Goal: Transaction & Acquisition: Subscribe to service/newsletter

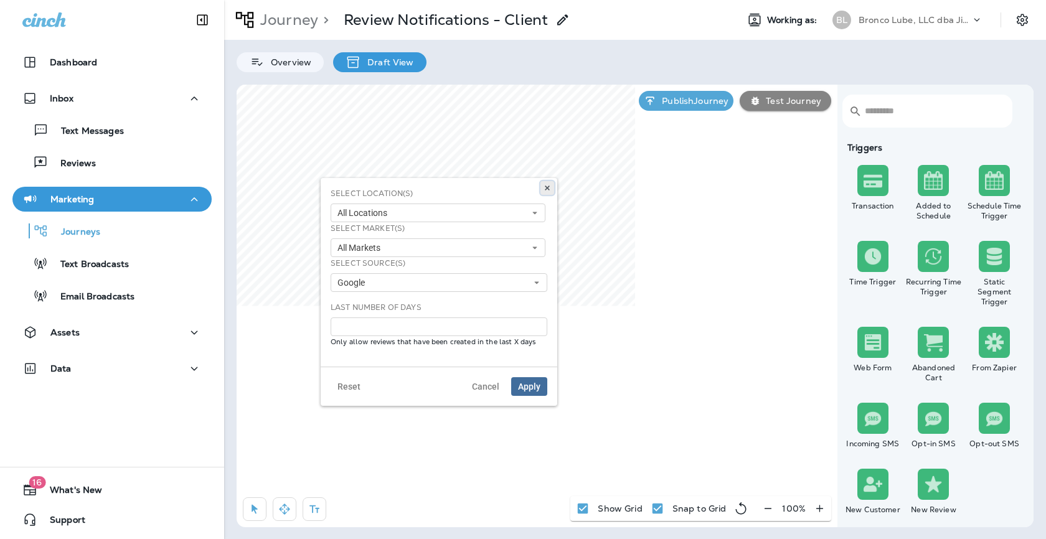
click at [548, 192] on button at bounding box center [547, 188] width 14 height 14
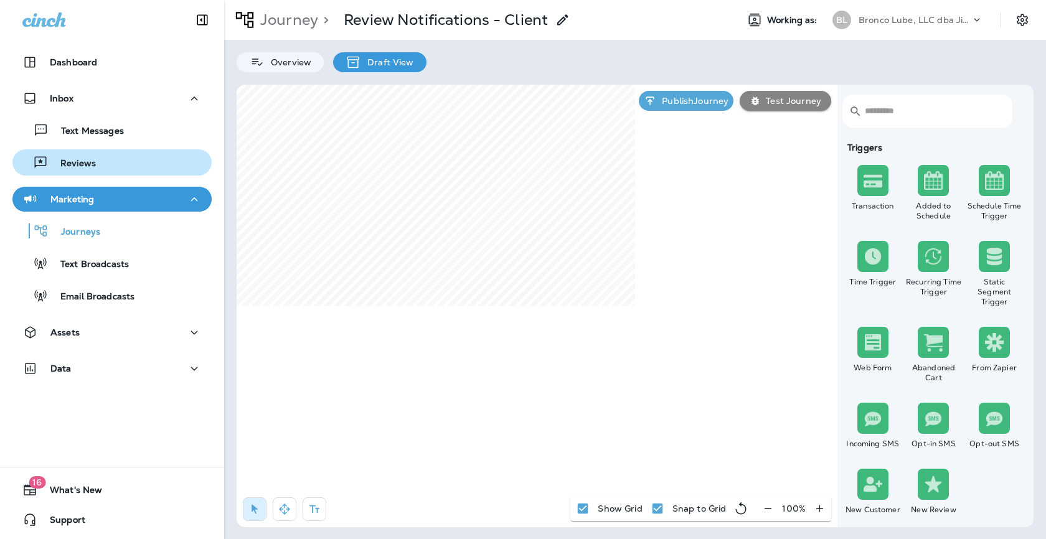
click at [113, 161] on div "Reviews" at bounding box center [111, 162] width 189 height 19
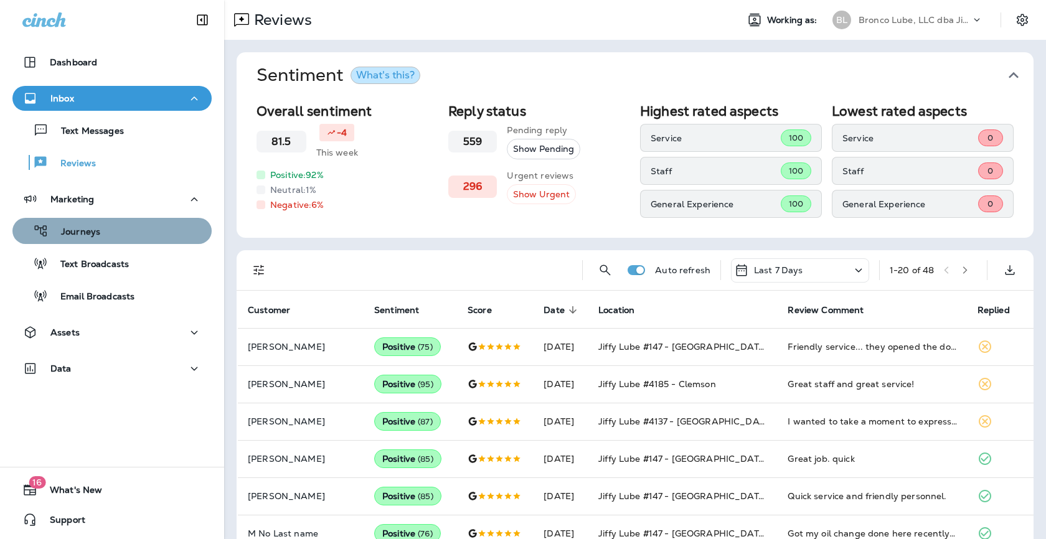
click at [92, 239] on div "Journeys" at bounding box center [58, 231] width 83 height 19
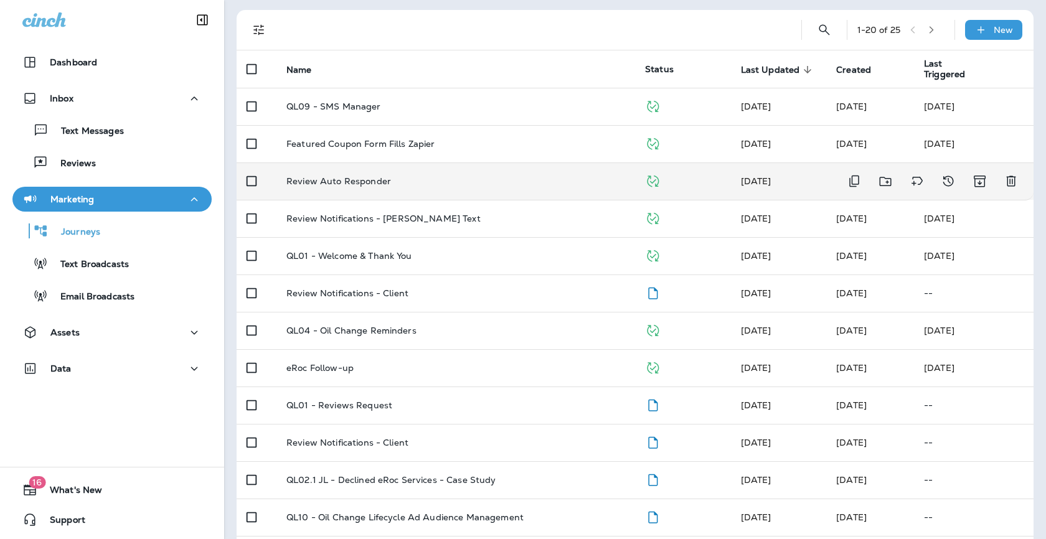
scroll to position [90, 0]
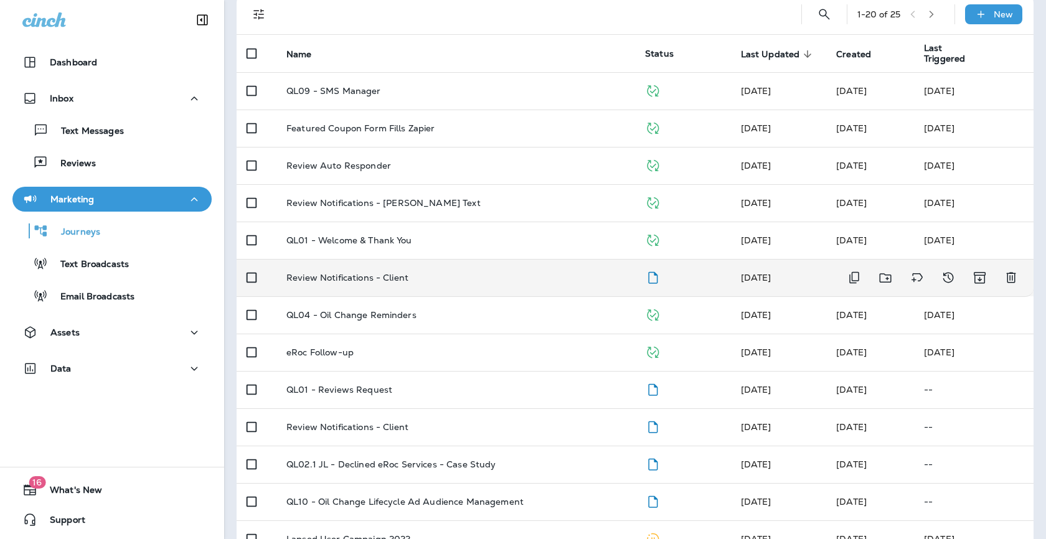
click at [360, 276] on p "Review Notifications - Client" at bounding box center [347, 278] width 122 height 10
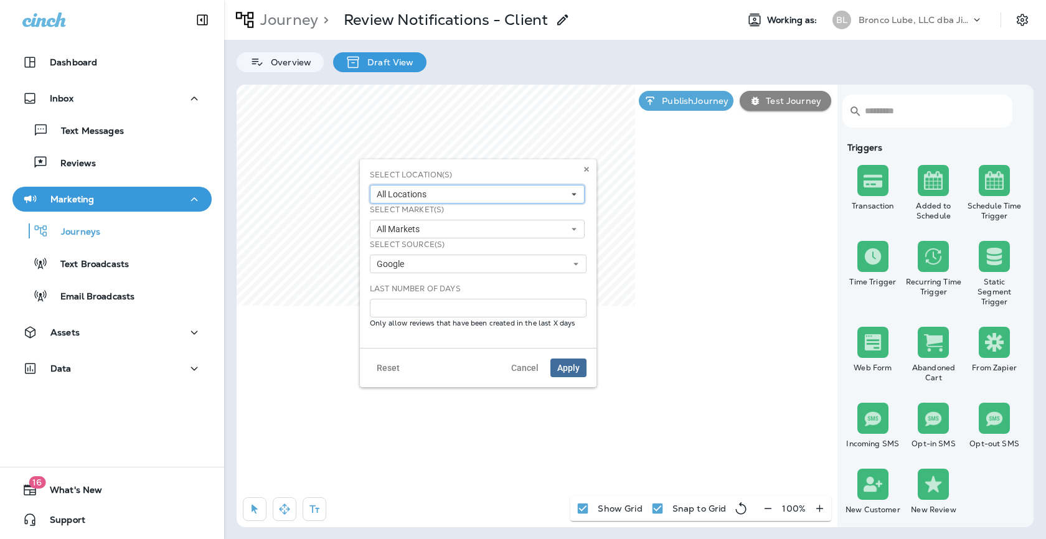
click at [573, 194] on use at bounding box center [574, 195] width 4 height 2
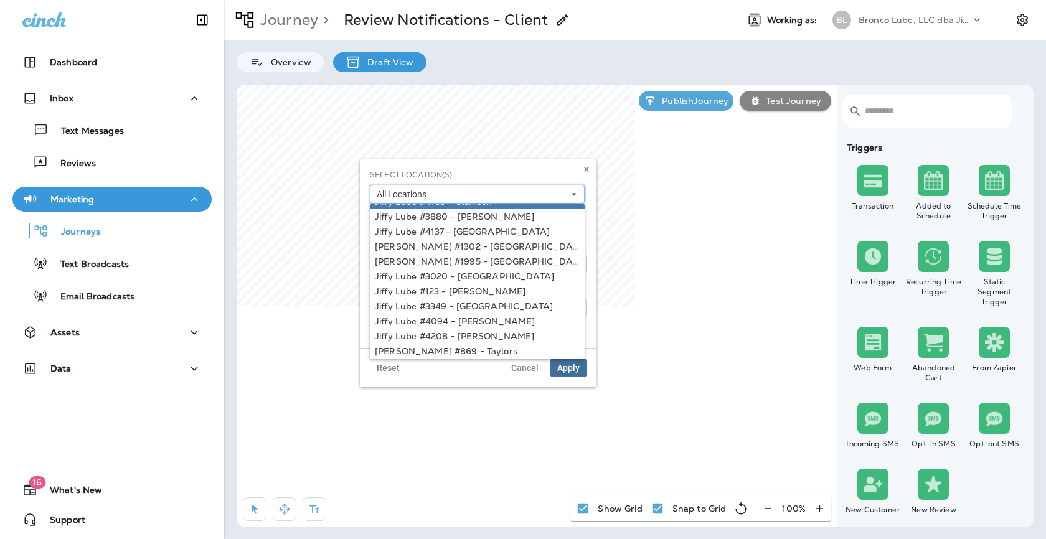
scroll to position [49, 0]
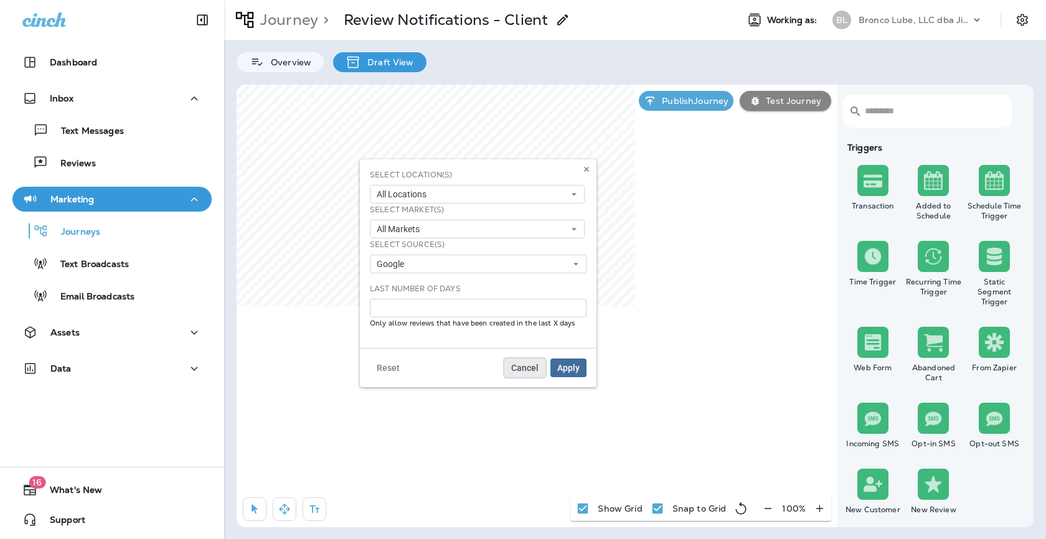
click at [526, 367] on span "Cancel" at bounding box center [524, 368] width 27 height 9
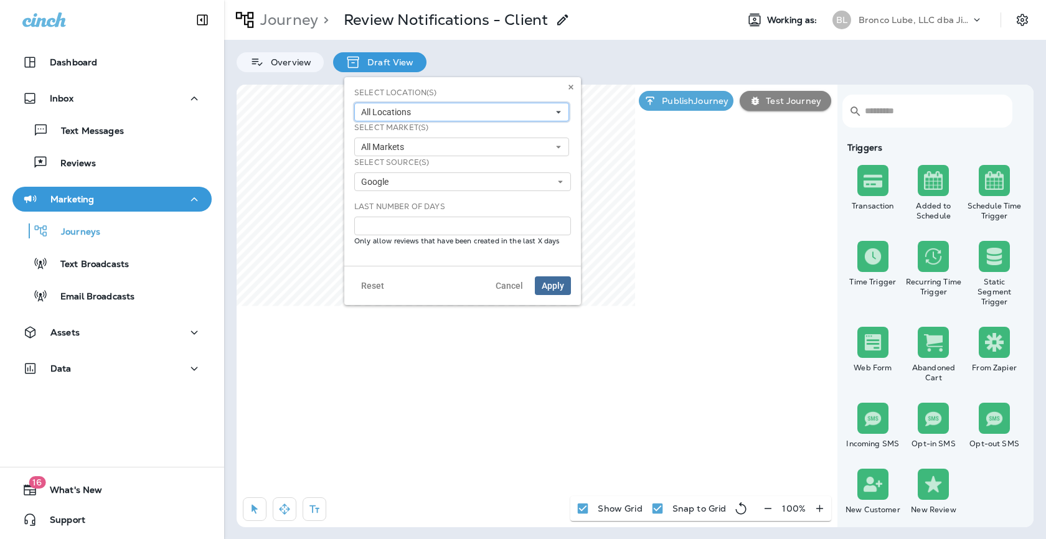
click at [522, 113] on button "All Locations" at bounding box center [461, 112] width 215 height 19
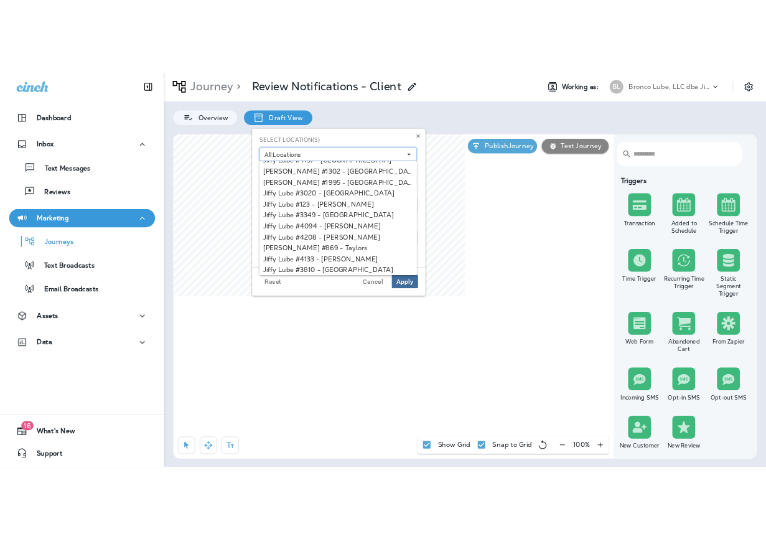
scroll to position [90, 0]
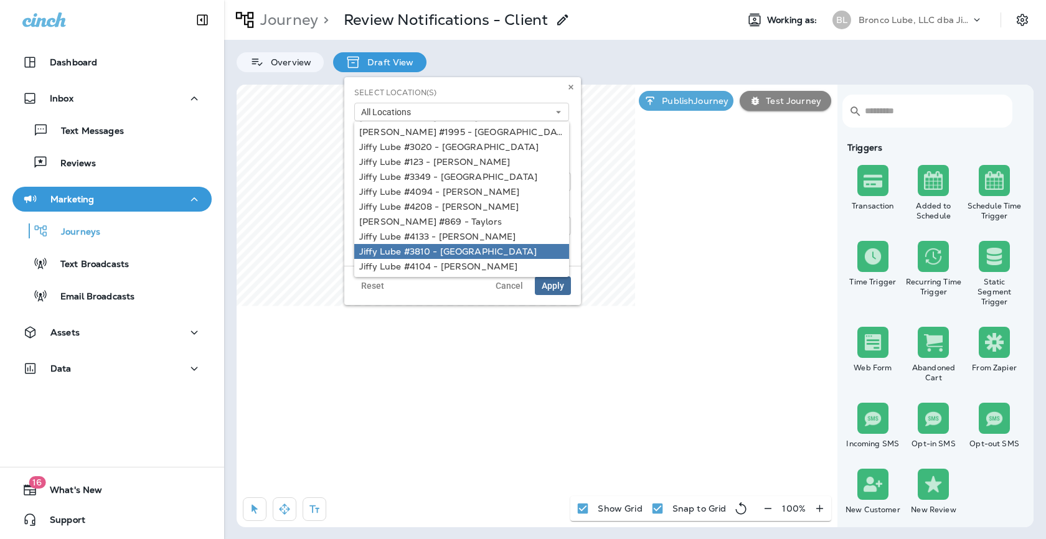
click at [433, 249] on div "Jiffy Lube #3810 - [GEOGRAPHIC_DATA]" at bounding box center [461, 252] width 205 height 10
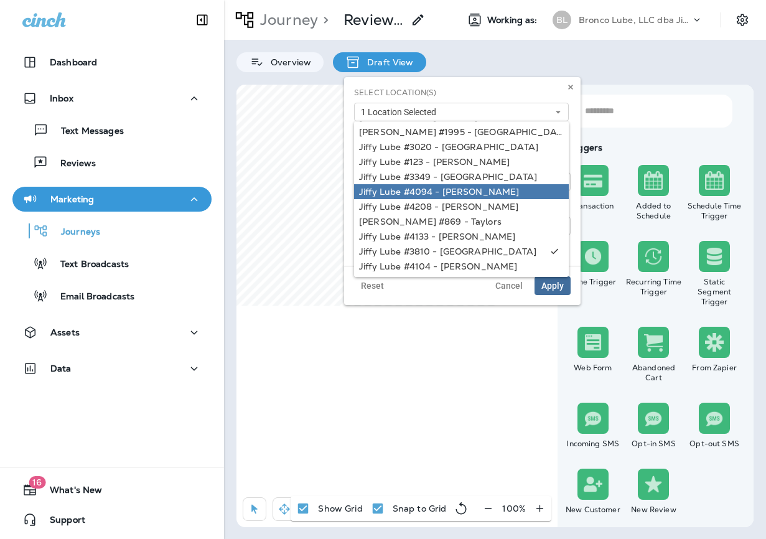
click at [453, 194] on div "Jiffy Lube #4094 - [PERSON_NAME]" at bounding box center [461, 192] width 205 height 10
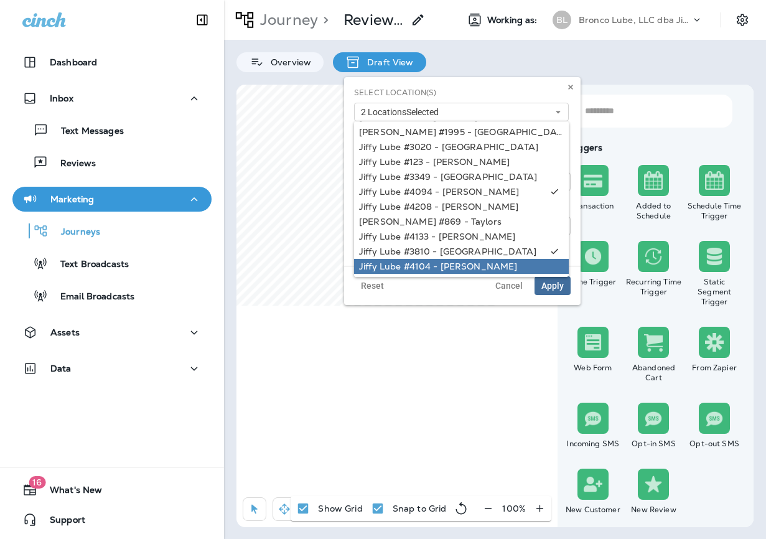
click at [447, 263] on div "Jiffy Lube #4104 - [PERSON_NAME]" at bounding box center [461, 266] width 205 height 10
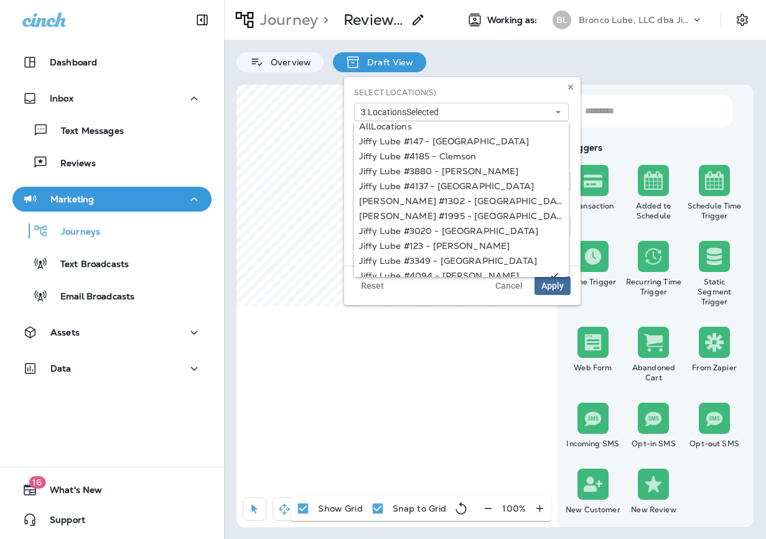
scroll to position [0, 0]
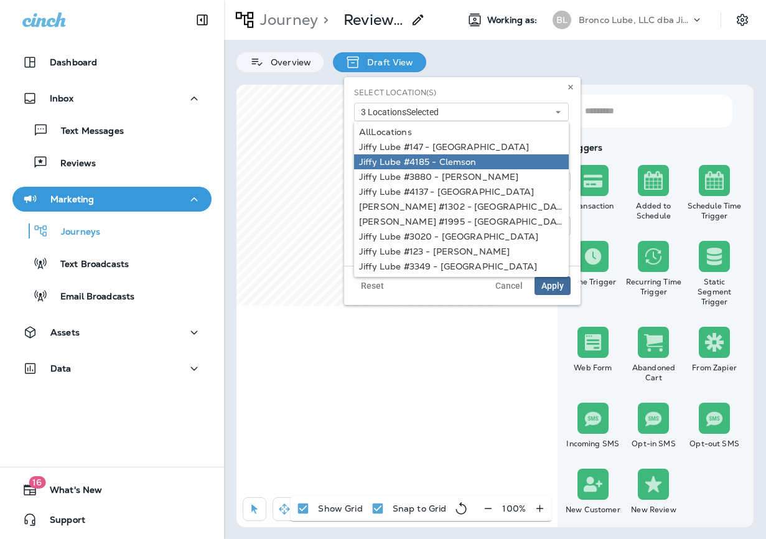
click at [466, 163] on div "Jiffy Lube #4185 - Clemson" at bounding box center [461, 162] width 205 height 10
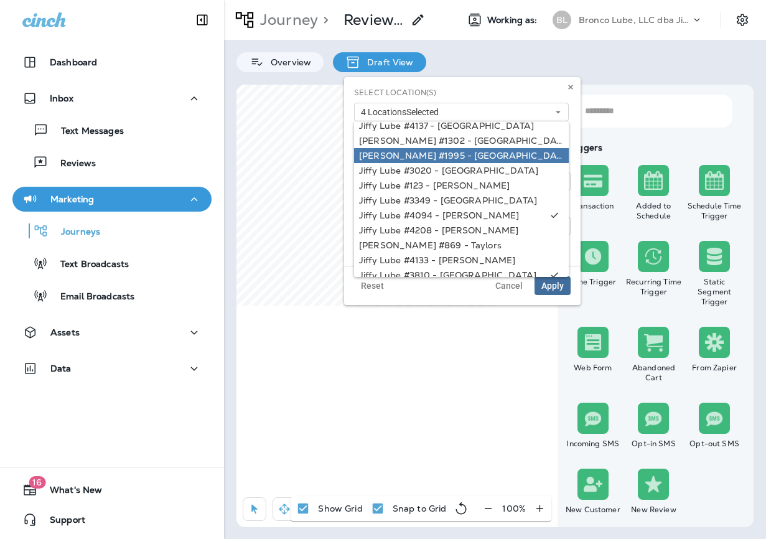
scroll to position [67, 0]
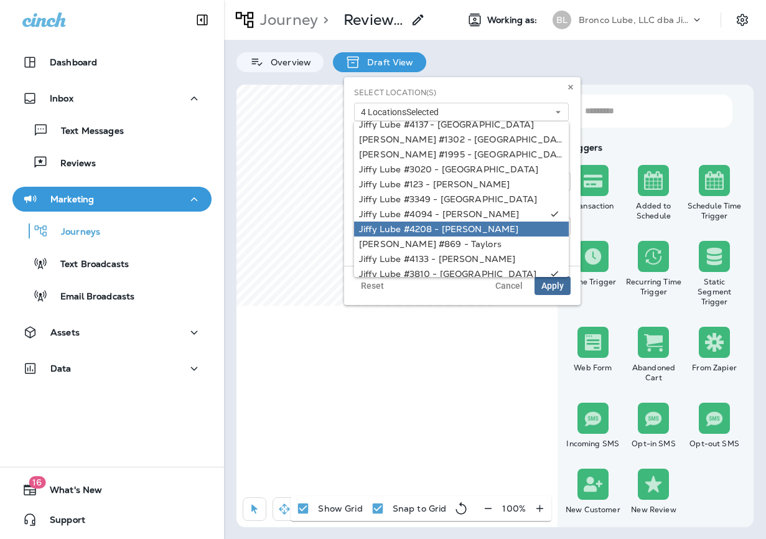
click at [440, 227] on div "Jiffy Lube #4208 - [PERSON_NAME]" at bounding box center [461, 229] width 205 height 10
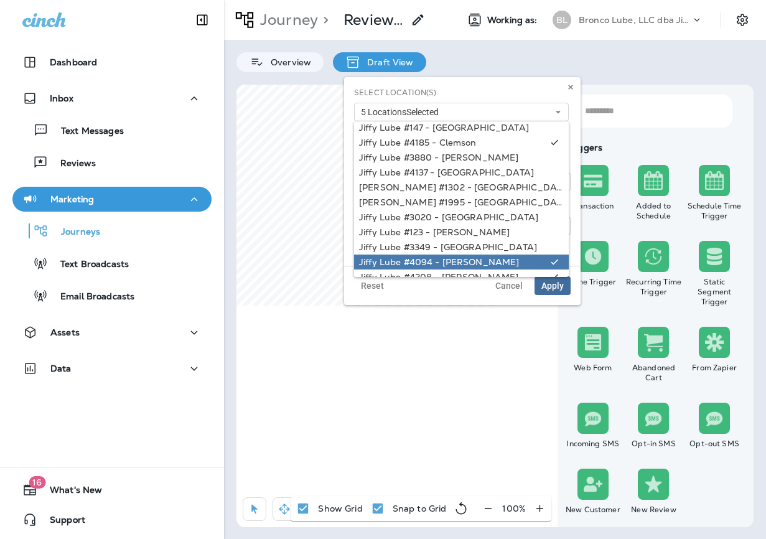
scroll to position [0, 0]
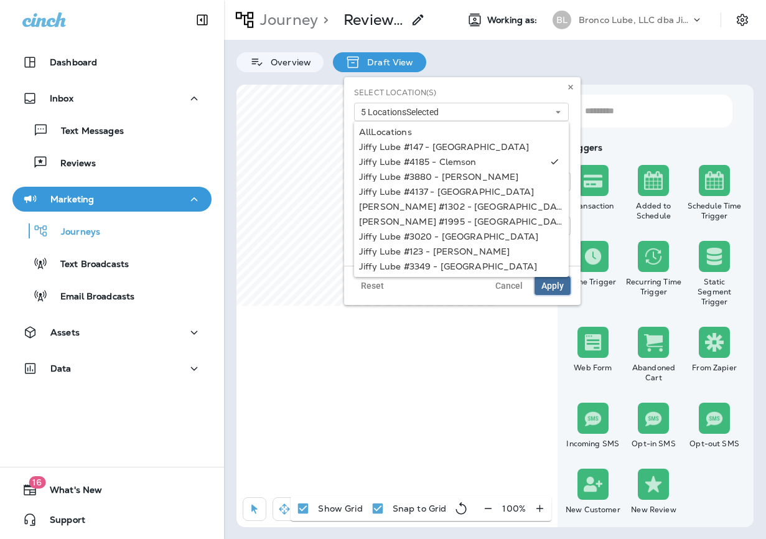
click at [555, 289] on span "Apply" at bounding box center [553, 285] width 22 height 9
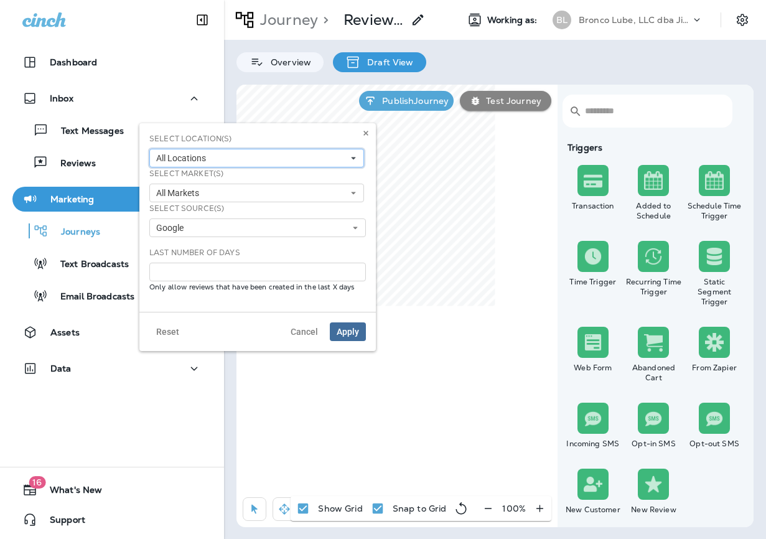
click at [330, 160] on button "All Locations" at bounding box center [256, 158] width 215 height 19
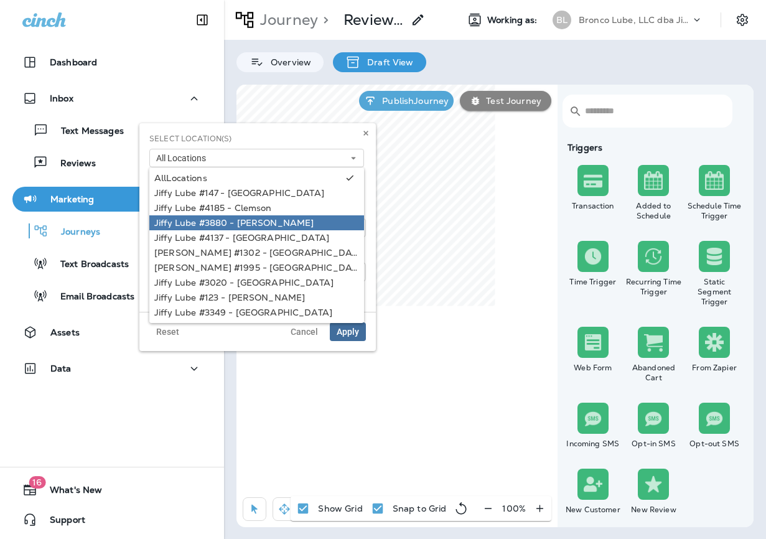
click at [261, 225] on div "Jiffy Lube #3880 - [PERSON_NAME]" at bounding box center [256, 223] width 205 height 10
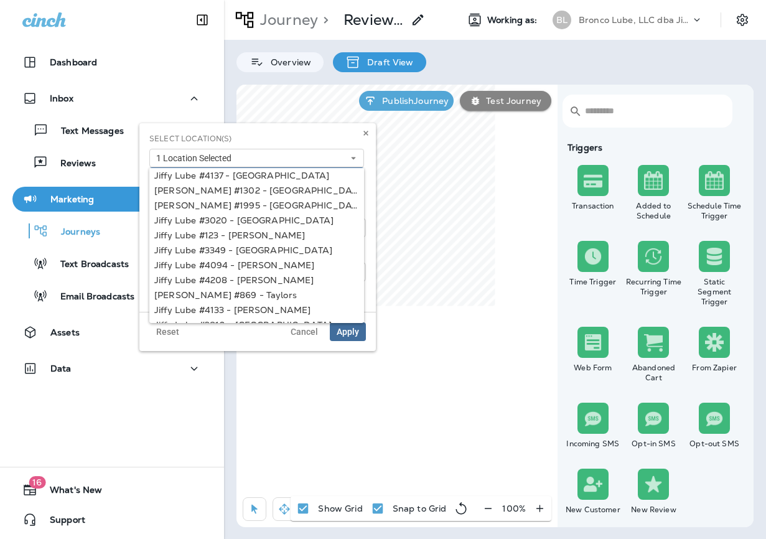
scroll to position [90, 0]
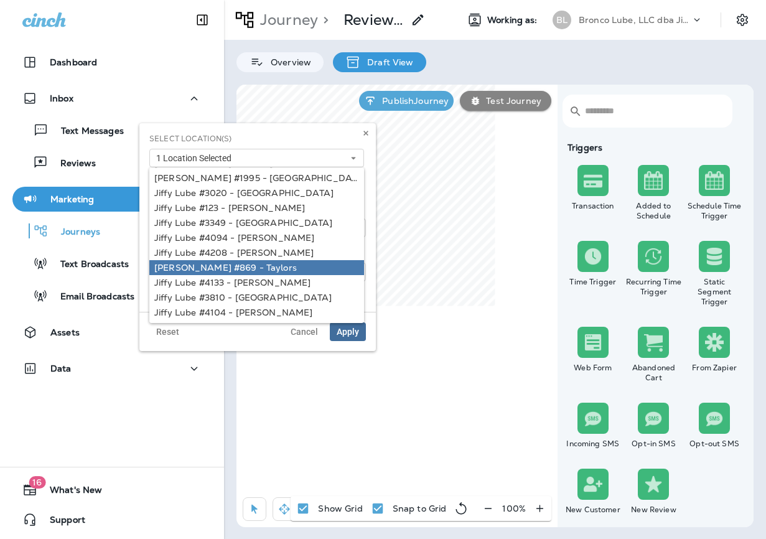
click at [268, 264] on div "[PERSON_NAME] #869 - Taylors" at bounding box center [256, 268] width 205 height 10
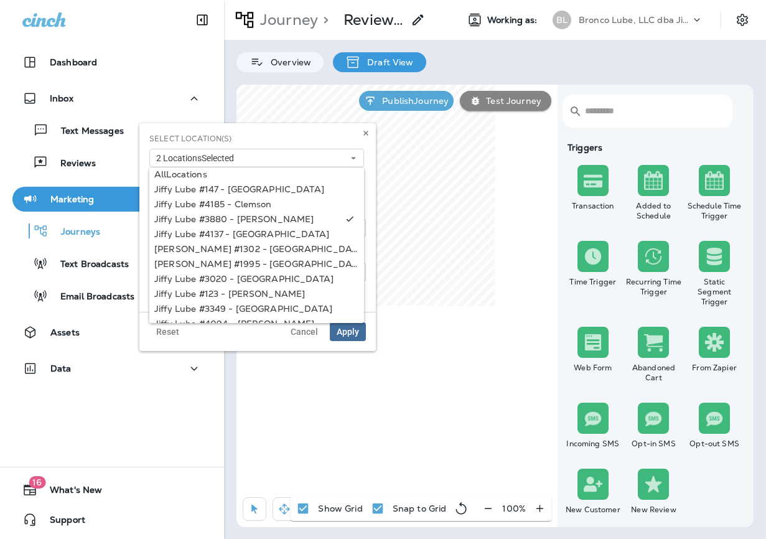
scroll to position [0, 0]
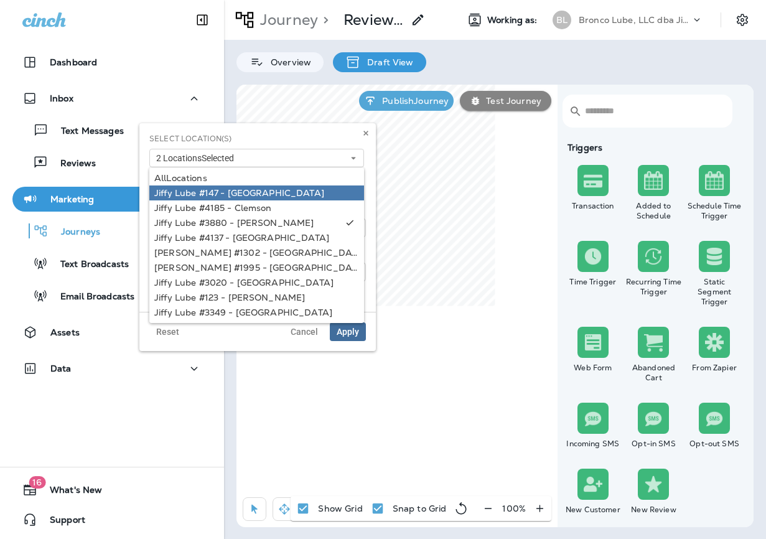
click at [273, 193] on div "Jiffy Lube #147 - [GEOGRAPHIC_DATA]" at bounding box center [256, 193] width 205 height 10
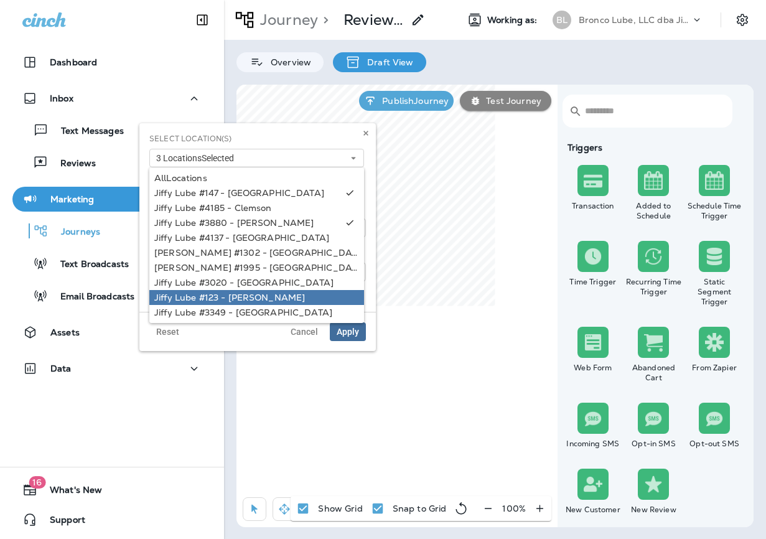
click at [249, 299] on div "Jiffy Lube #123 - [PERSON_NAME]" at bounding box center [256, 298] width 205 height 10
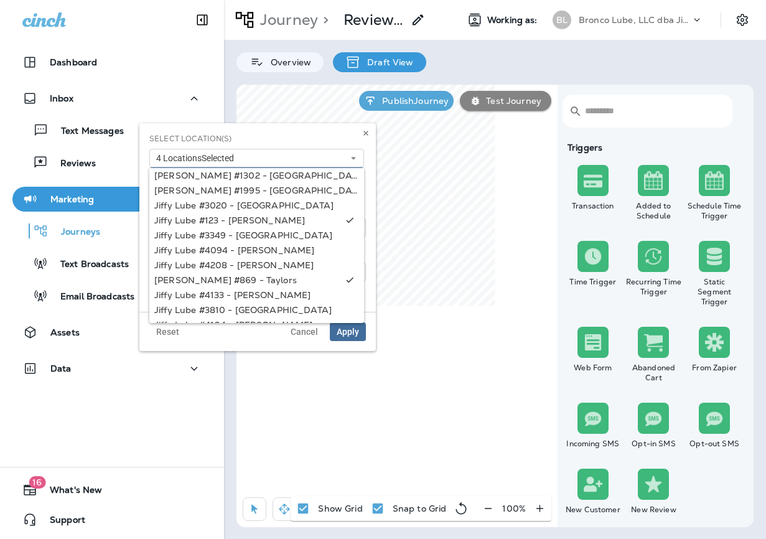
scroll to position [90, 0]
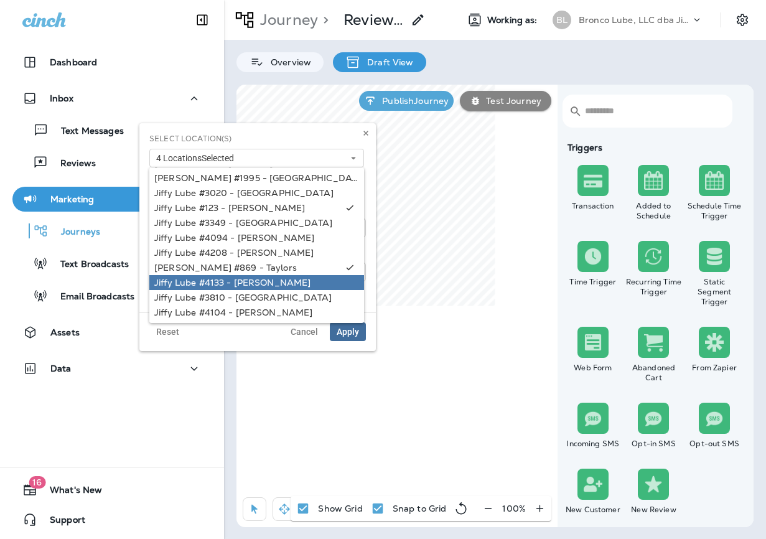
click at [266, 288] on link "Jiffy Lube #4133 - [PERSON_NAME]" at bounding box center [256, 282] width 215 height 15
click at [346, 334] on span "Apply" at bounding box center [348, 331] width 22 height 9
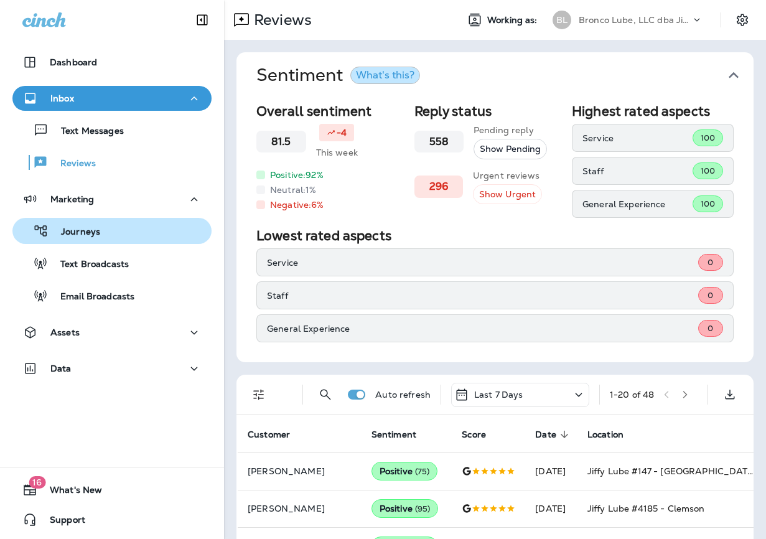
click at [108, 240] on button "Journeys" at bounding box center [111, 231] width 199 height 26
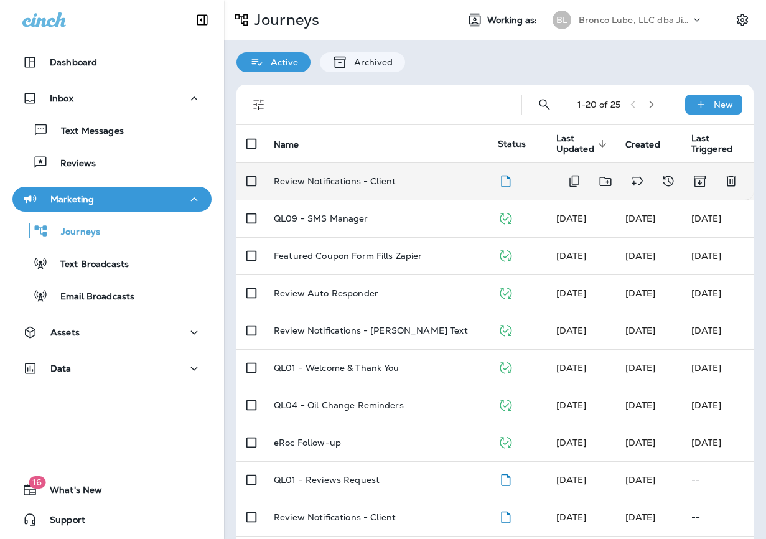
click at [366, 179] on p "Review Notifications - Client" at bounding box center [335, 181] width 122 height 10
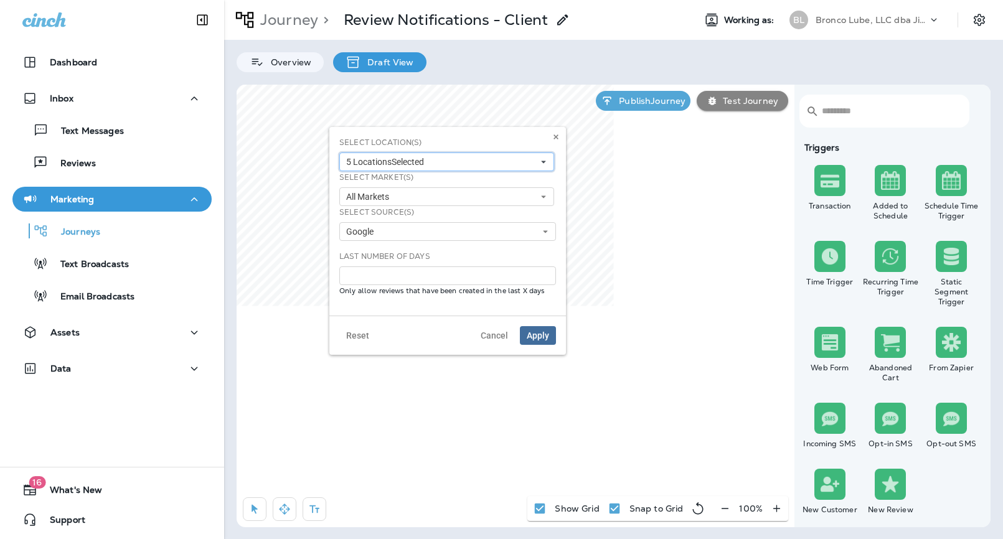
click at [514, 164] on button "5 Location s Selected" at bounding box center [446, 162] width 215 height 19
click at [557, 132] on button at bounding box center [556, 137] width 14 height 14
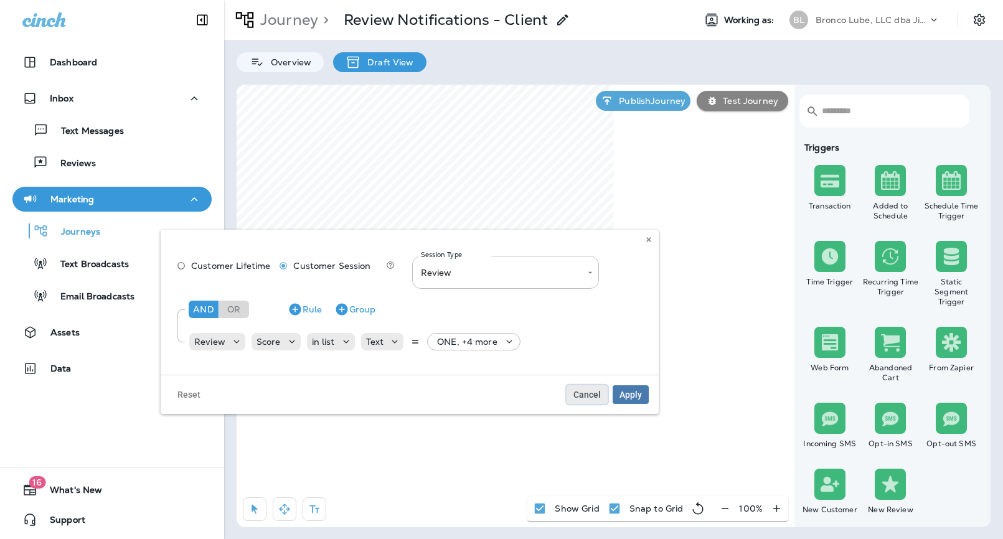
click at [588, 391] on span "Cancel" at bounding box center [586, 394] width 27 height 9
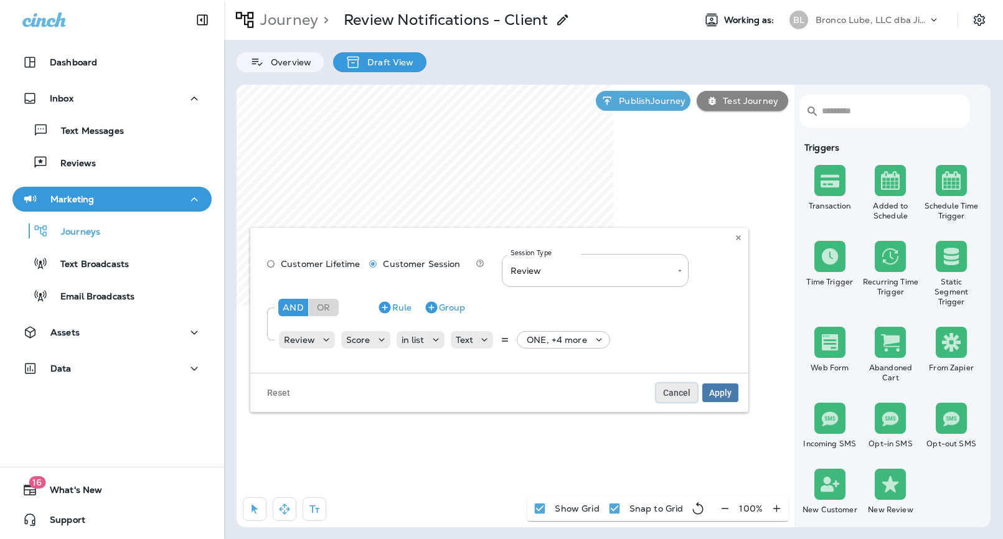
click at [676, 394] on span "Cancel" at bounding box center [676, 392] width 27 height 9
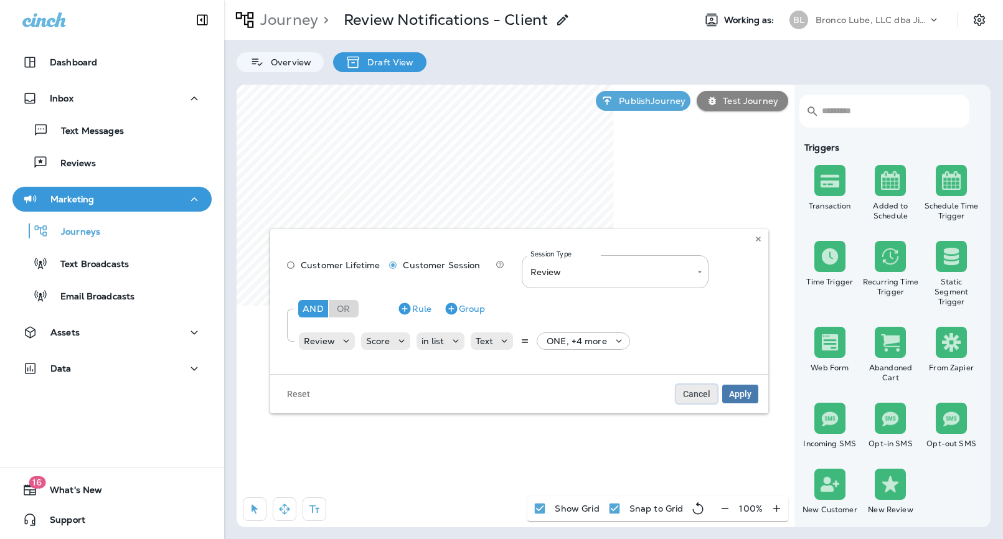
click at [700, 395] on span "Cancel" at bounding box center [696, 394] width 27 height 9
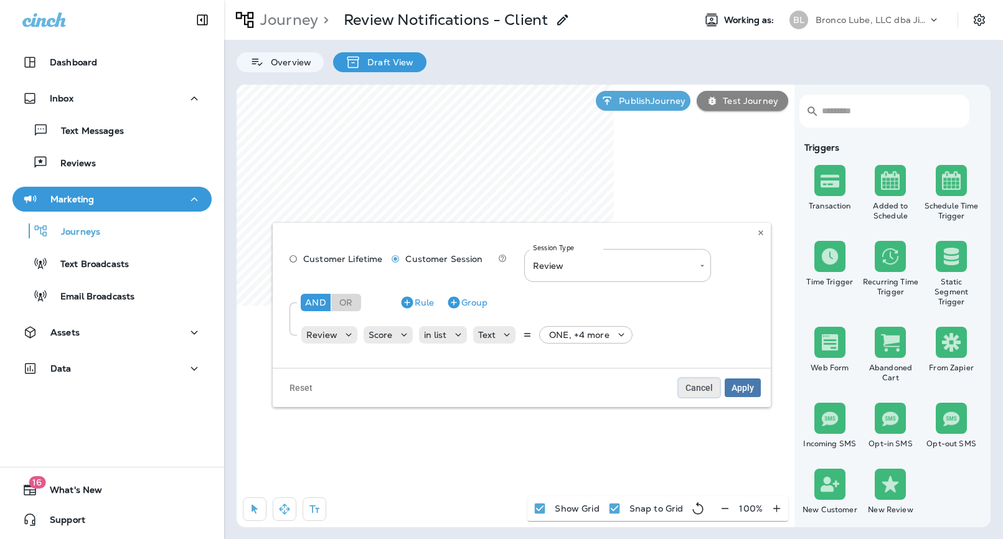
click at [701, 384] on span "Cancel" at bounding box center [698, 388] width 27 height 9
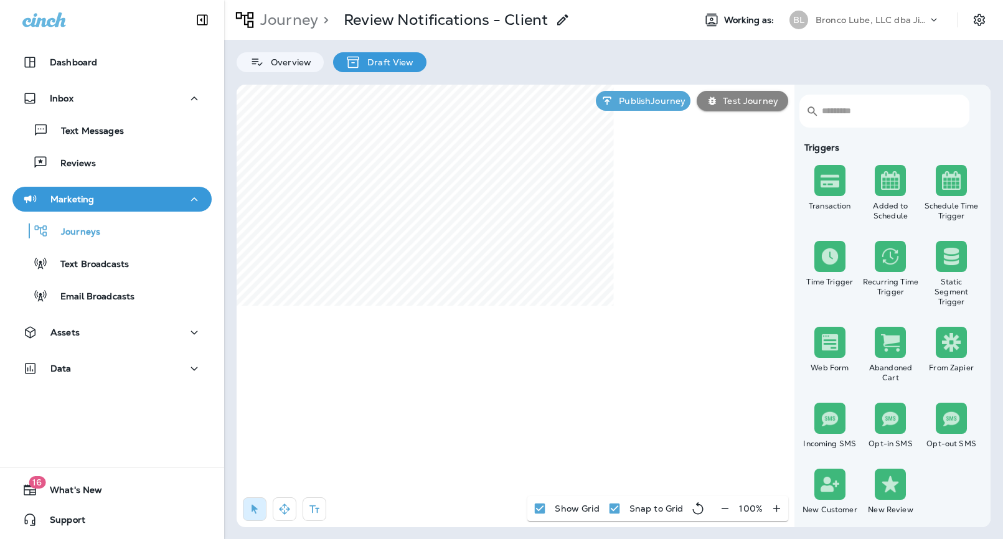
select select "*****"
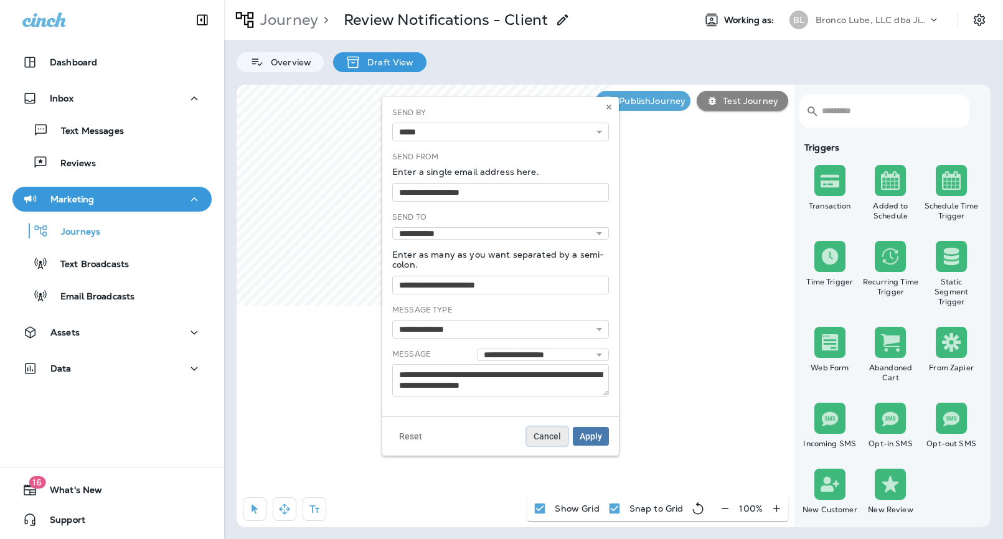
click at [545, 433] on span "Cancel" at bounding box center [547, 436] width 27 height 9
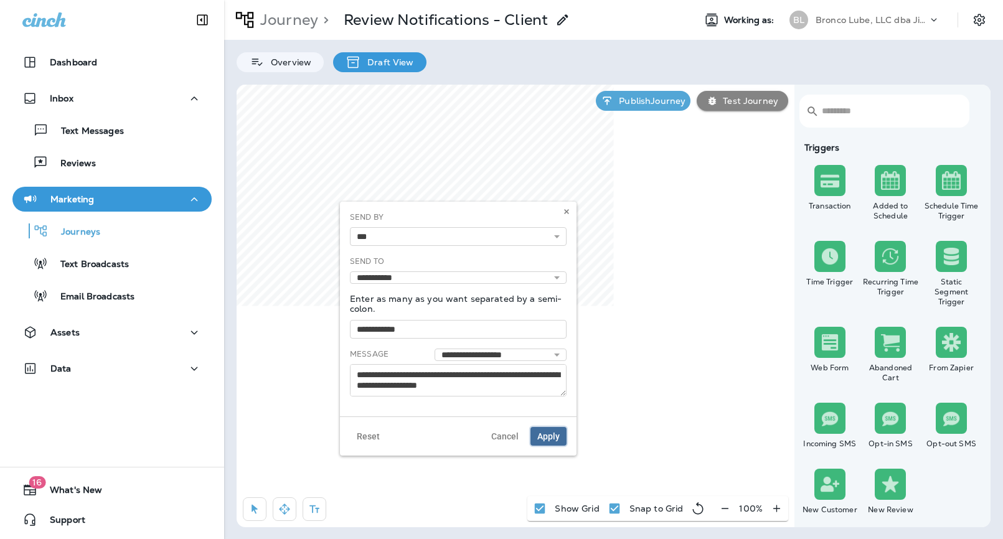
click at [552, 443] on button "Apply" at bounding box center [548, 436] width 36 height 19
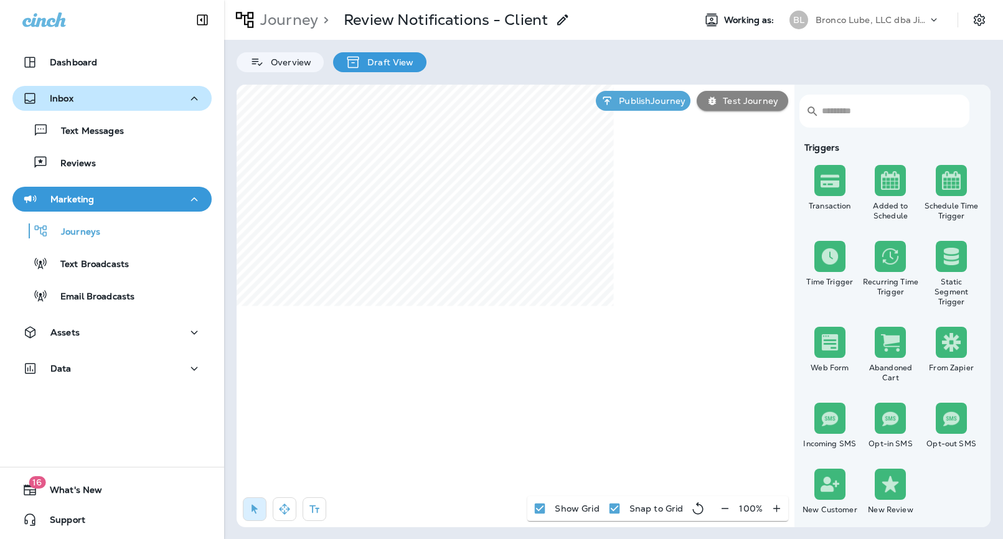
click at [98, 99] on div "Inbox" at bounding box center [111, 99] width 179 height 16
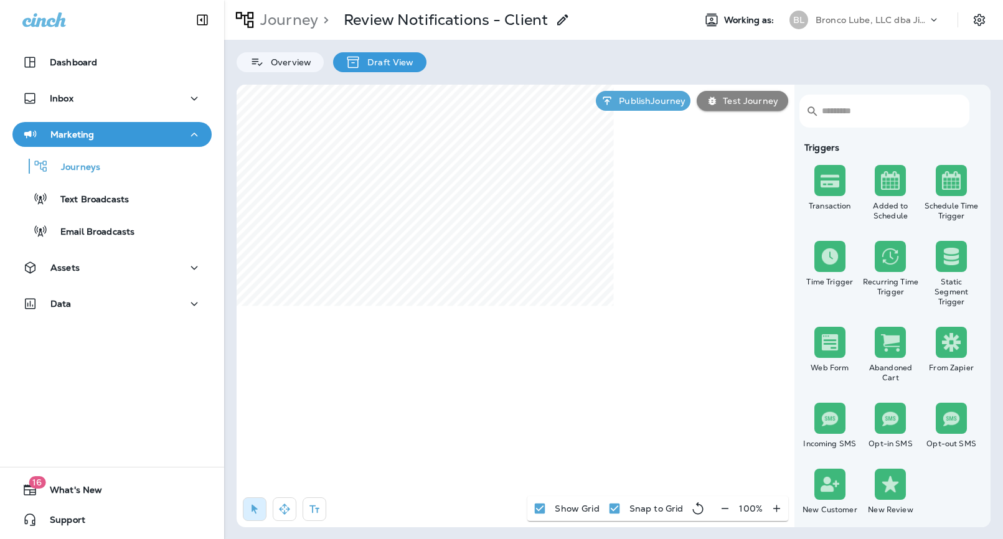
click at [918, 15] on p "Bronco Lube, LLC dba Jiffy Lube" at bounding box center [872, 20] width 112 height 10
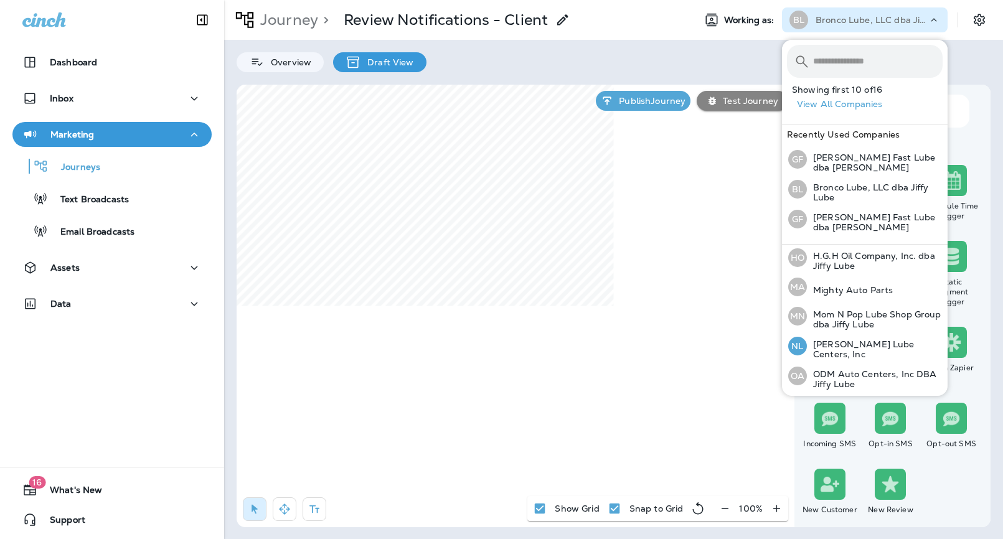
scroll to position [229, 0]
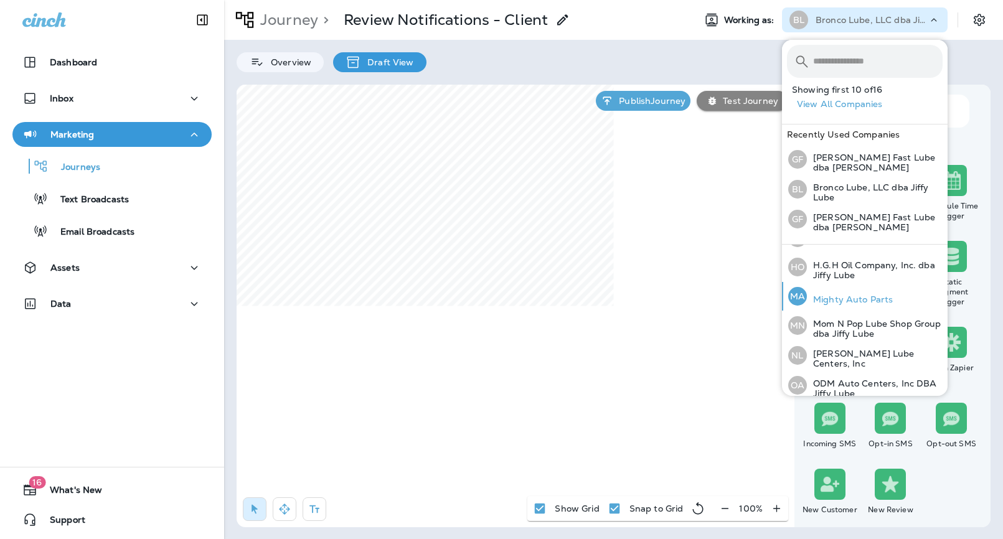
click at [844, 294] on p "Mighty Auto Parts" at bounding box center [850, 299] width 86 height 10
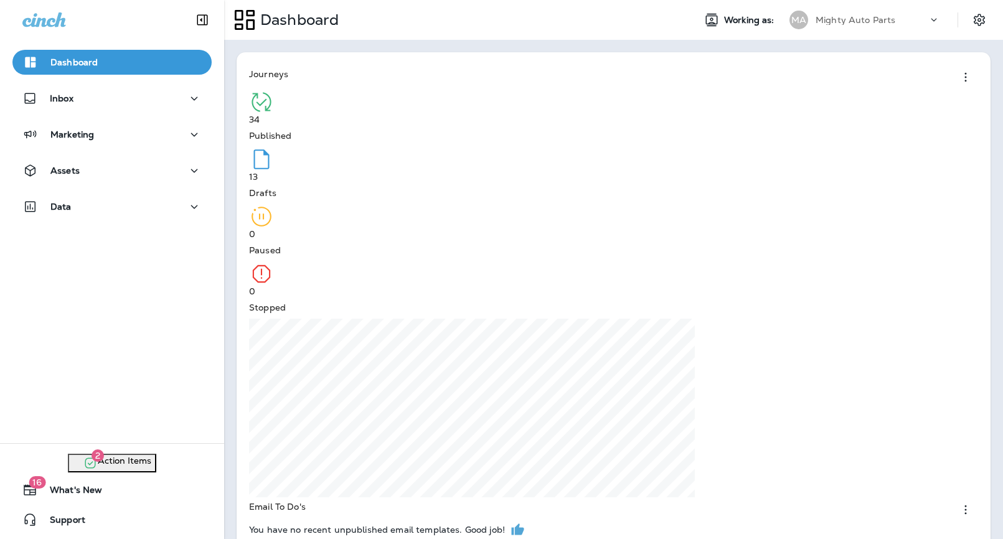
click at [473, 52] on div "You are now working as Mighty Auto Parts Go to Journey Continue to Dashboard" at bounding box center [501, 26] width 1003 height 52
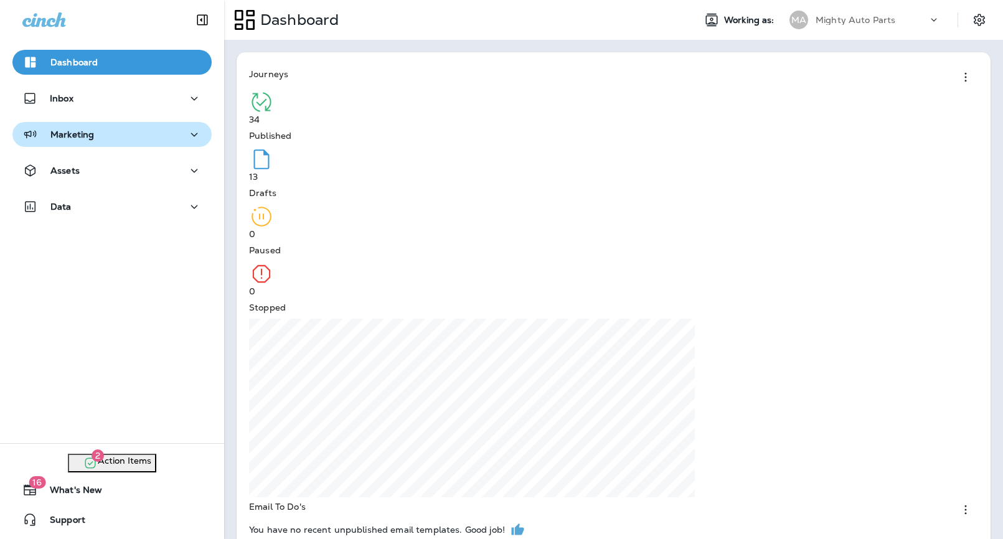
click at [104, 137] on div "Marketing" at bounding box center [111, 135] width 179 height 16
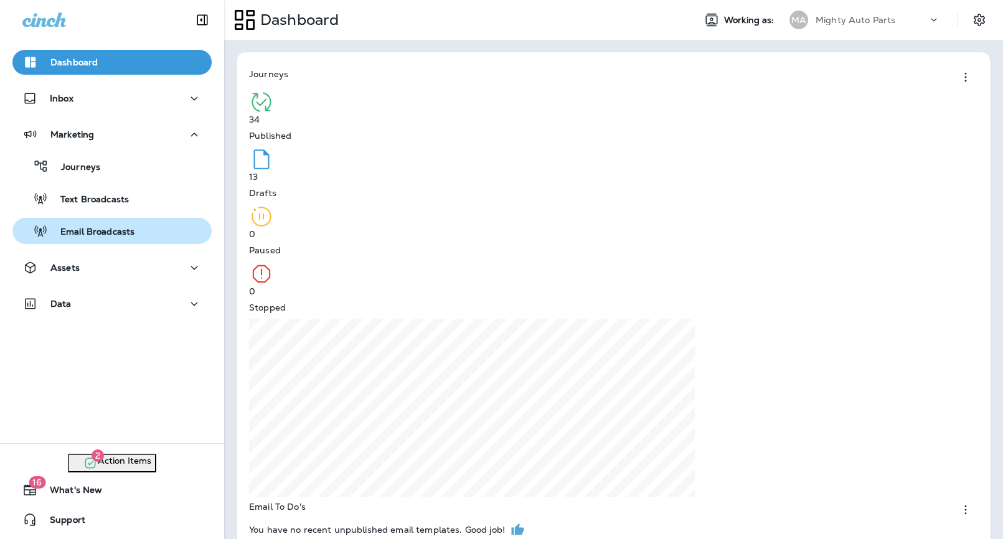
click at [103, 240] on button "Email Broadcasts" at bounding box center [111, 231] width 199 height 26
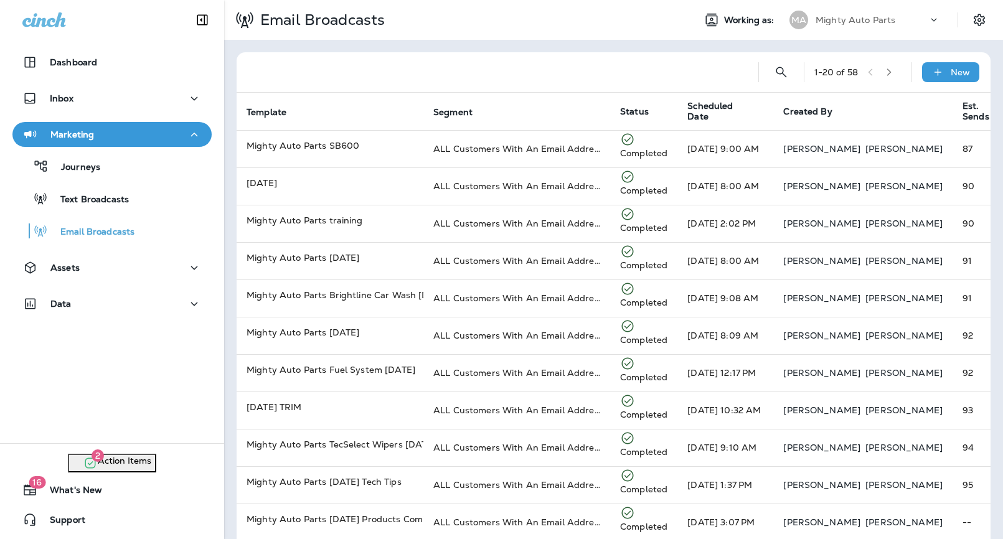
click at [78, 42] on p "Go to Journey" at bounding box center [41, 36] width 73 height 12
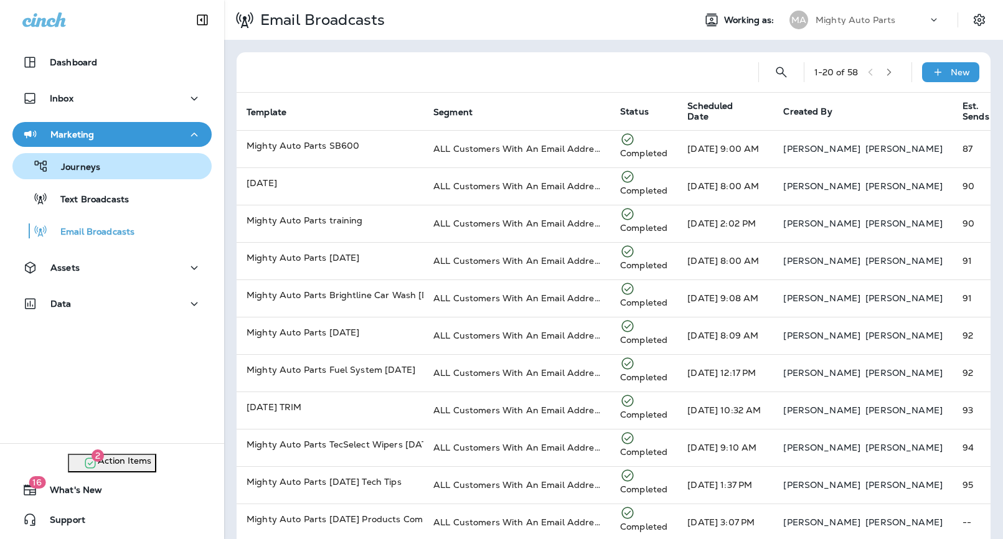
click at [95, 167] on p "Journeys" at bounding box center [75, 168] width 52 height 12
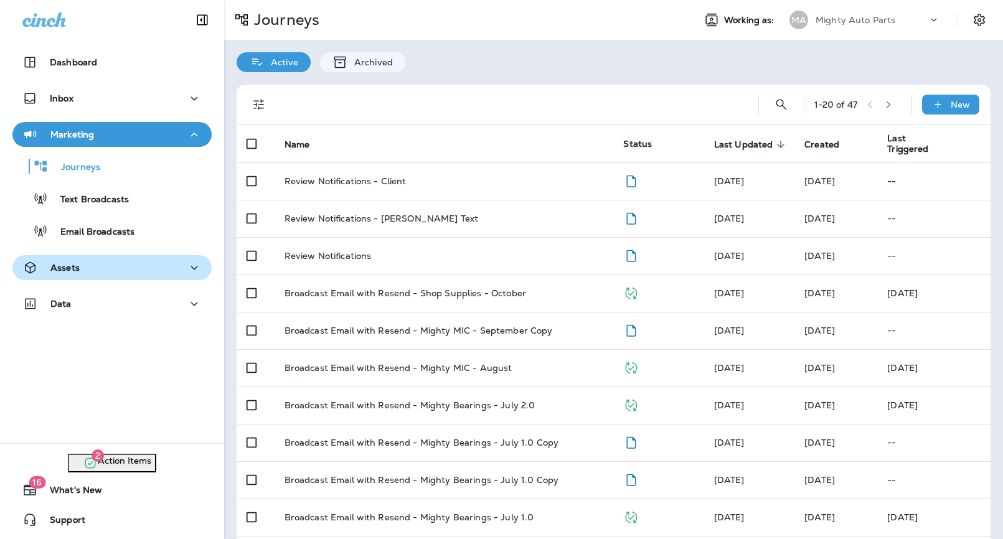
click at [78, 256] on button "Assets" at bounding box center [111, 267] width 199 height 25
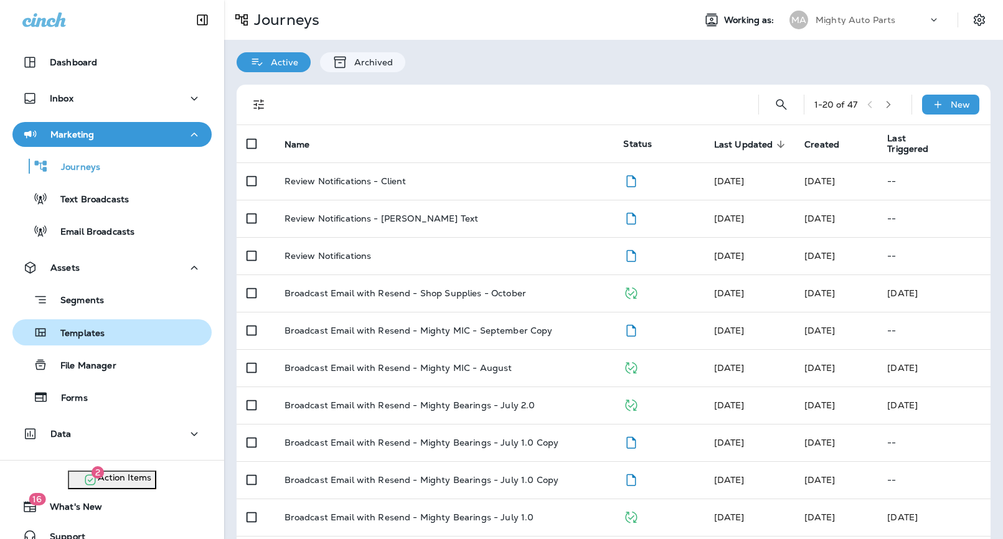
click at [90, 335] on p "Templates" at bounding box center [76, 334] width 57 height 12
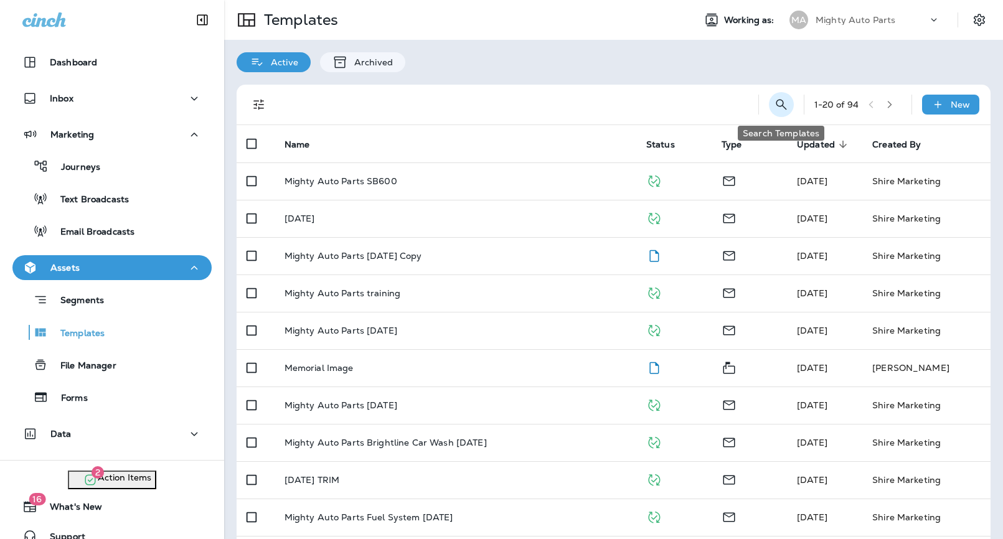
click at [781, 105] on icon "Search Templates" at bounding box center [781, 104] width 11 height 11
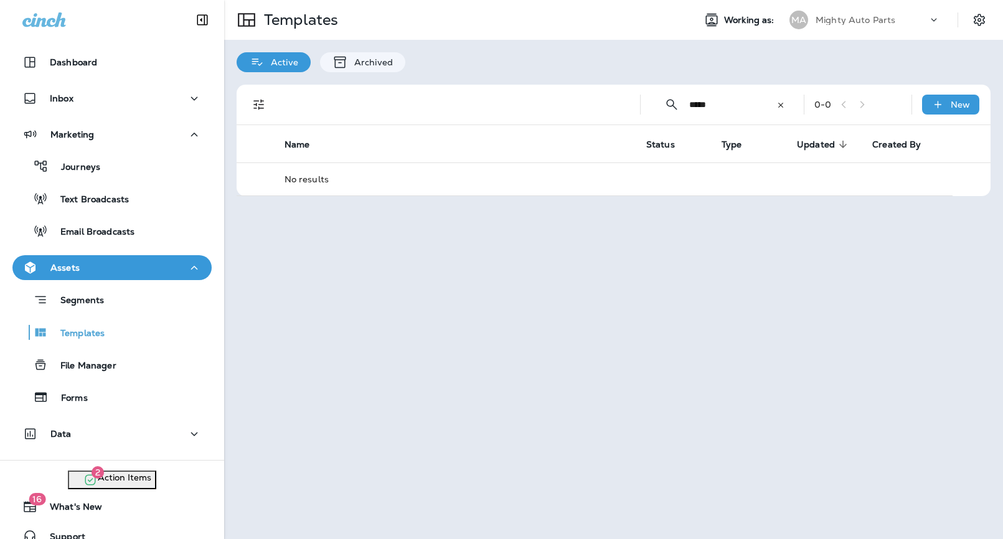
type input "*****"
click at [770, 103] on div "​ ***** ​ ​" at bounding box center [722, 104] width 143 height 33
click at [778, 103] on icon at bounding box center [780, 105] width 5 height 5
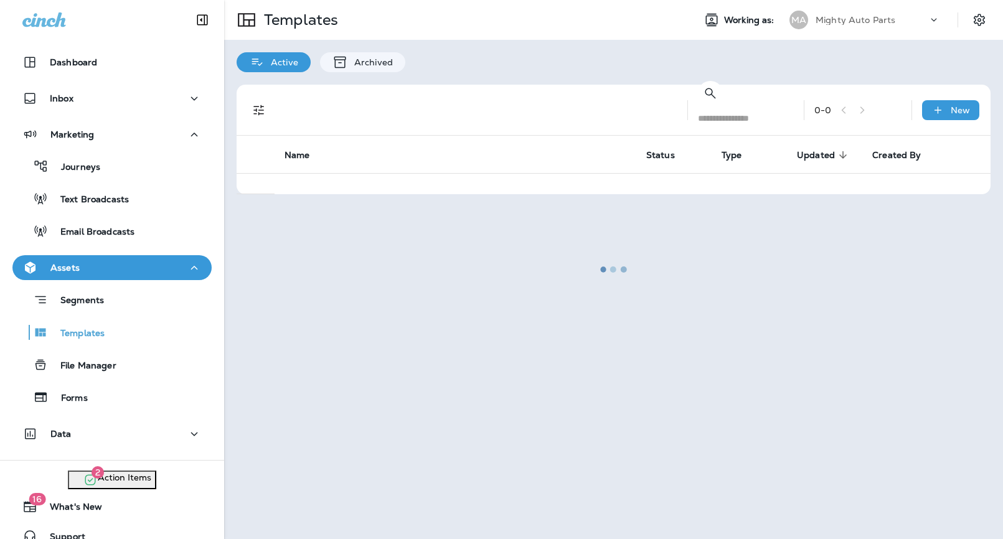
click at [776, 54] on div at bounding box center [613, 269] width 776 height 537
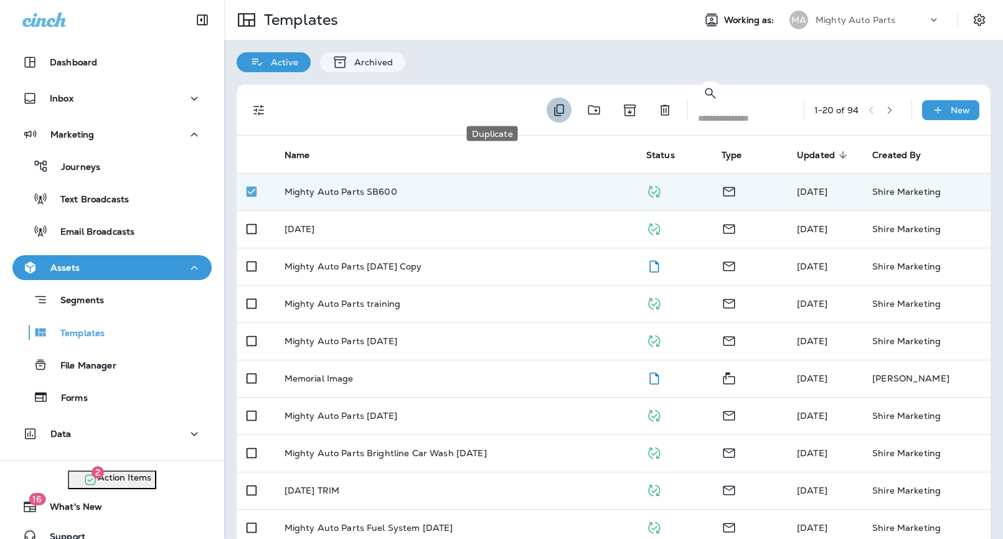
click at [554, 108] on icon "Duplicate" at bounding box center [559, 110] width 10 height 12
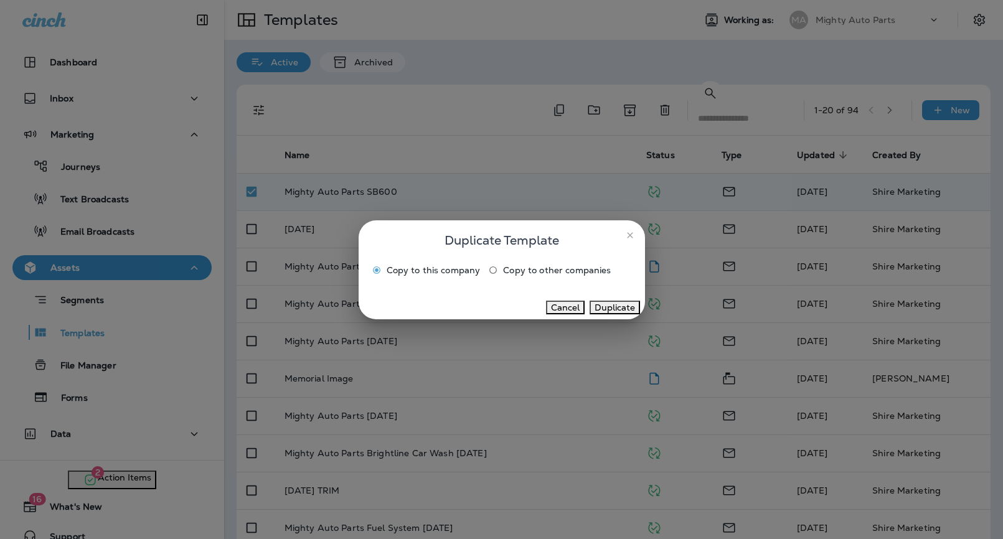
click at [607, 314] on button "Duplicate" at bounding box center [615, 308] width 50 height 14
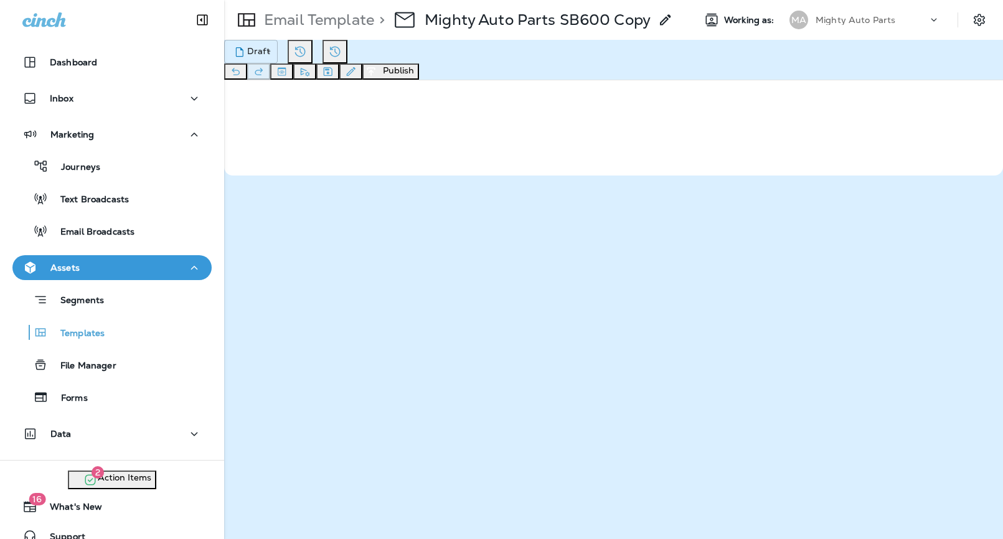
click at [419, 69] on button "Publish" at bounding box center [390, 72] width 57 height 16
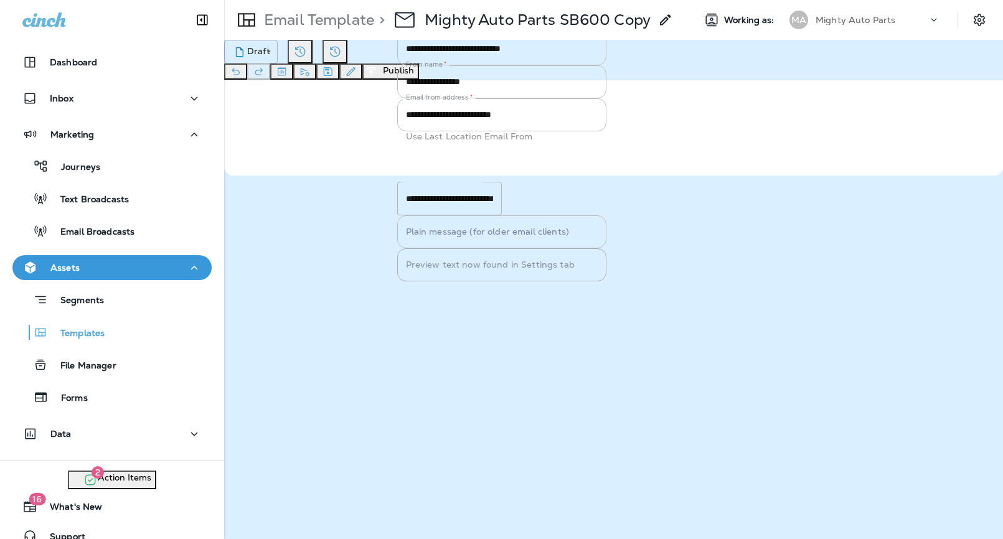
click at [436, 296] on button "Cancel" at bounding box center [416, 289] width 39 height 14
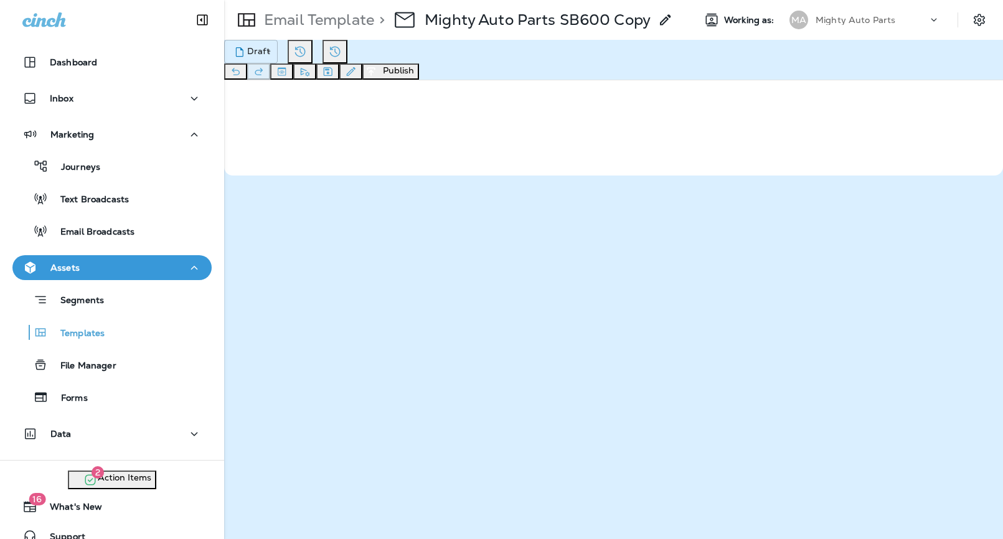
click at [311, 74] on icon "Send test email" at bounding box center [304, 71] width 13 height 12
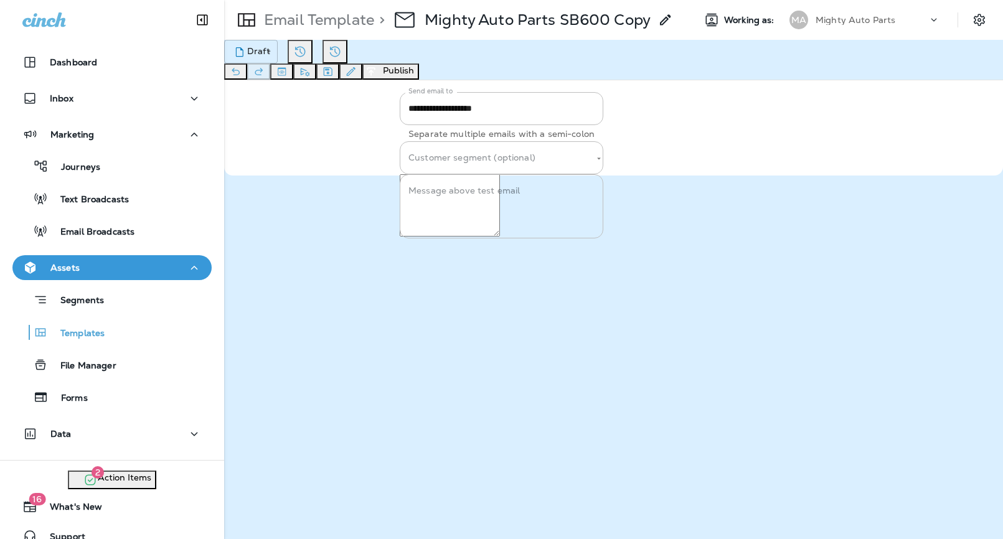
click at [470, 253] on button "Send" at bounding box center [454, 246] width 32 height 14
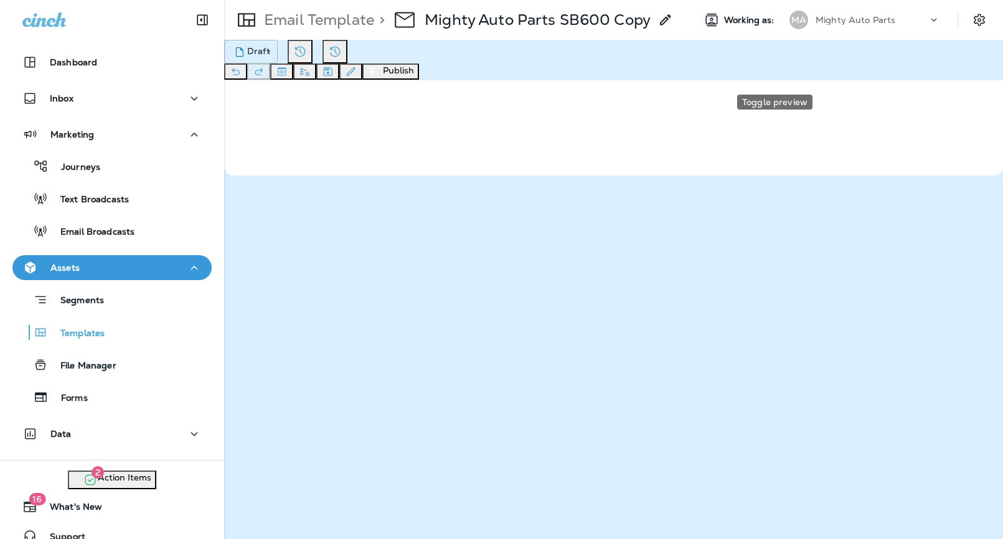
click at [288, 73] on icon "Toggle preview" at bounding box center [281, 71] width 13 height 12
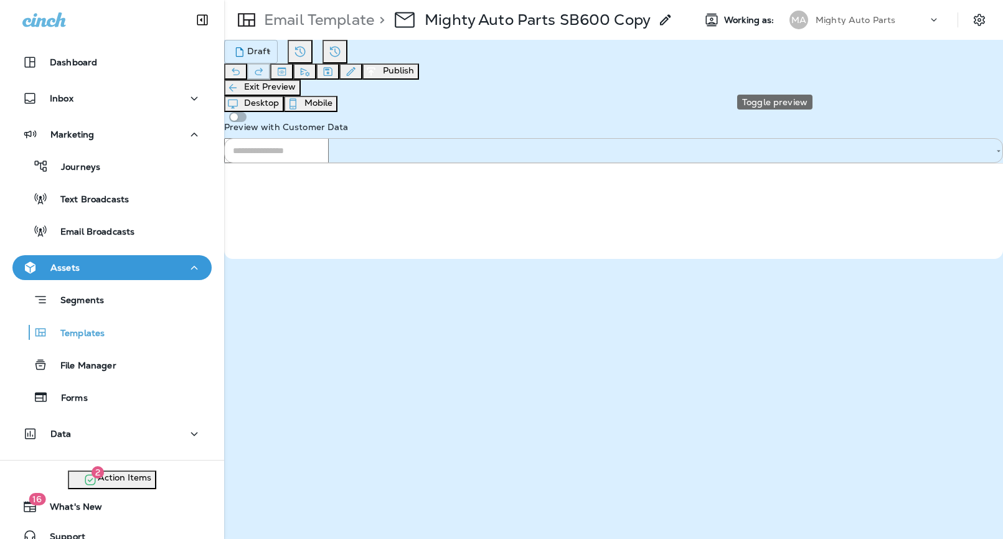
click at [288, 74] on icon "Toggle preview" at bounding box center [281, 71] width 13 height 12
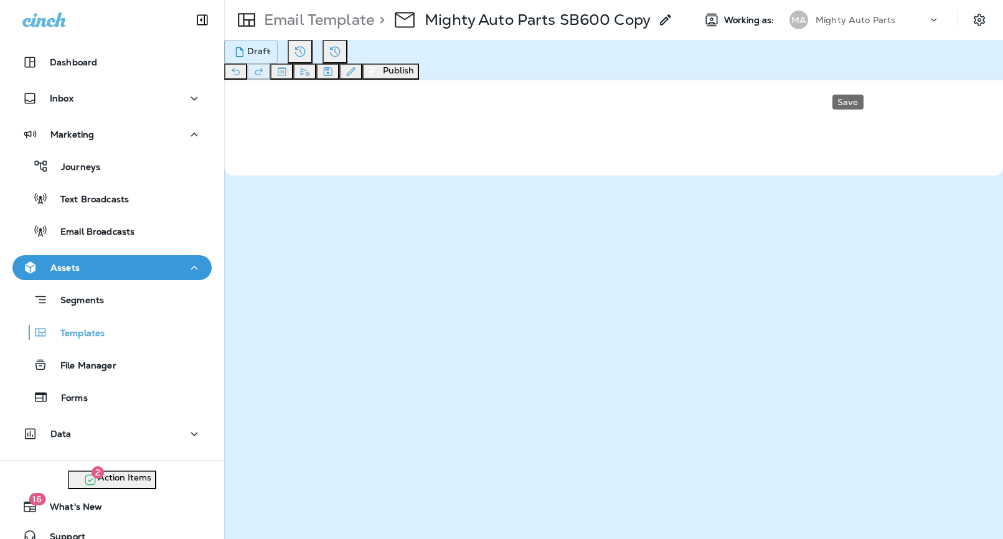
click at [339, 80] on button "Save" at bounding box center [327, 72] width 23 height 16
click at [522, 21] on p "Mighty Auto Parts SB600 Copy" at bounding box center [538, 20] width 226 height 19
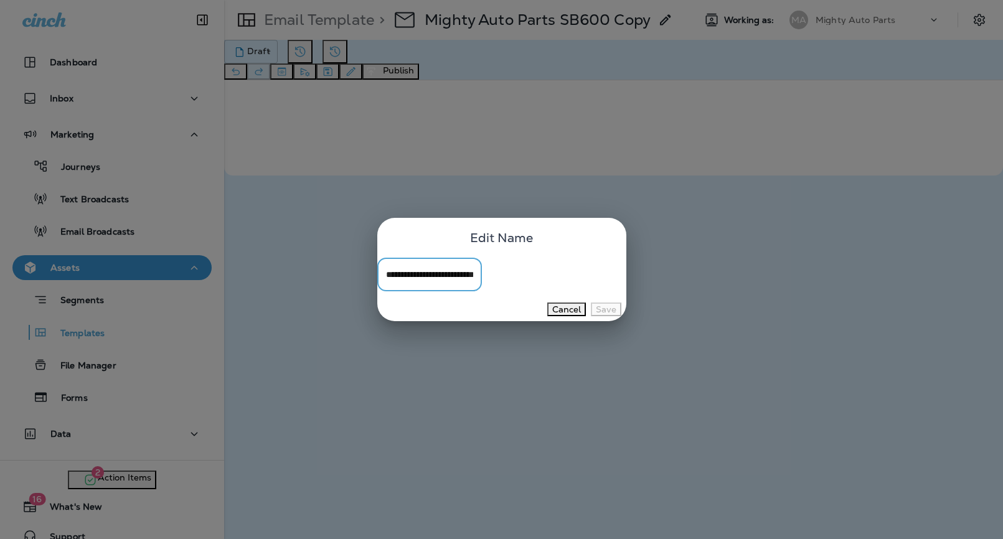
click at [522, 21] on div "**********" at bounding box center [501, 269] width 1003 height 539
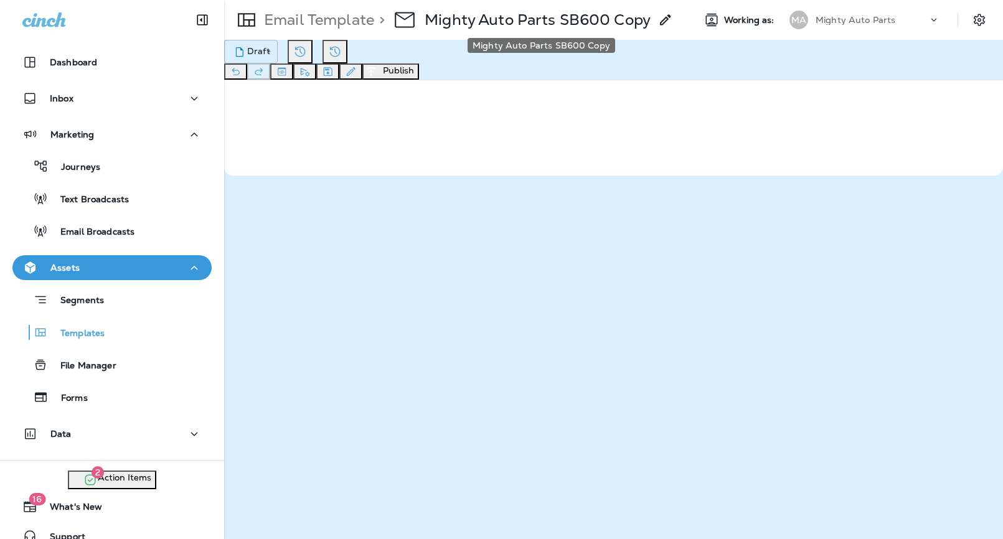
click at [537, 19] on p "Mighty Auto Parts SB600 Copy" at bounding box center [538, 20] width 226 height 19
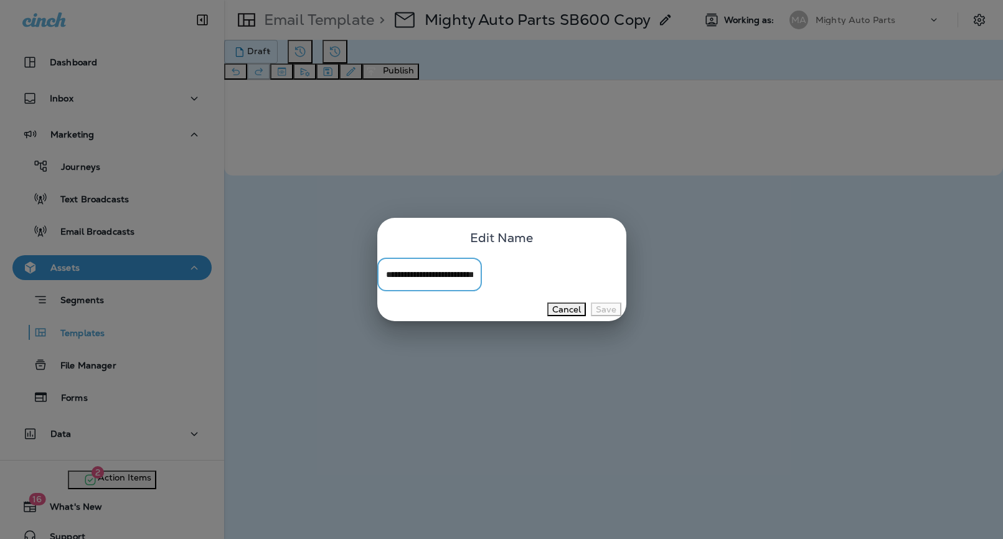
click at [458, 270] on input "**********" at bounding box center [429, 274] width 105 height 33
drag, startPoint x: 480, startPoint y: 271, endPoint x: 610, endPoint y: 285, distance: 130.2
click at [482, 285] on input "**********" at bounding box center [429, 274] width 105 height 33
type input "**********"
click at [605, 316] on button "Save" at bounding box center [606, 310] width 31 height 14
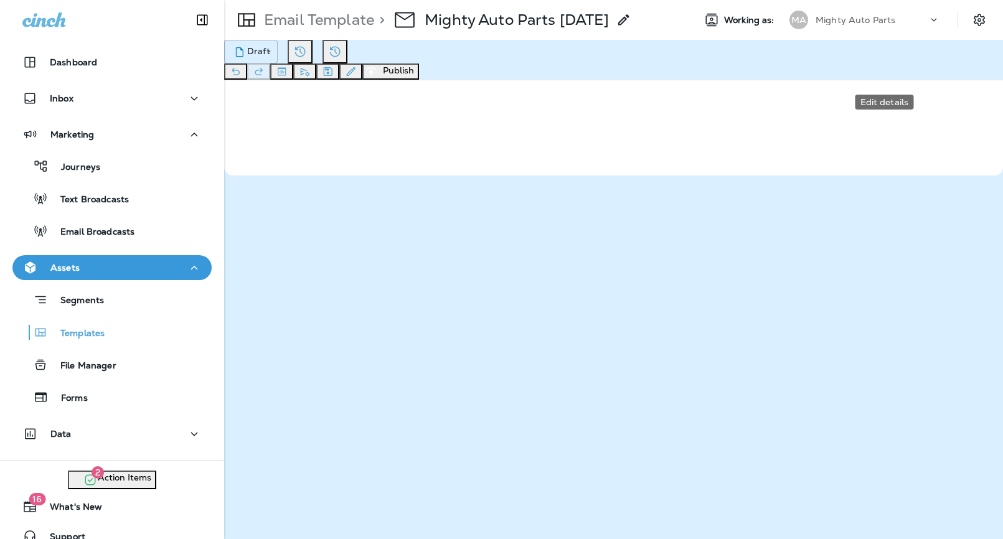
click at [357, 73] on icon "Edit details" at bounding box center [350, 71] width 13 height 12
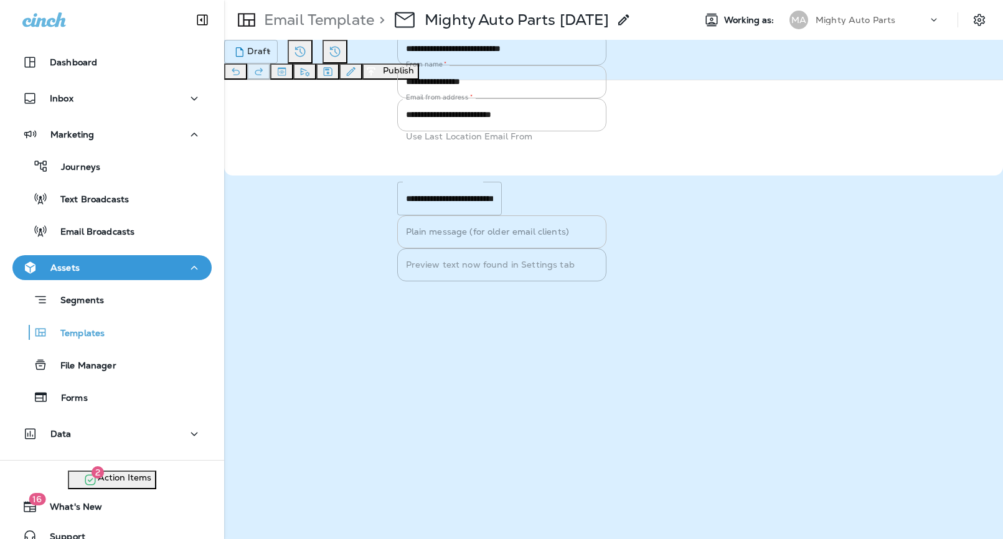
click at [453, 65] on input "**********" at bounding box center [501, 48] width 209 height 33
paste input "******"
type input "**********"
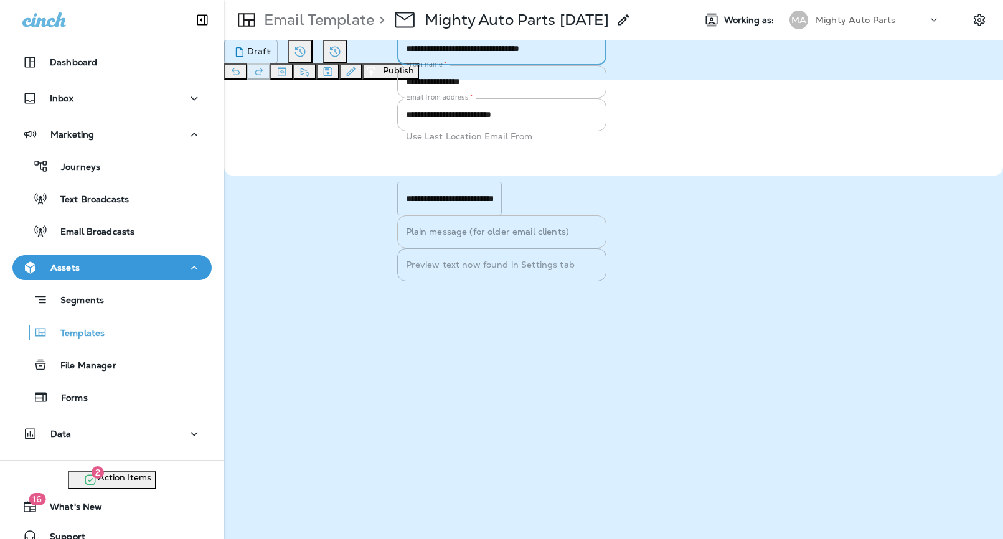
click at [477, 296] on button "Publish" at bounding box center [456, 289] width 41 height 14
click at [186, 339] on button "Confirm" at bounding box center [164, 346] width 44 height 14
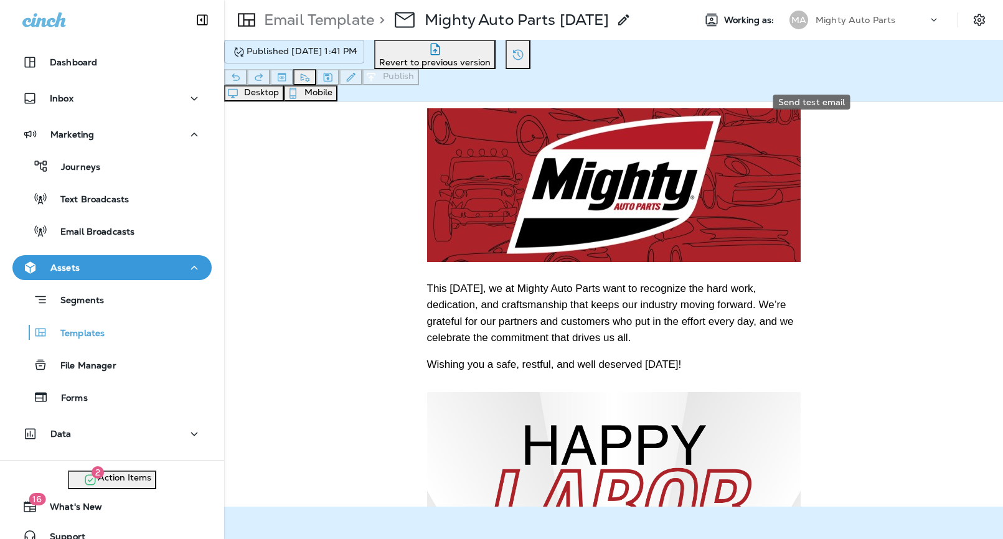
click at [311, 76] on icon "Send test email" at bounding box center [304, 77] width 13 height 12
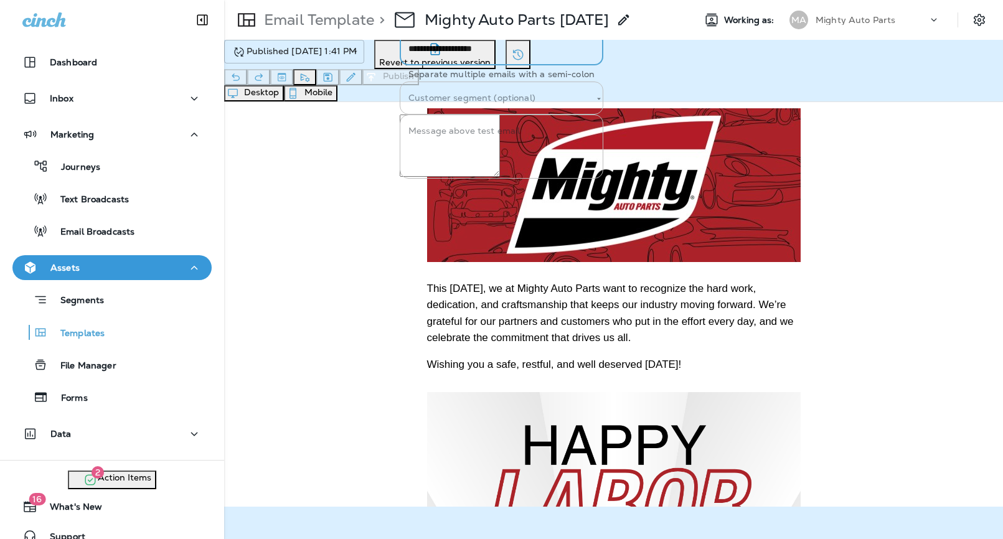
click at [400, 65] on input "**********" at bounding box center [502, 48] width 204 height 33
type input "**********"
click at [470, 193] on button "Send" at bounding box center [454, 186] width 32 height 14
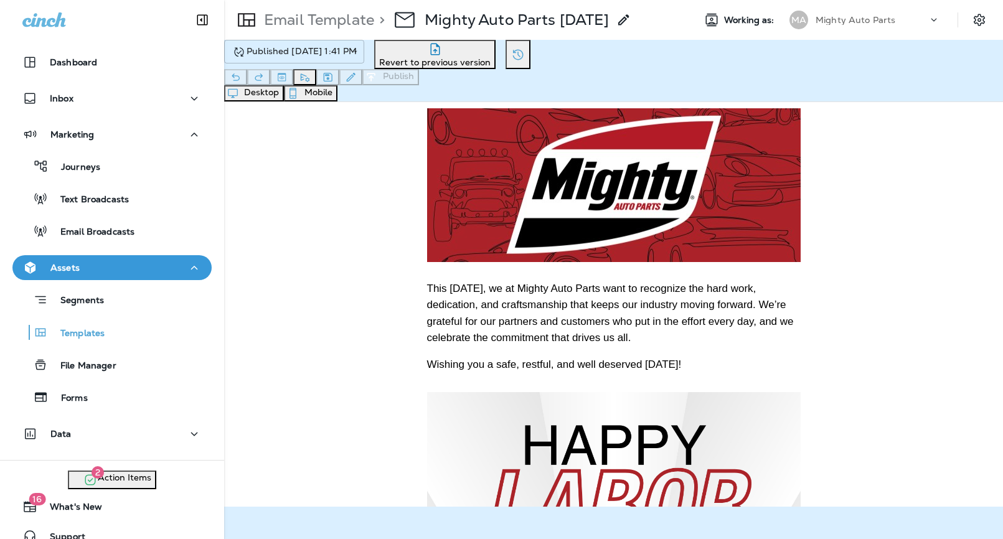
click at [772, 73] on div "**********" at bounding box center [613, 62] width 779 height 45
click at [816, 101] on div "Desktop Mobile" at bounding box center [613, 93] width 779 height 16
click at [411, 0] on body "**********" at bounding box center [501, 0] width 1003 height 0
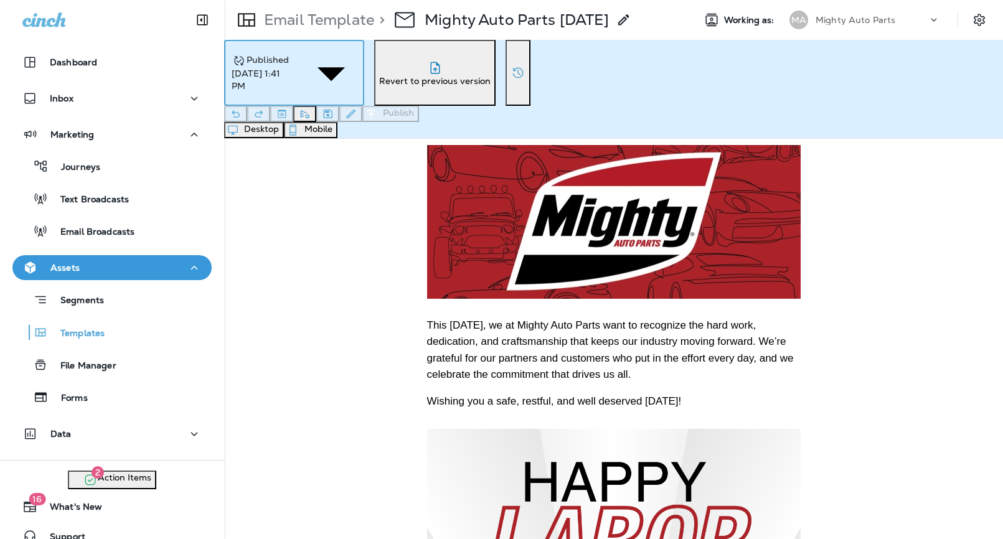
click at [361, 16] on li "Draft" at bounding box center [514, 8] width 978 height 16
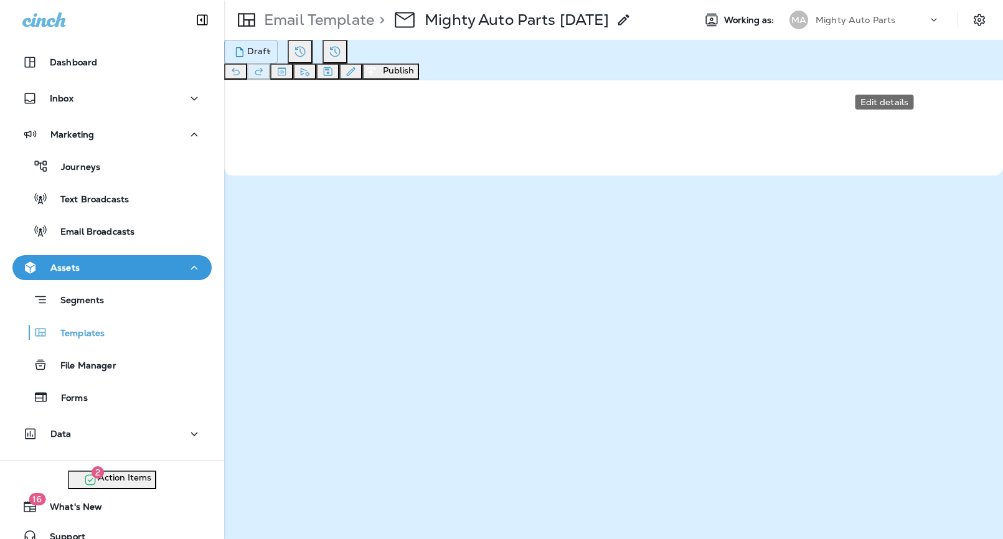
click at [357, 75] on icon "Edit details" at bounding box center [350, 71] width 13 height 12
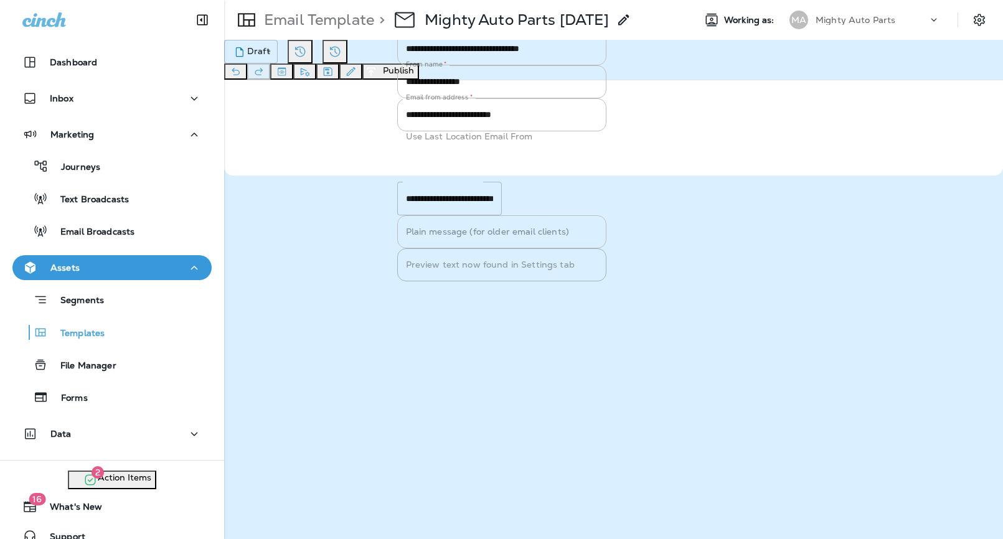
click at [436, 296] on button "Cancel" at bounding box center [416, 289] width 39 height 14
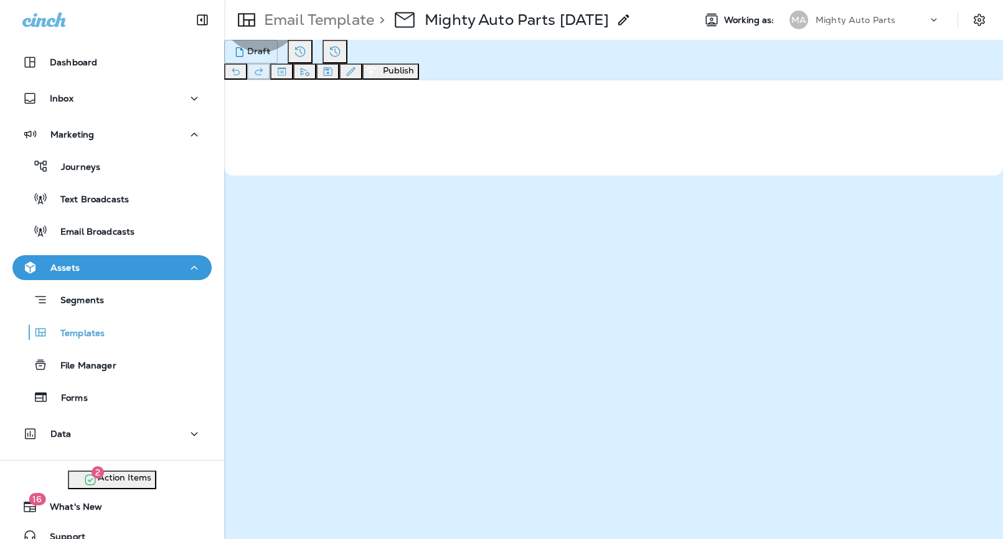
click at [419, 72] on button "Publish" at bounding box center [390, 72] width 57 height 16
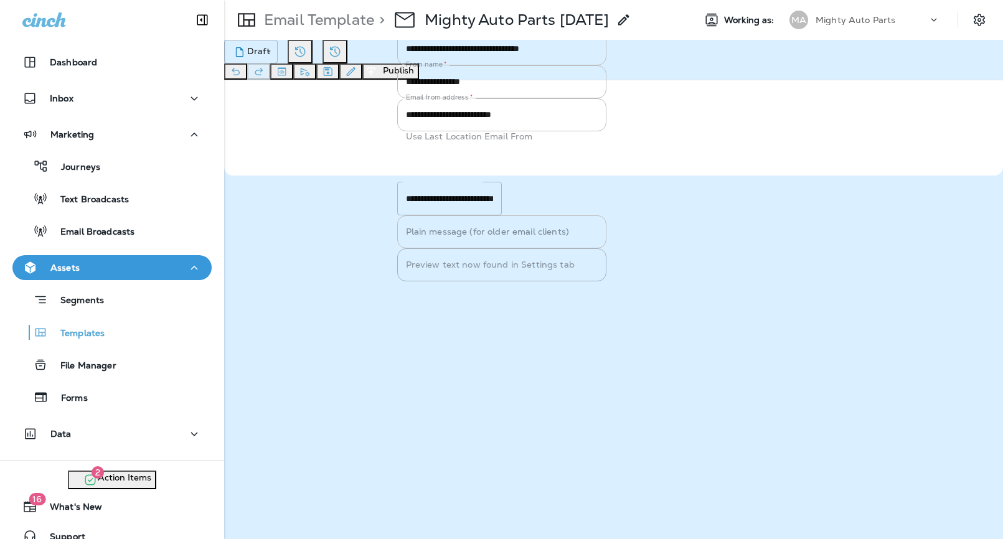
click at [477, 296] on button "Publish" at bounding box center [456, 289] width 41 height 14
click at [186, 339] on button "Confirm" at bounding box center [164, 346] width 44 height 14
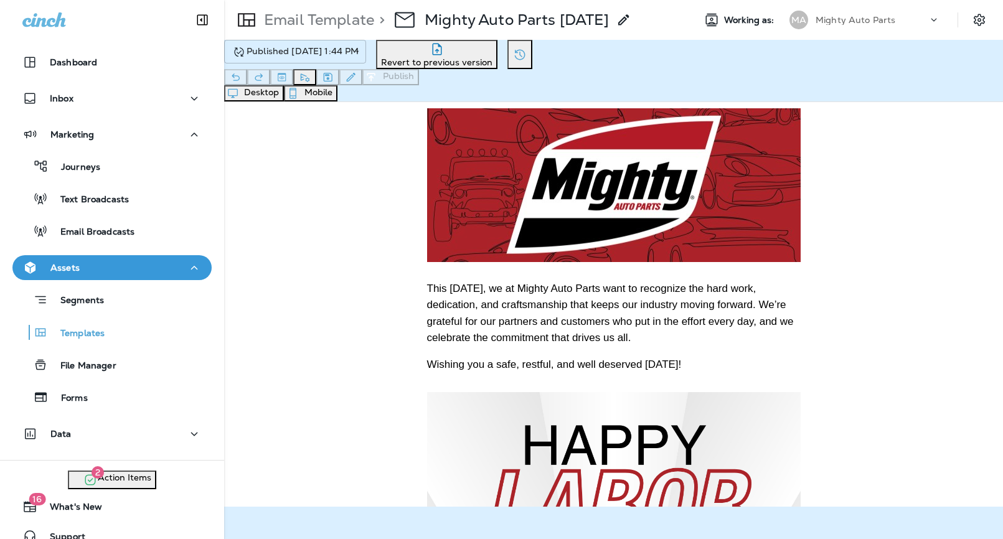
click at [311, 73] on icon "Send test email" at bounding box center [304, 77] width 13 height 12
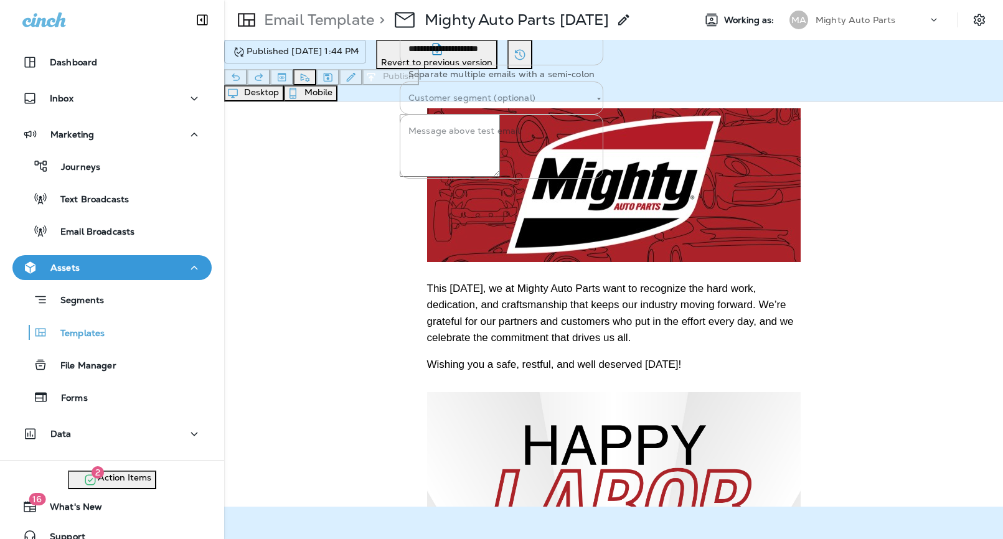
click at [470, 193] on button "Send" at bounding box center [454, 186] width 32 height 14
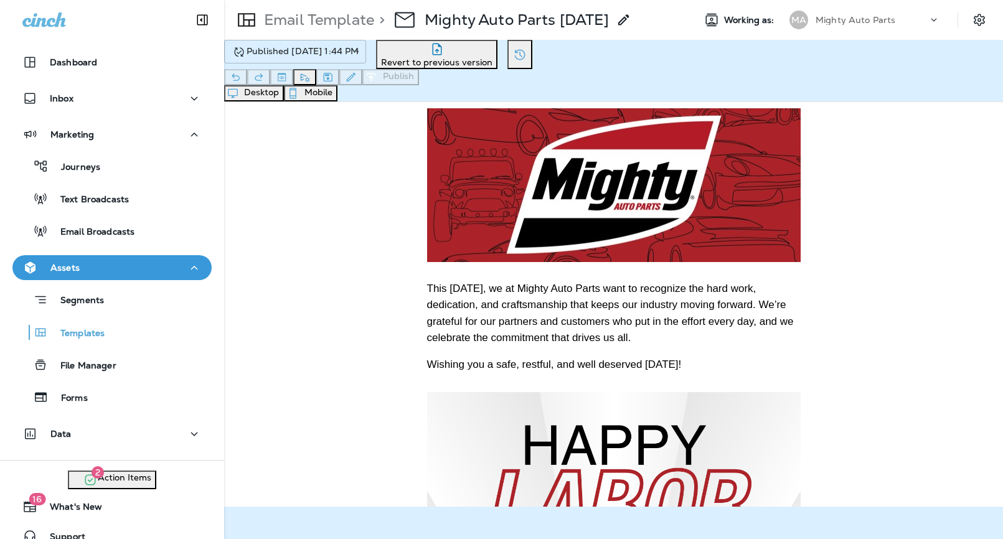
click at [884, 77] on div "**********" at bounding box center [613, 62] width 779 height 45
click at [369, 0] on body "**********" at bounding box center [501, 0] width 1003 height 0
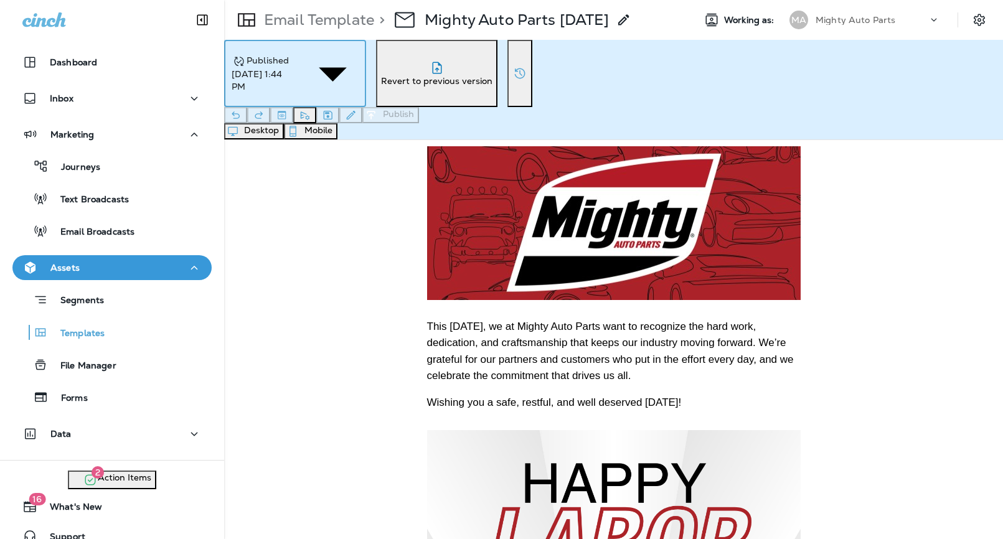
click at [336, 16] on li "Draft" at bounding box center [514, 8] width 978 height 16
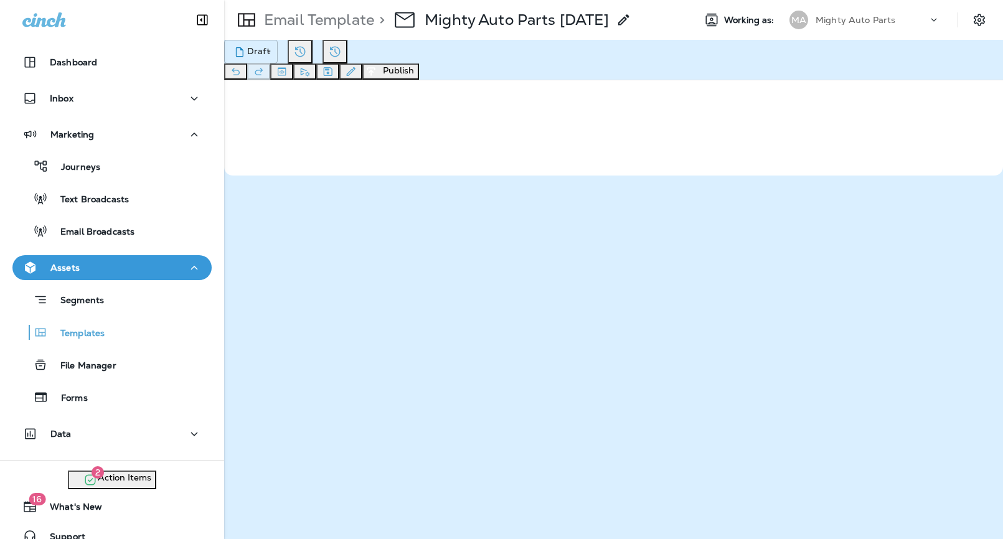
click at [357, 75] on icon "Edit details" at bounding box center [350, 71] width 13 height 12
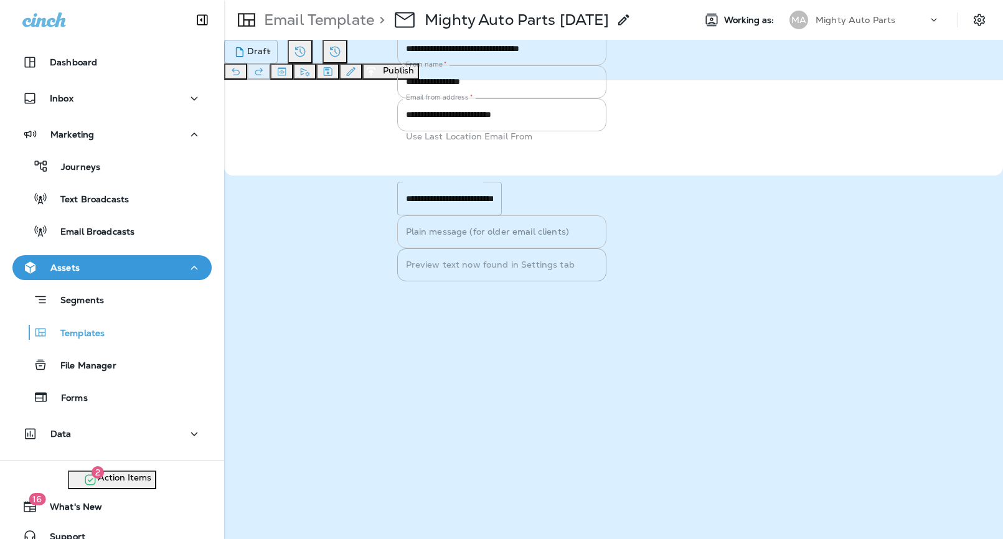
click at [466, 296] on button "Save" at bounding box center [451, 289] width 31 height 14
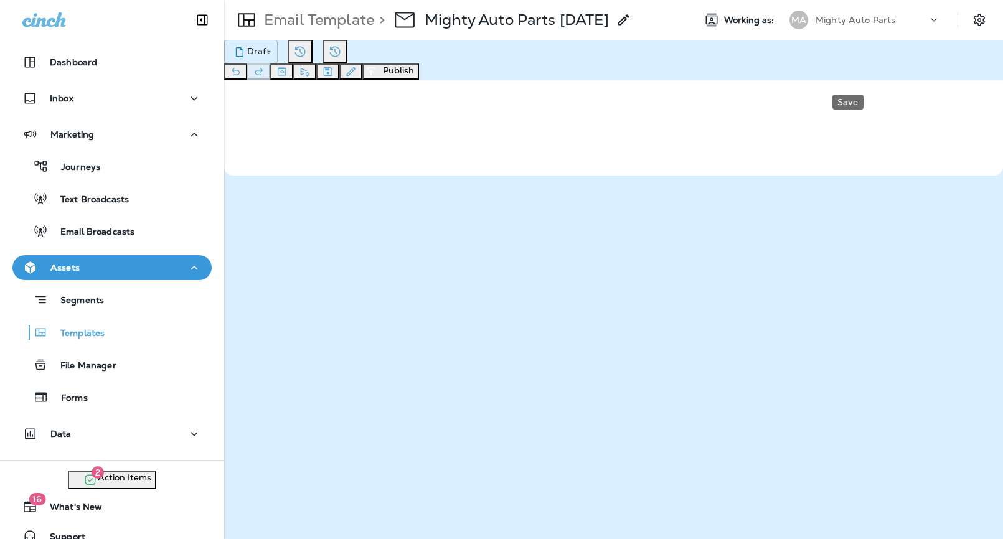
click at [332, 73] on icon "Save" at bounding box center [328, 71] width 9 height 9
click at [419, 78] on button "Publish" at bounding box center [390, 72] width 57 height 16
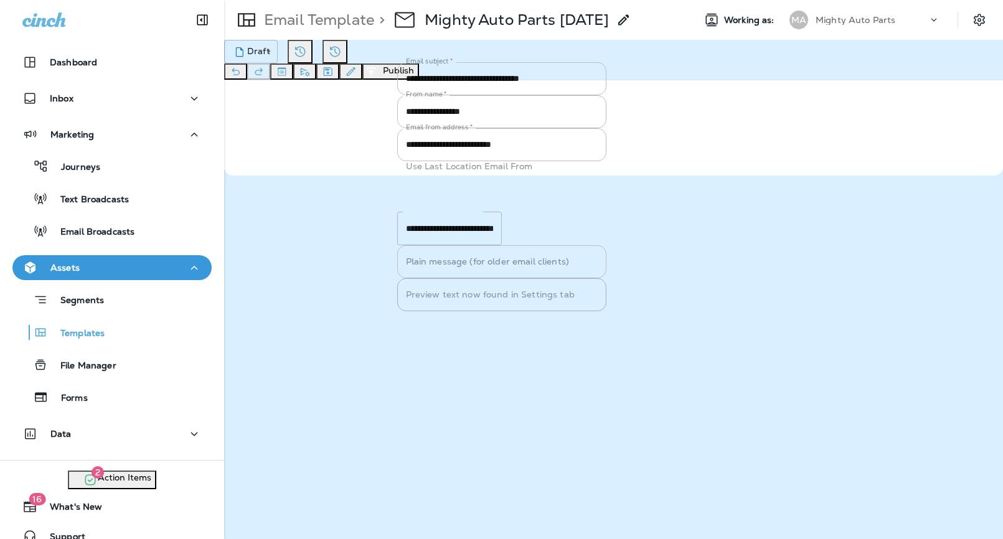
click at [477, 326] on button "Publish" at bounding box center [456, 319] width 41 height 14
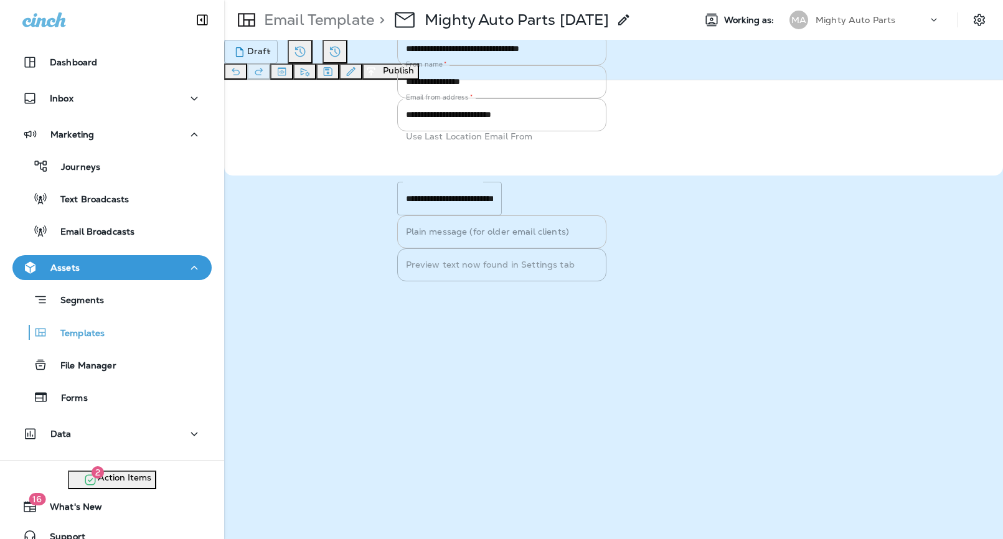
click at [186, 339] on button "Confirm" at bounding box center [164, 346] width 44 height 14
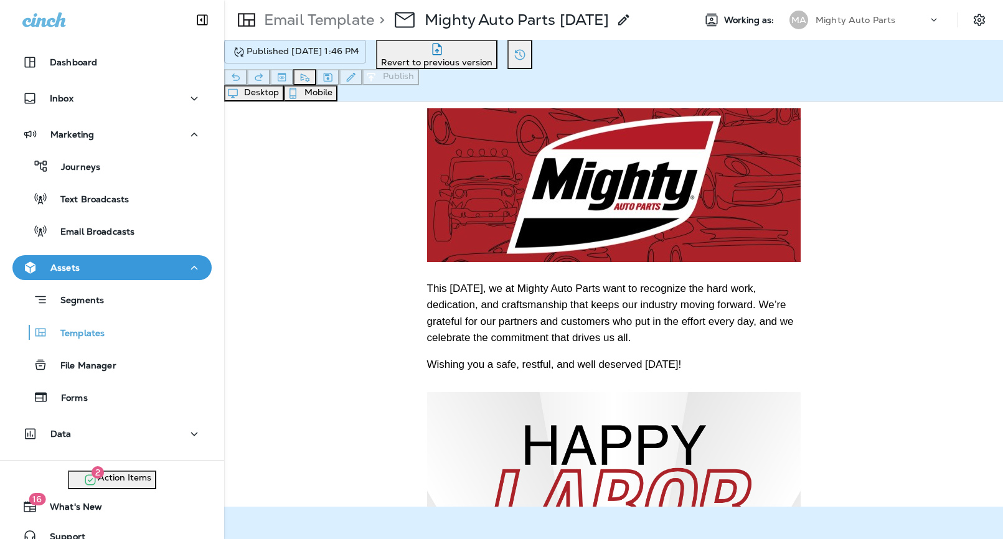
click at [890, 20] on p "Mighty Auto Parts" at bounding box center [856, 20] width 80 height 10
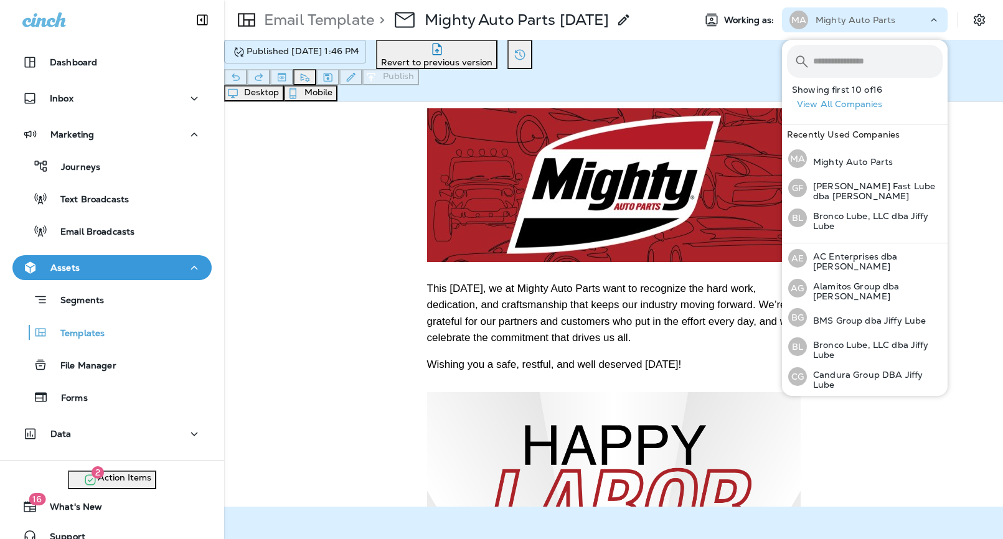
click at [697, 101] on div "Desktop Mobile" at bounding box center [613, 93] width 779 height 16
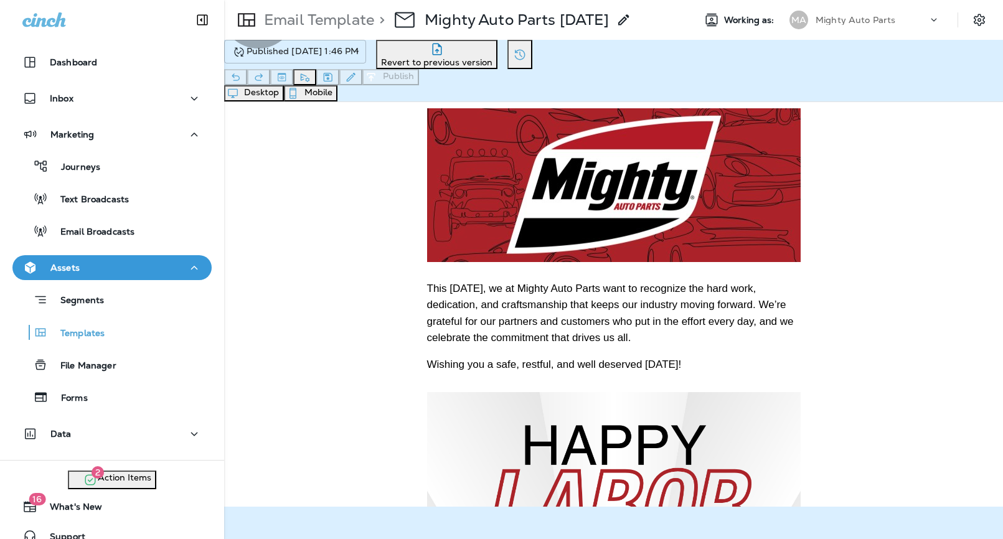
click at [337, 101] on button "Mobile" at bounding box center [311, 93] width 54 height 16
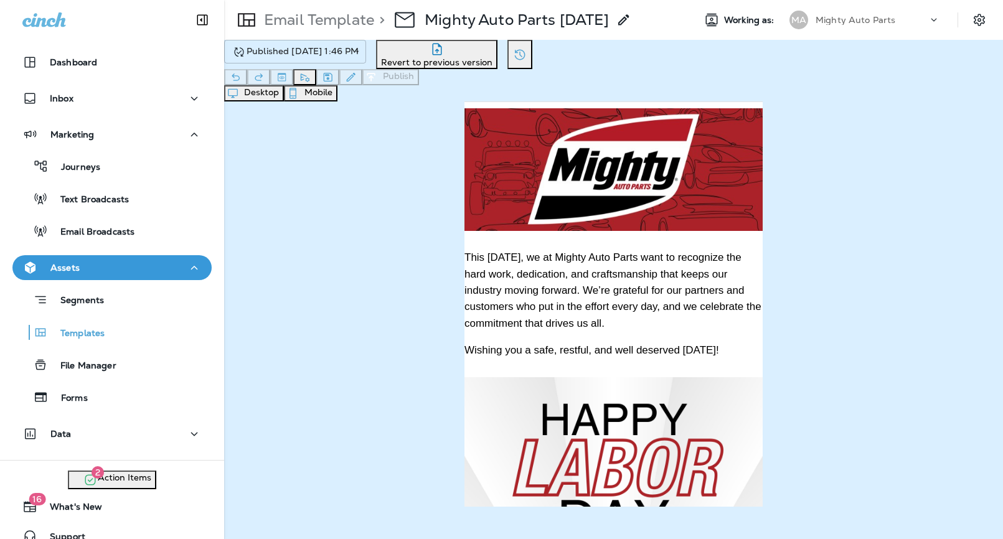
click at [284, 101] on button "Desktop" at bounding box center [254, 93] width 60 height 16
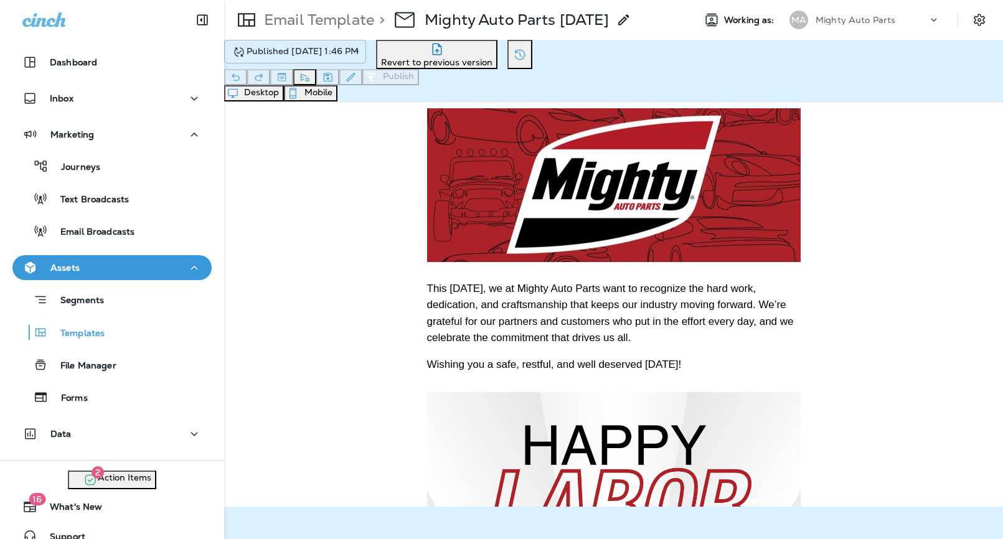
click at [945, 75] on div "**********" at bounding box center [613, 62] width 779 height 45
click at [311, 78] on icon "Send test email" at bounding box center [304, 77] width 13 height 12
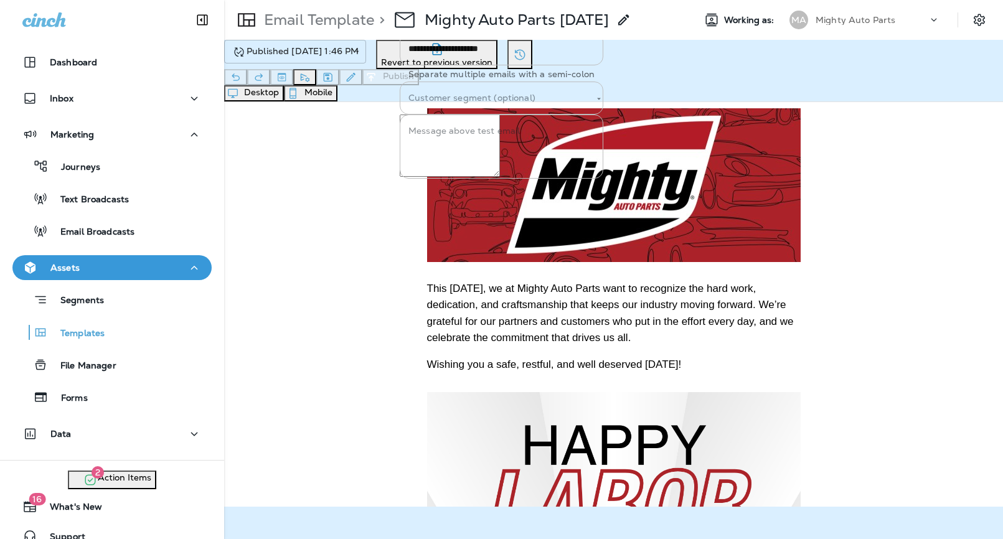
click at [470, 193] on button "Send" at bounding box center [454, 186] width 32 height 14
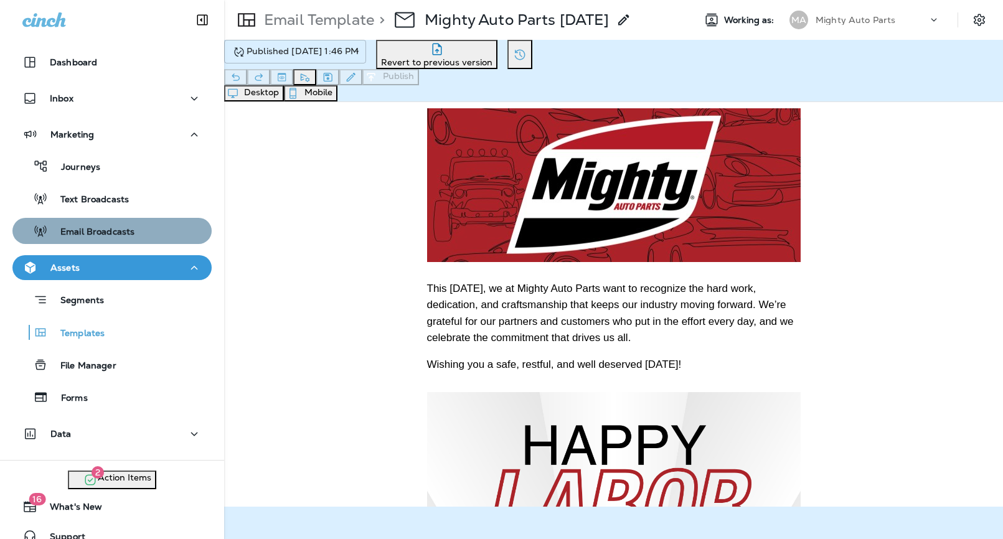
click at [105, 227] on p "Email Broadcasts" at bounding box center [91, 233] width 87 height 12
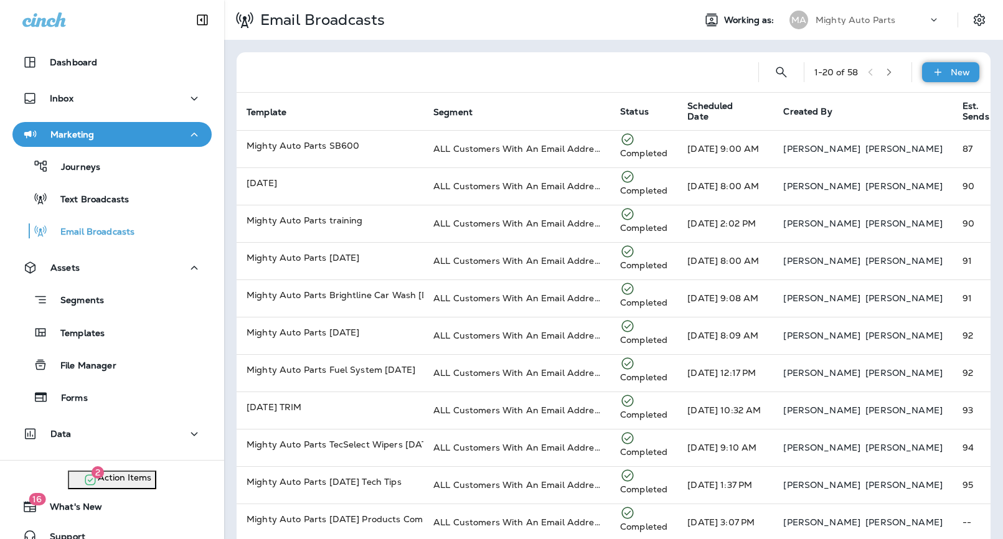
click at [958, 65] on div "New" at bounding box center [950, 72] width 57 height 20
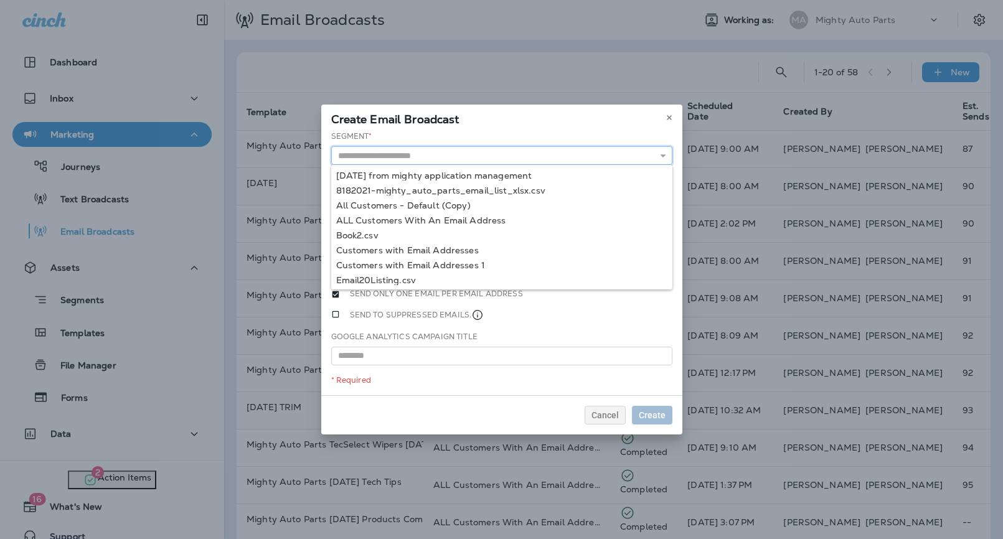
click at [421, 149] on input "text" at bounding box center [501, 155] width 341 height 19
type input "**********"
click at [406, 213] on div "**********" at bounding box center [501, 263] width 361 height 265
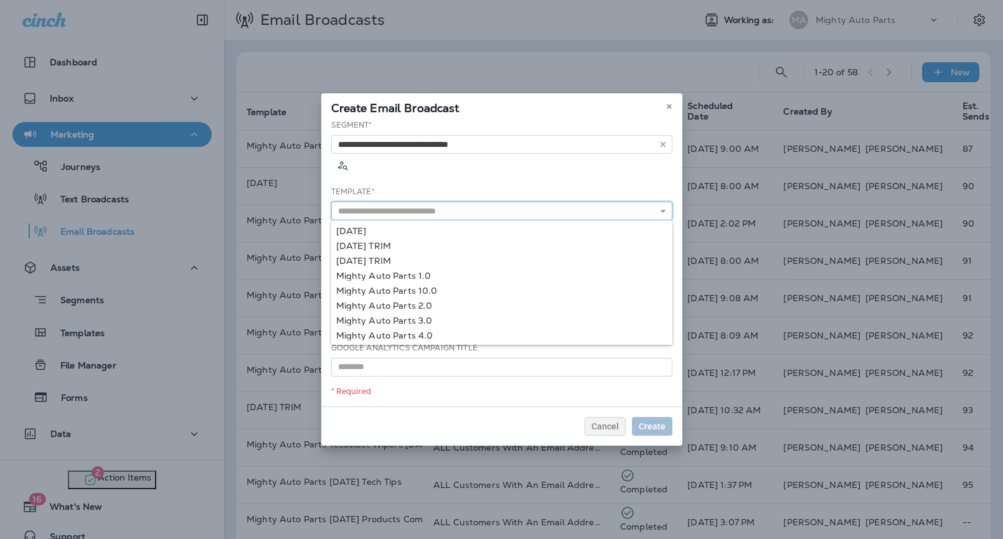
click at [423, 202] on input "text" at bounding box center [501, 211] width 341 height 19
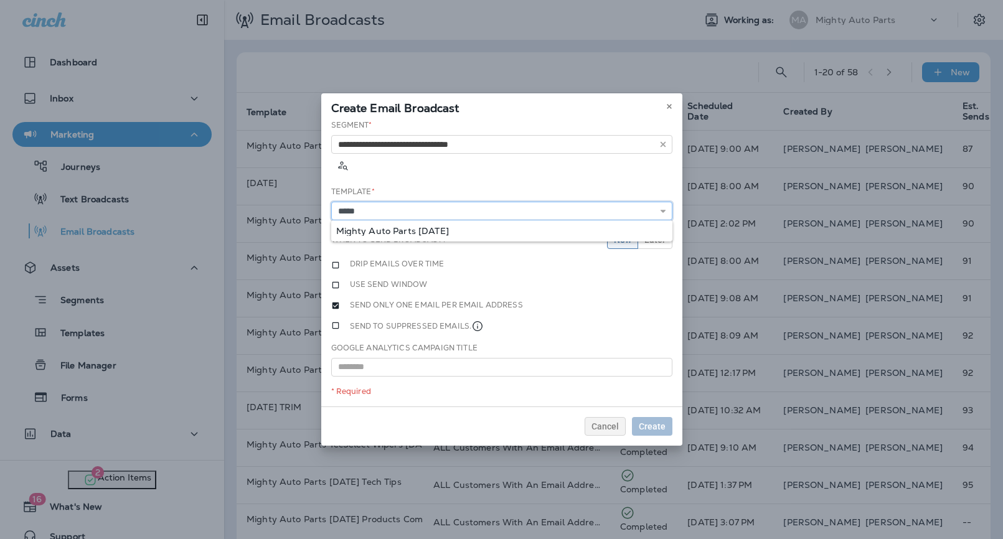
type input "**********"
click at [431, 217] on div "**********" at bounding box center [501, 263] width 361 height 287
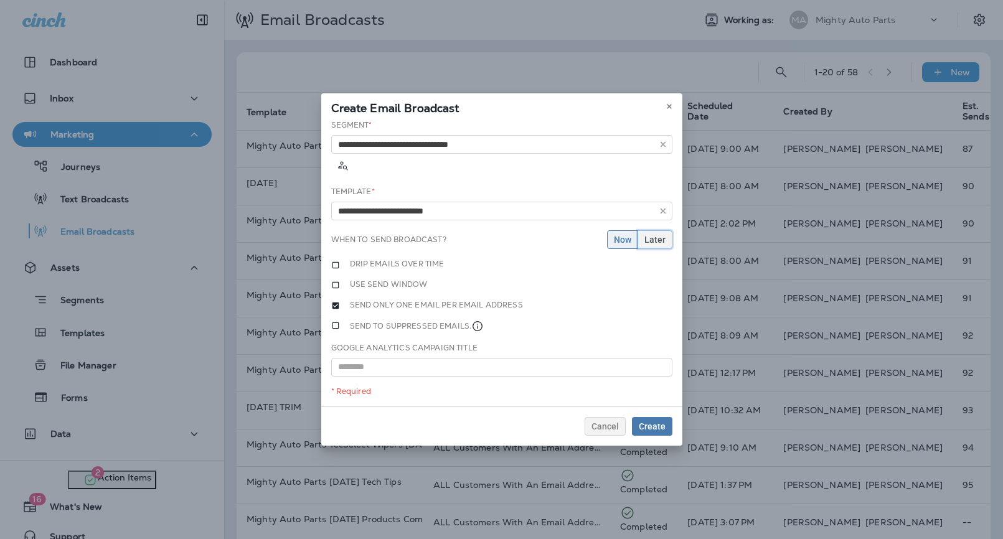
click at [659, 235] on span "Later" at bounding box center [654, 239] width 21 height 9
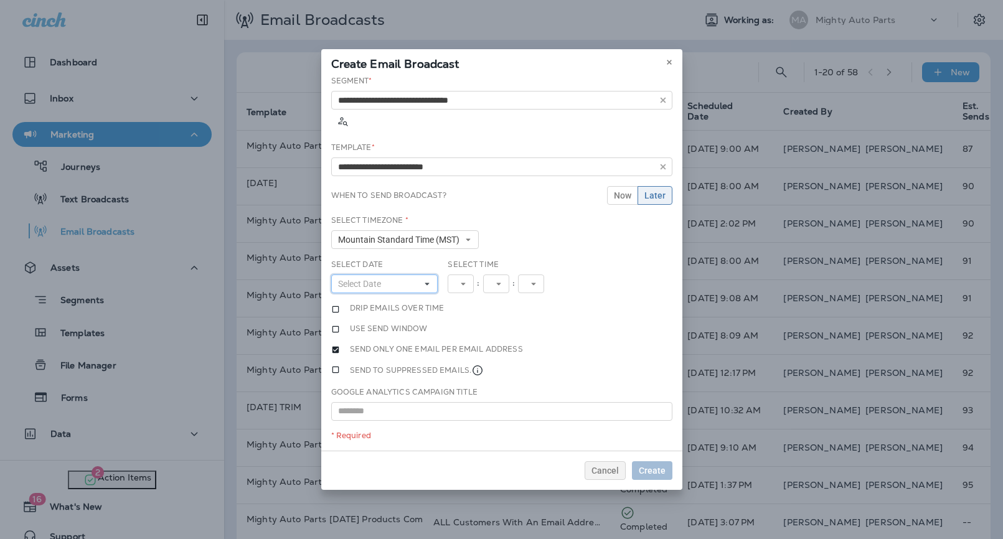
click at [400, 275] on button "Select Date" at bounding box center [384, 284] width 107 height 19
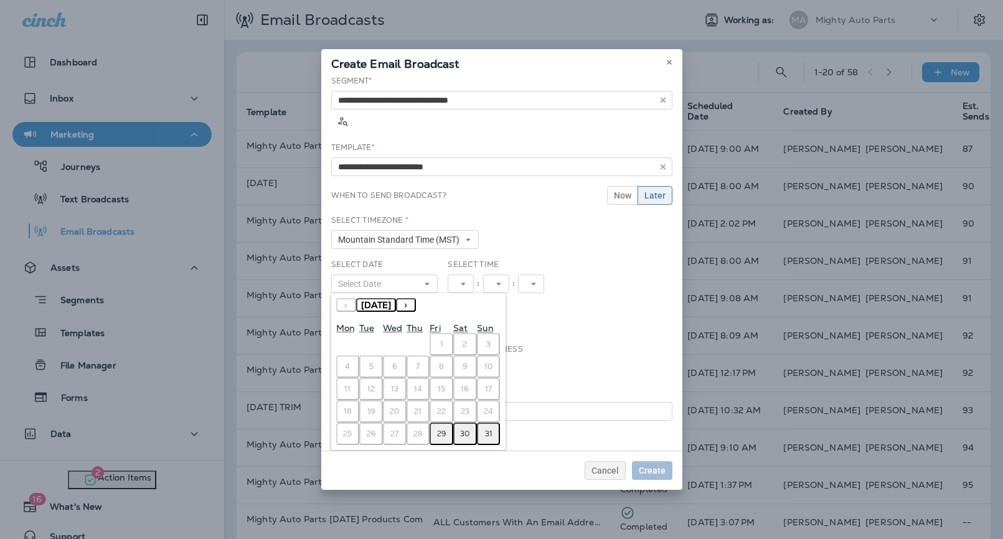
click at [416, 298] on button "›" at bounding box center [406, 305] width 20 height 14
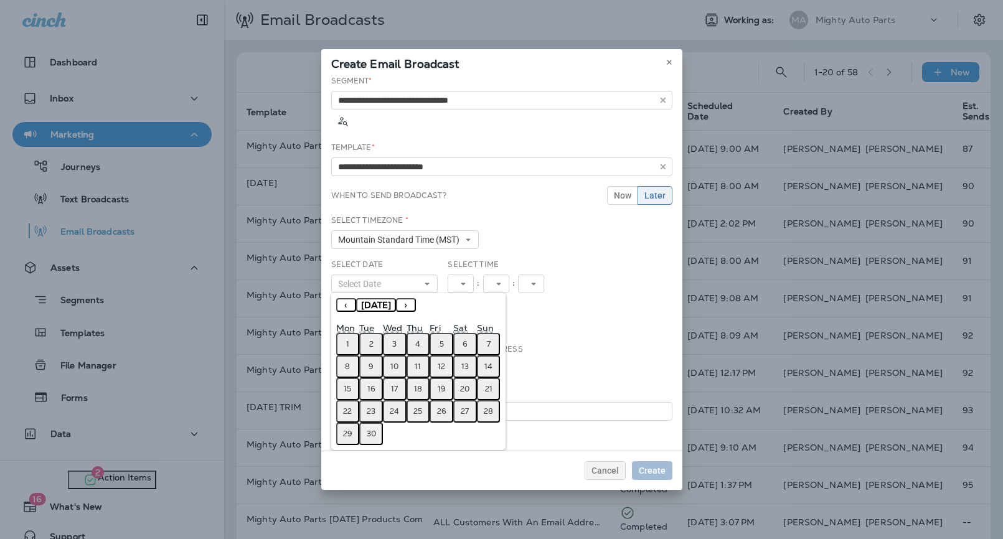
click at [344, 333] on button "1" at bounding box center [348, 344] width 24 height 22
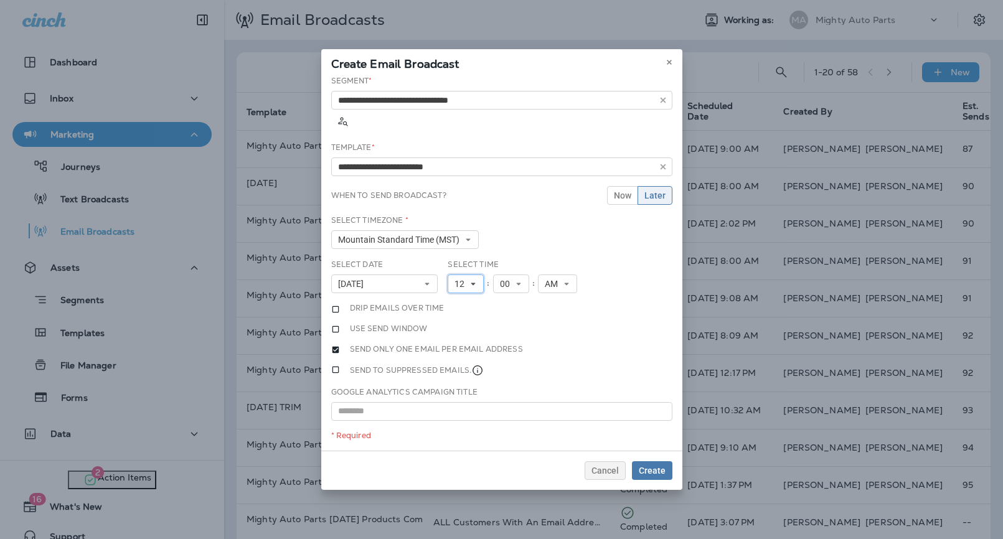
click at [471, 280] on icon at bounding box center [472, 283] width 7 height 7
click at [459, 401] on link "8" at bounding box center [466, 408] width 36 height 15
click at [651, 467] on span "Create" at bounding box center [652, 470] width 27 height 9
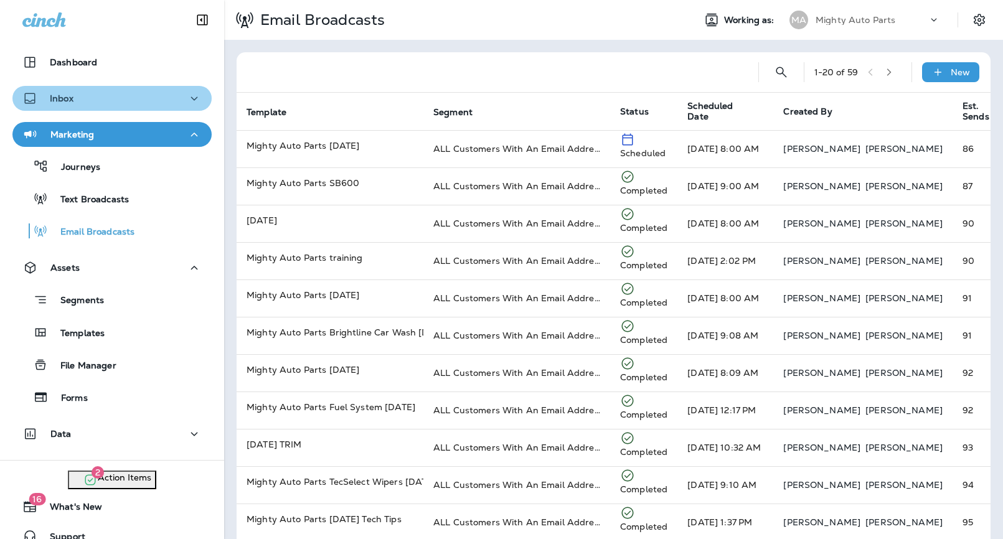
click at [65, 101] on p "Inbox" at bounding box center [62, 98] width 24 height 10
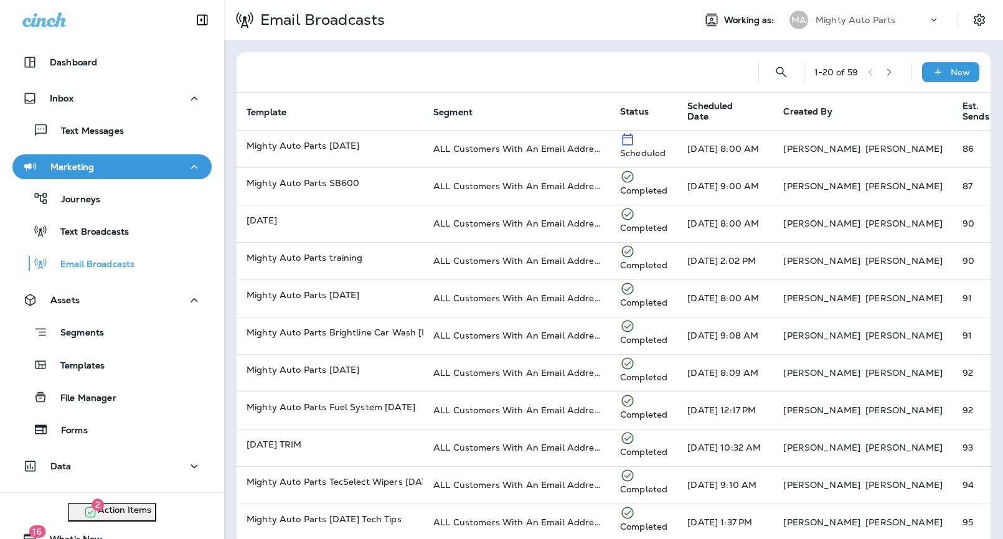
click at [859, 1] on div "Email Broadcasts Working as: MA Mighty Auto Parts" at bounding box center [613, 20] width 779 height 40
click at [842, 22] on p "Mighty Auto Parts" at bounding box center [856, 20] width 80 height 10
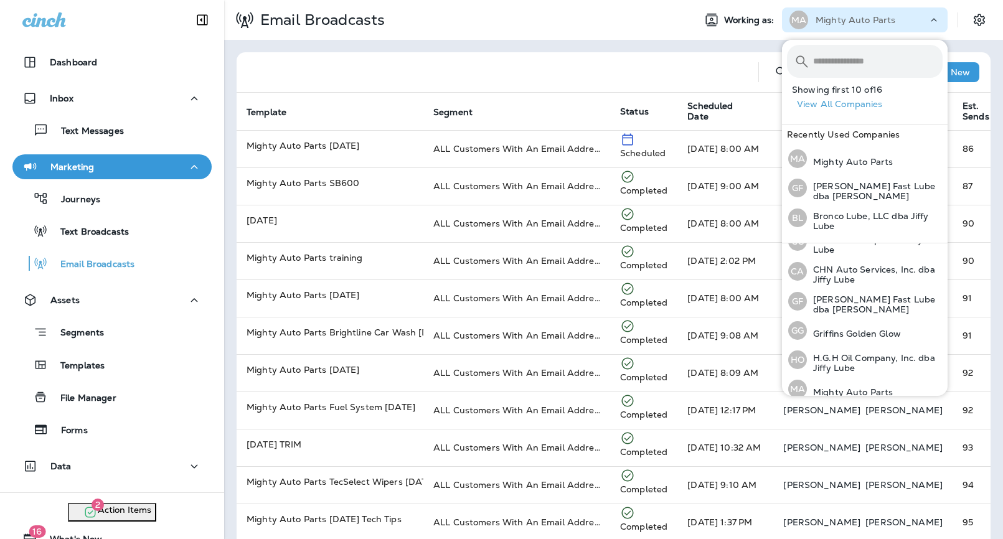
scroll to position [136, 0]
click at [857, 328] on p "Griffins Golden Glow" at bounding box center [854, 333] width 94 height 10
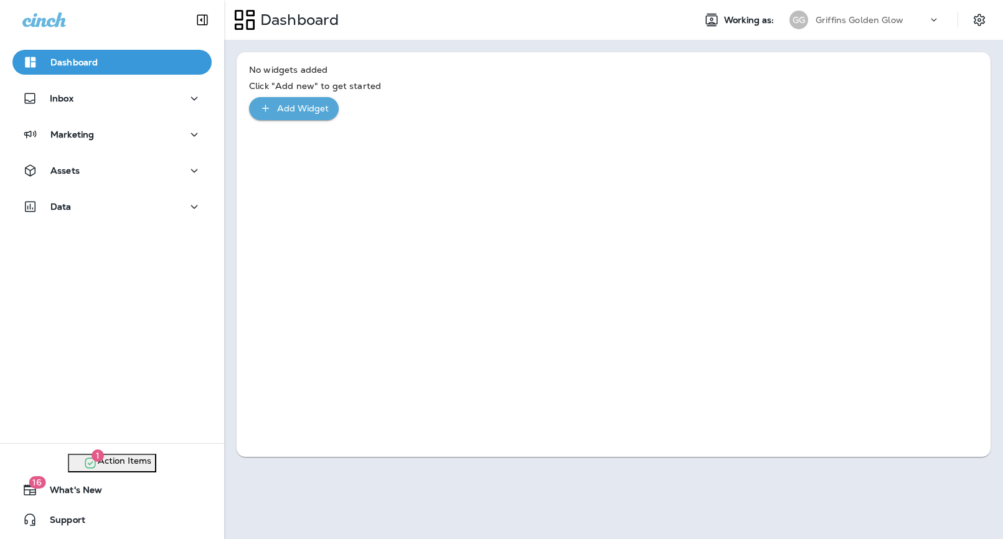
click at [129, 42] on p "Go to Email Broadcasts" at bounding box center [67, 36] width 125 height 12
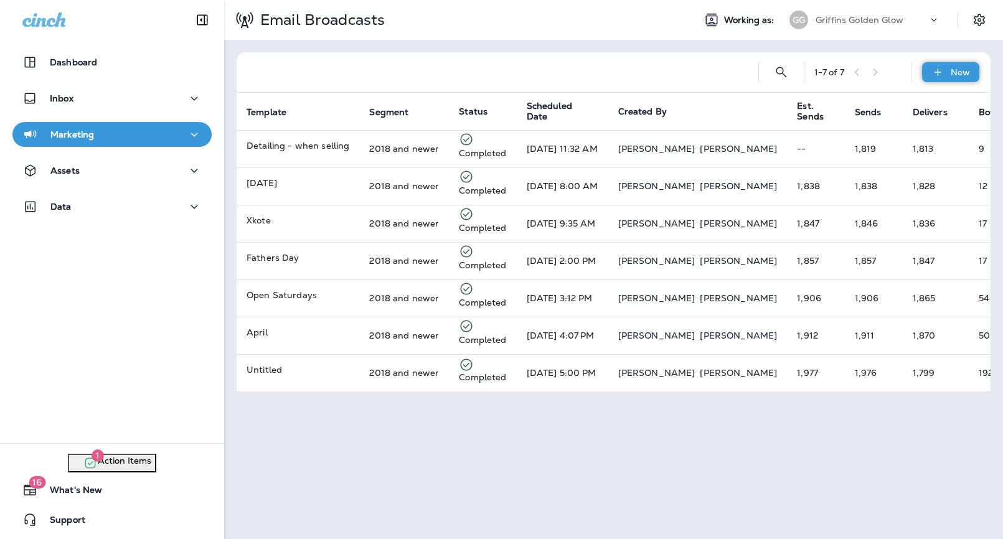
click at [943, 73] on icon at bounding box center [937, 72] width 13 height 12
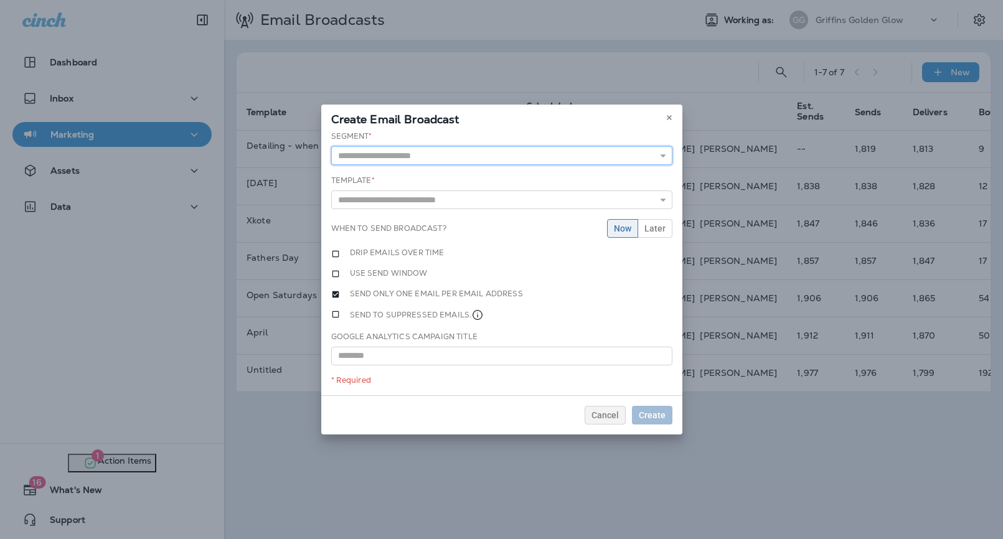
click at [557, 148] on input "text" at bounding box center [501, 155] width 341 height 19
click at [671, 115] on use at bounding box center [669, 117] width 4 height 5
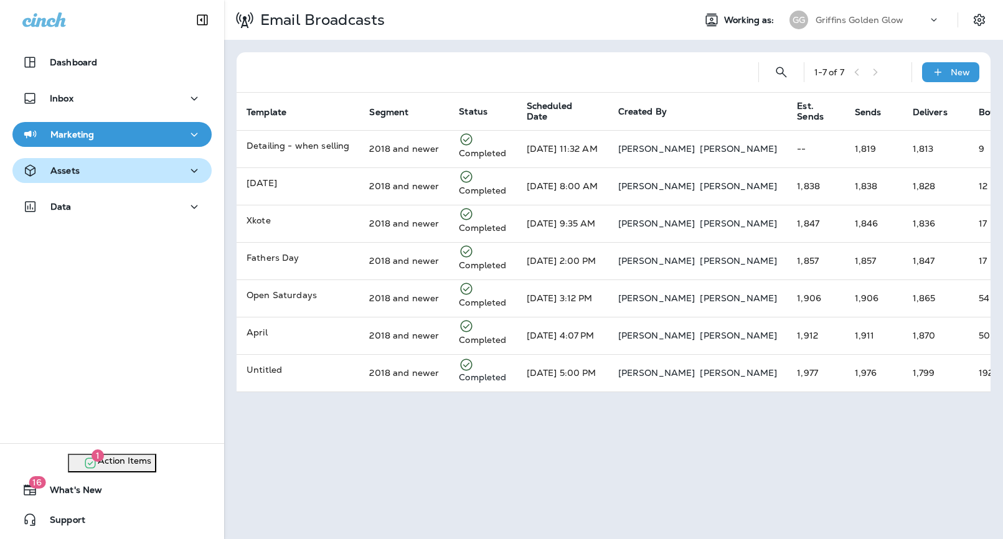
click at [78, 181] on button "Assets" at bounding box center [111, 170] width 199 height 25
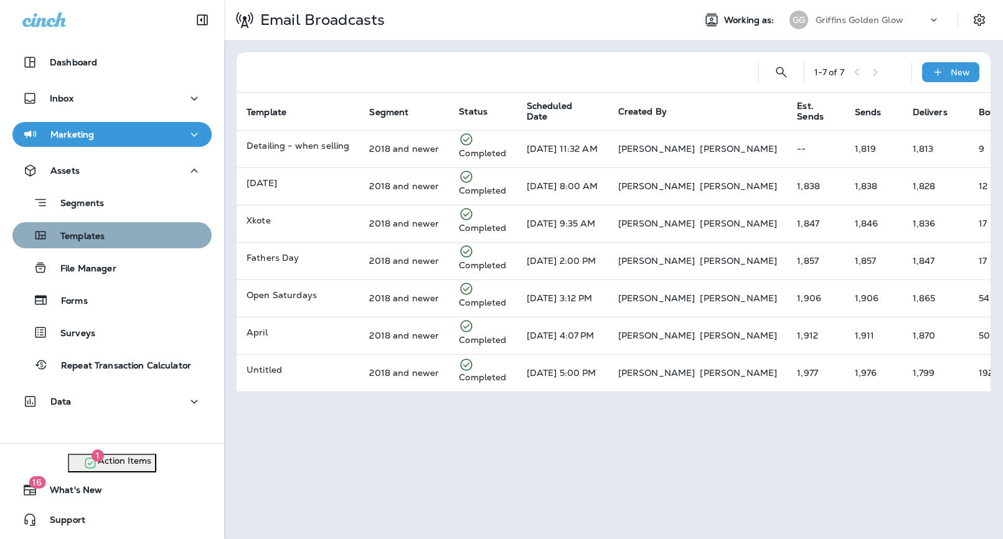
click at [78, 225] on button "Templates" at bounding box center [111, 235] width 199 height 26
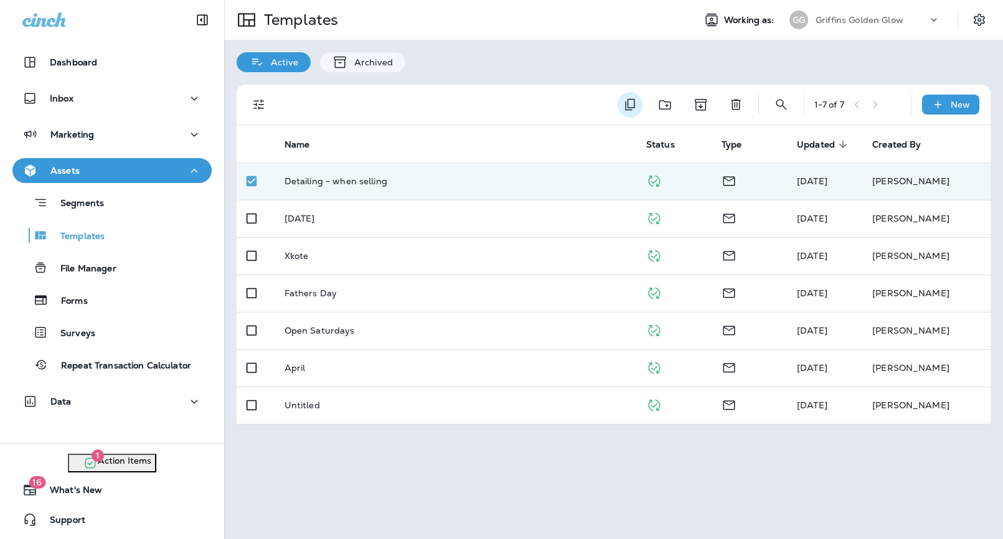
click at [632, 103] on icon "Duplicate" at bounding box center [630, 104] width 15 height 15
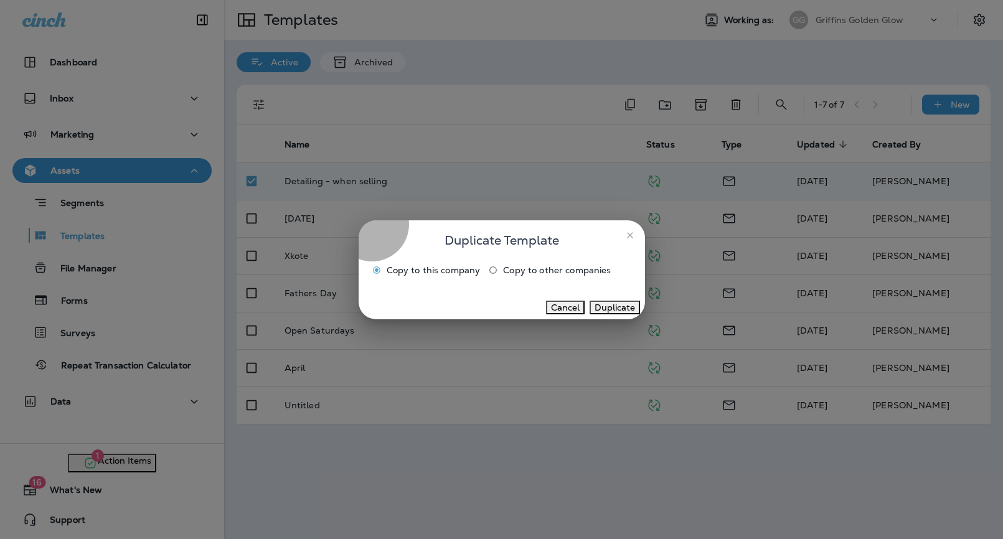
click at [601, 313] on button "Duplicate" at bounding box center [615, 308] width 50 height 14
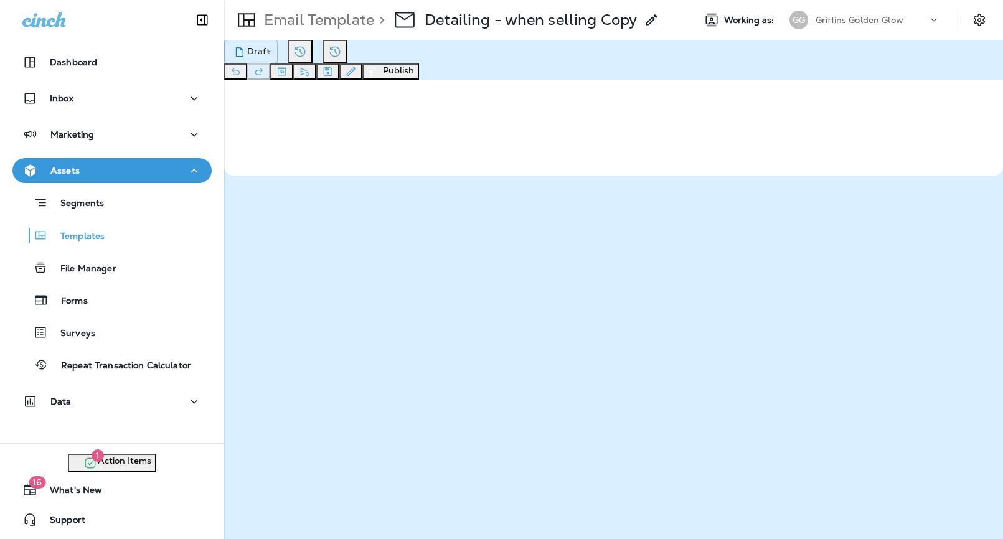
click at [558, 24] on p "Detailing - when selling Copy" at bounding box center [531, 20] width 212 height 19
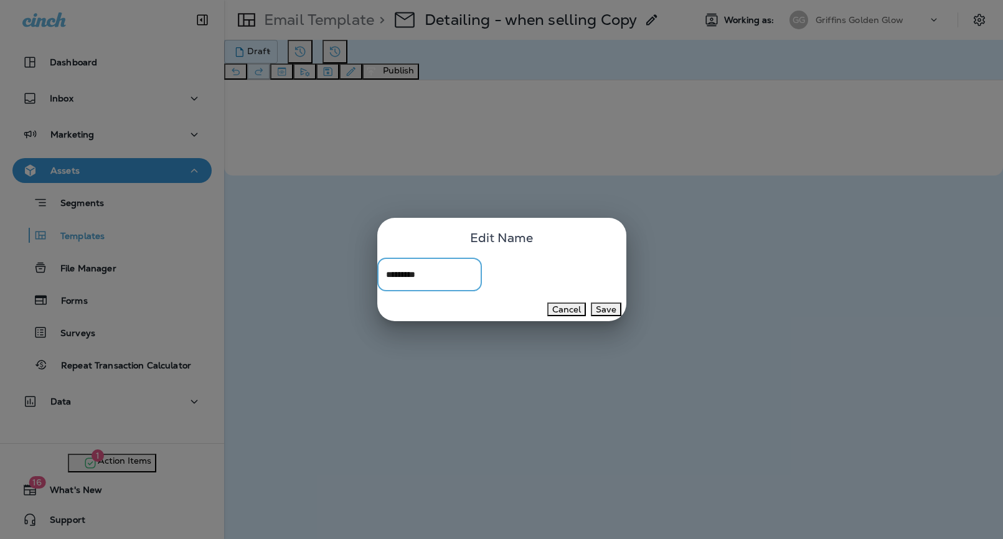
type input "*********"
click at [597, 309] on button "Save" at bounding box center [606, 310] width 31 height 14
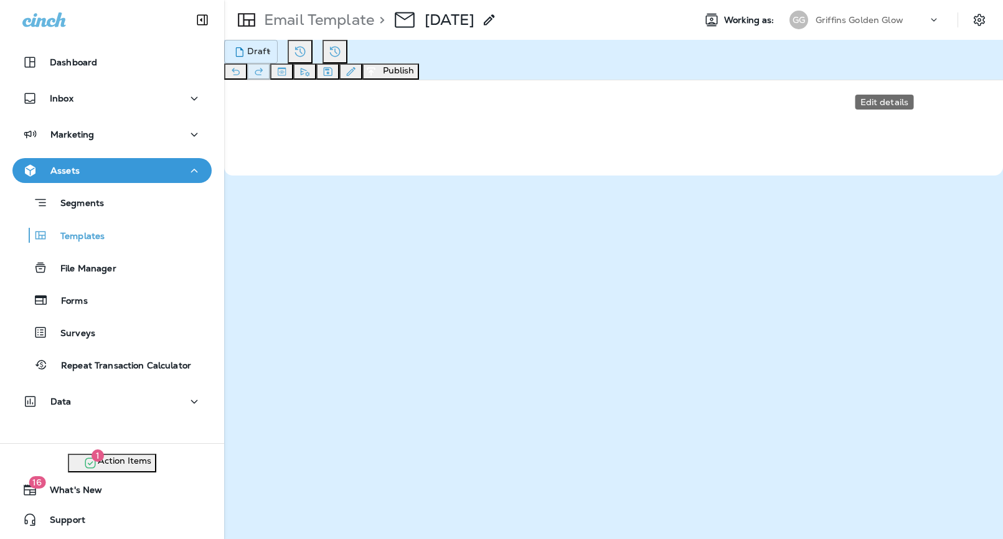
click at [357, 68] on icon "Edit details" at bounding box center [350, 71] width 13 height 12
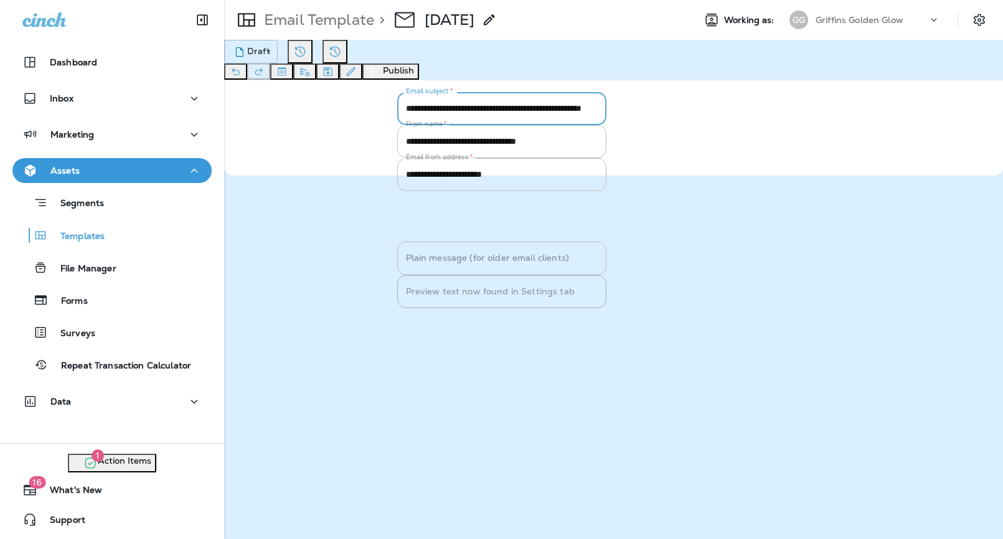
drag, startPoint x: 578, startPoint y: 165, endPoint x: 247, endPoint y: 169, distance: 330.6
click at [247, 169] on div "**********" at bounding box center [501, 191] width 1003 height 263
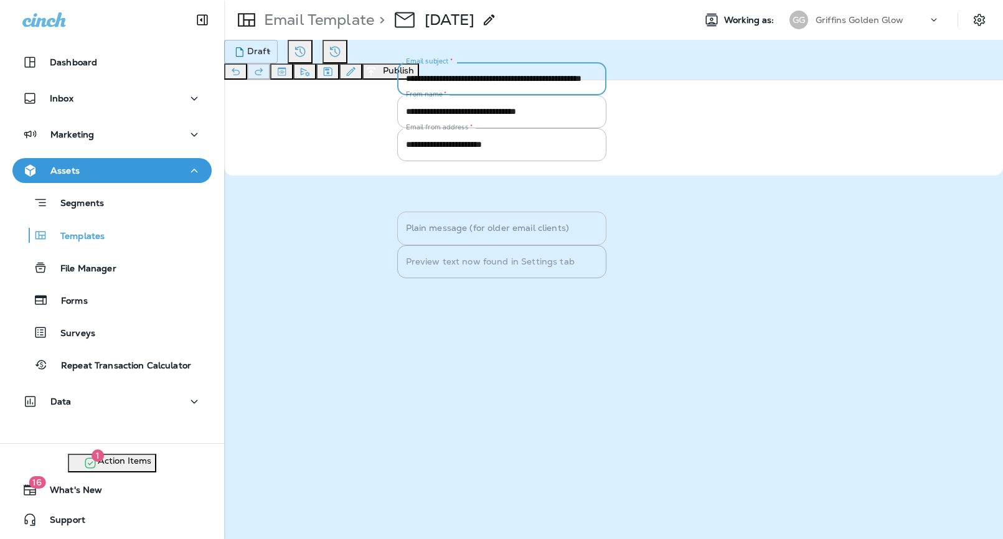
paste input "text"
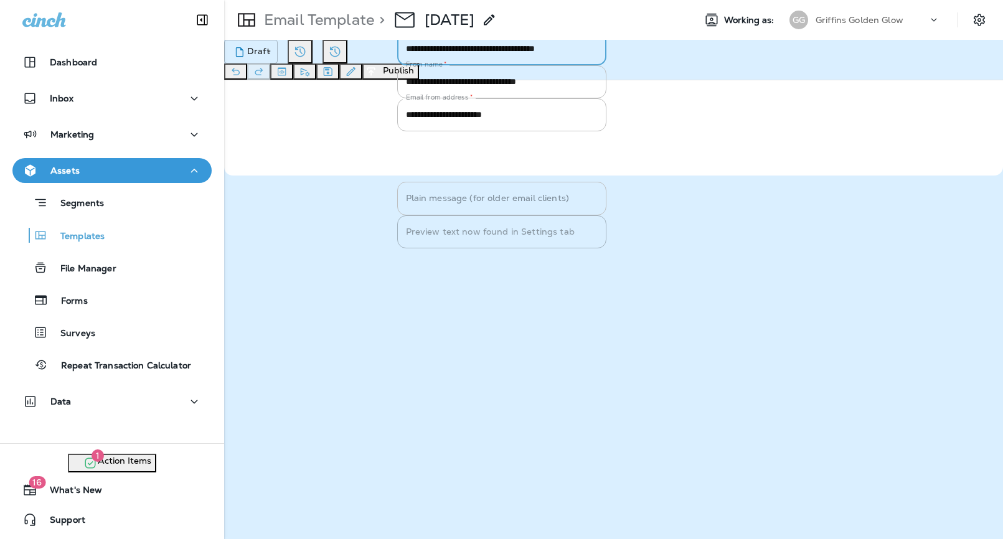
type input "**********"
click at [466, 263] on button "Save" at bounding box center [451, 256] width 31 height 14
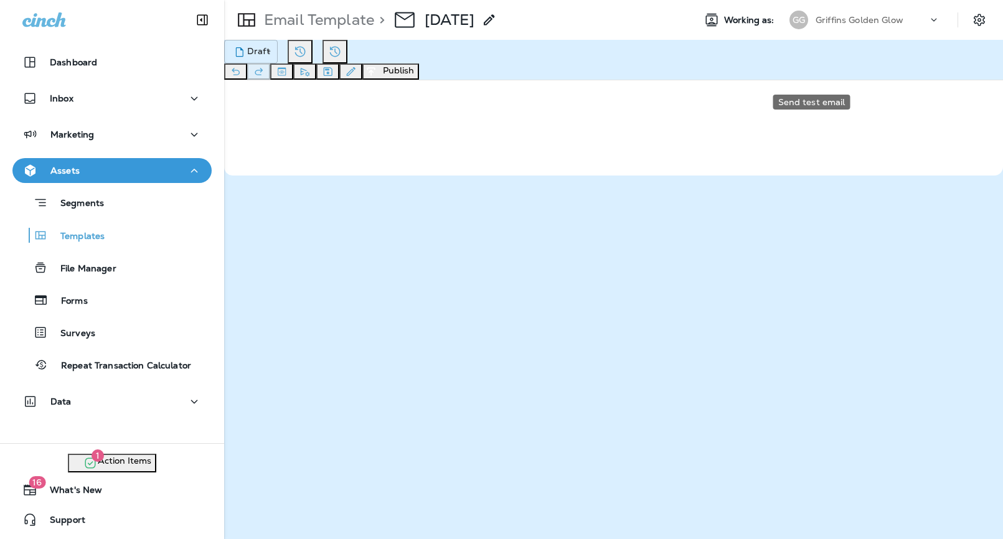
click at [311, 70] on icon "Send test email" at bounding box center [304, 71] width 13 height 12
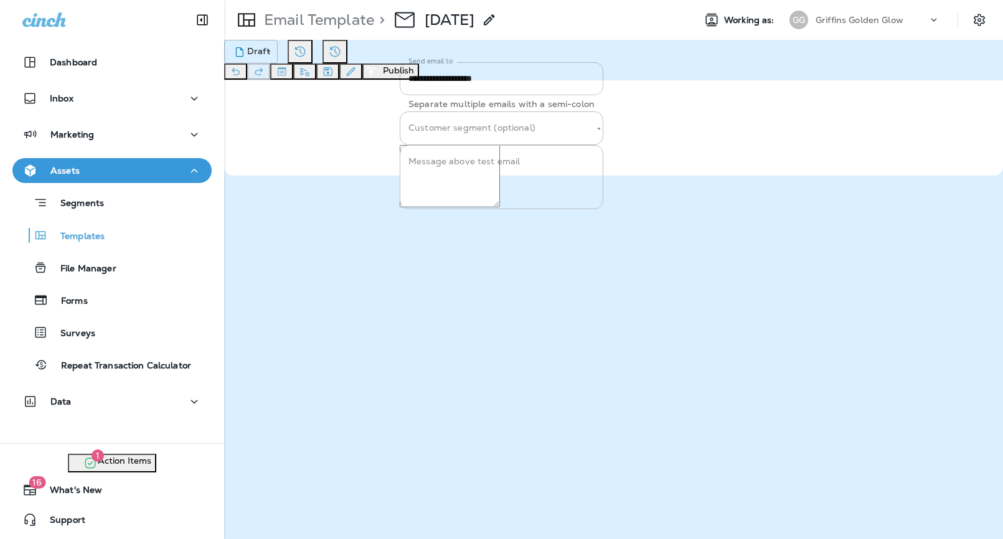
click at [401, 95] on input "**********" at bounding box center [502, 78] width 204 height 33
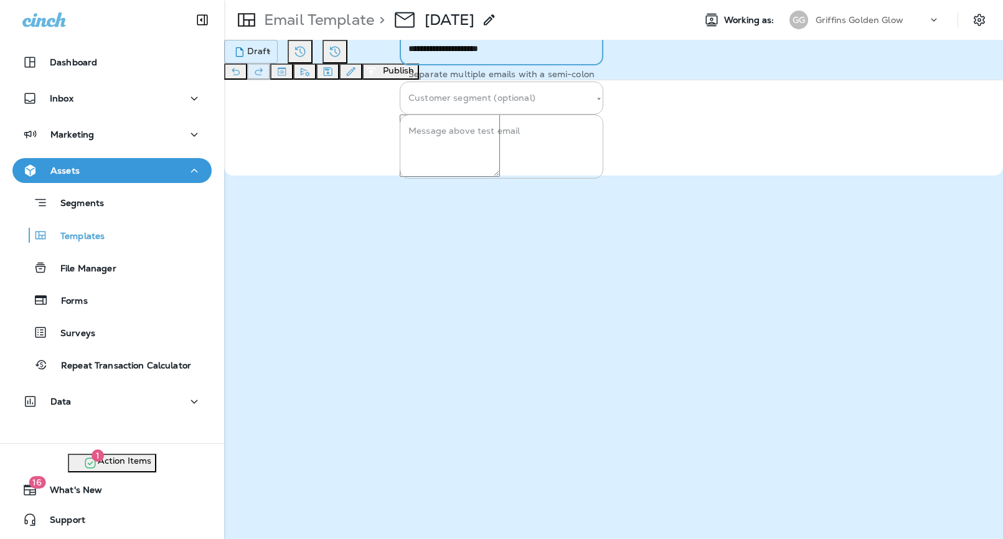
type input "**********"
click at [470, 193] on button "Send" at bounding box center [454, 186] width 32 height 14
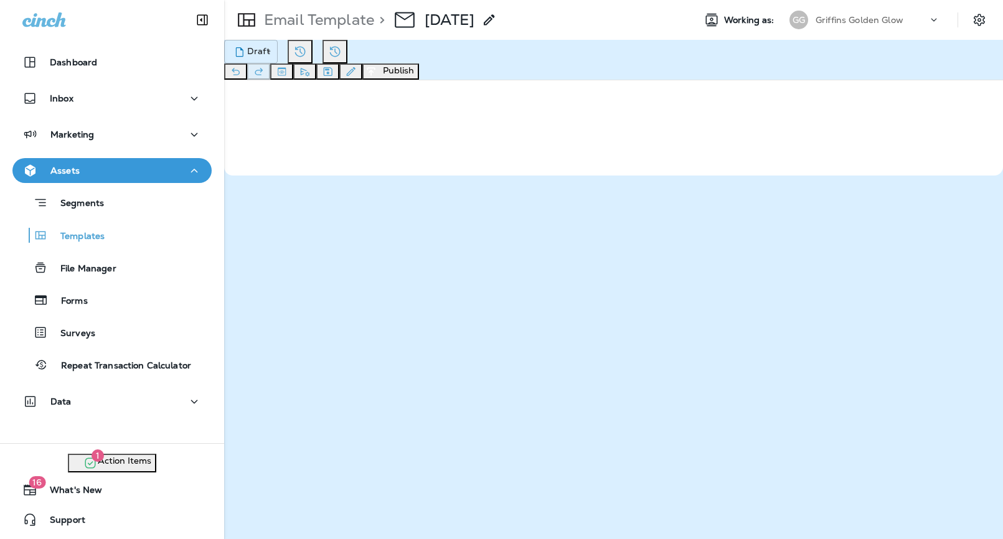
click at [375, 69] on icon "button" at bounding box center [371, 71] width 8 height 8
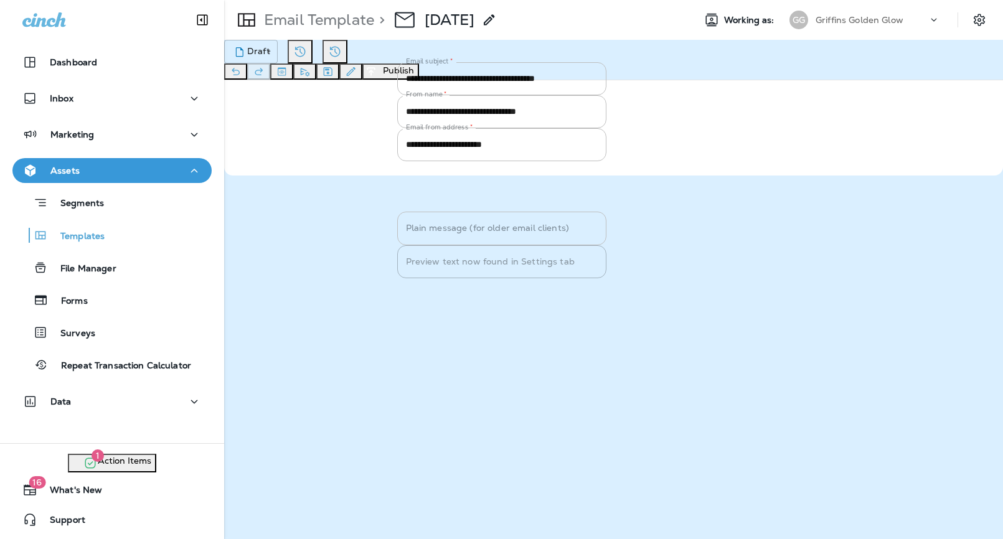
click at [477, 293] on button "Publish" at bounding box center [456, 286] width 41 height 14
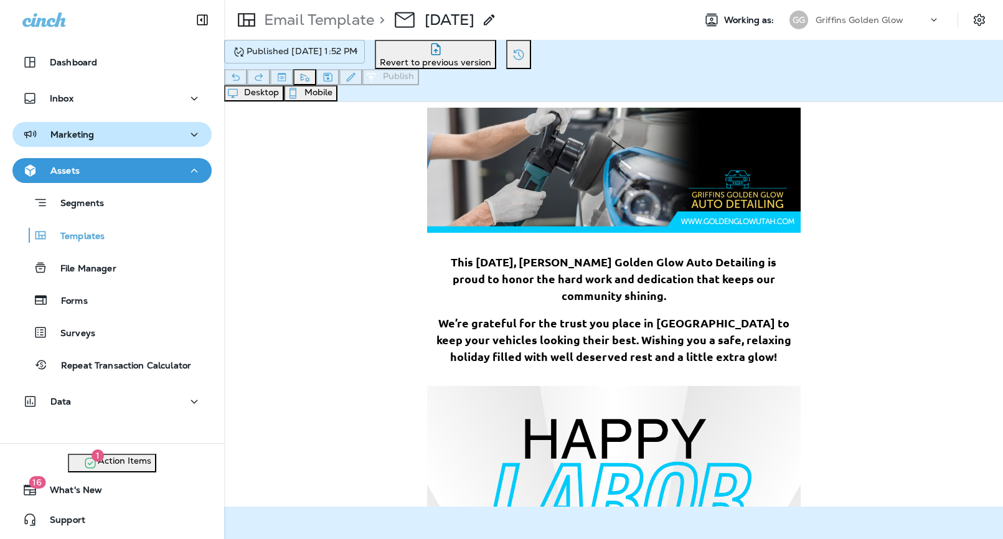
click at [70, 134] on p "Marketing" at bounding box center [72, 134] width 44 height 10
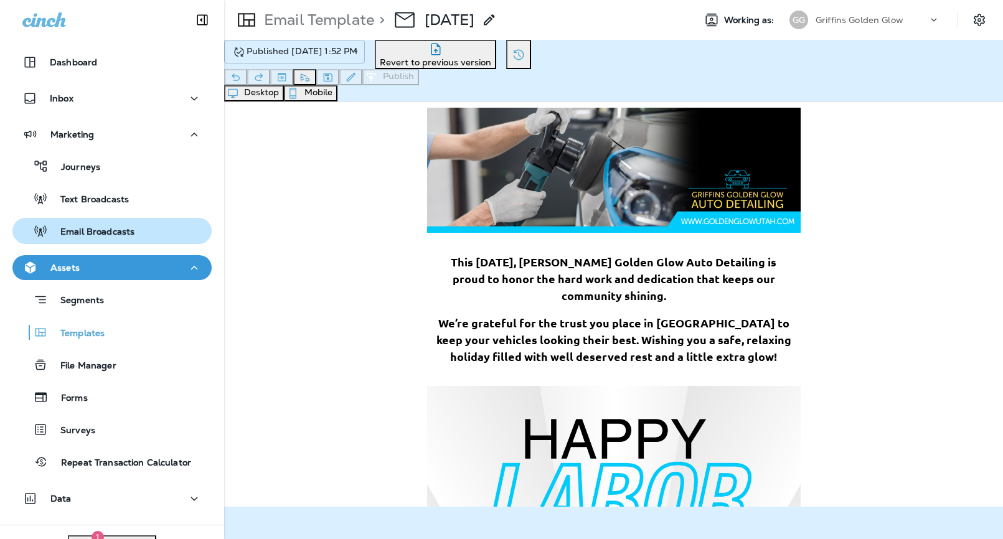
click at [88, 238] on div "Email Broadcasts" at bounding box center [75, 231] width 117 height 19
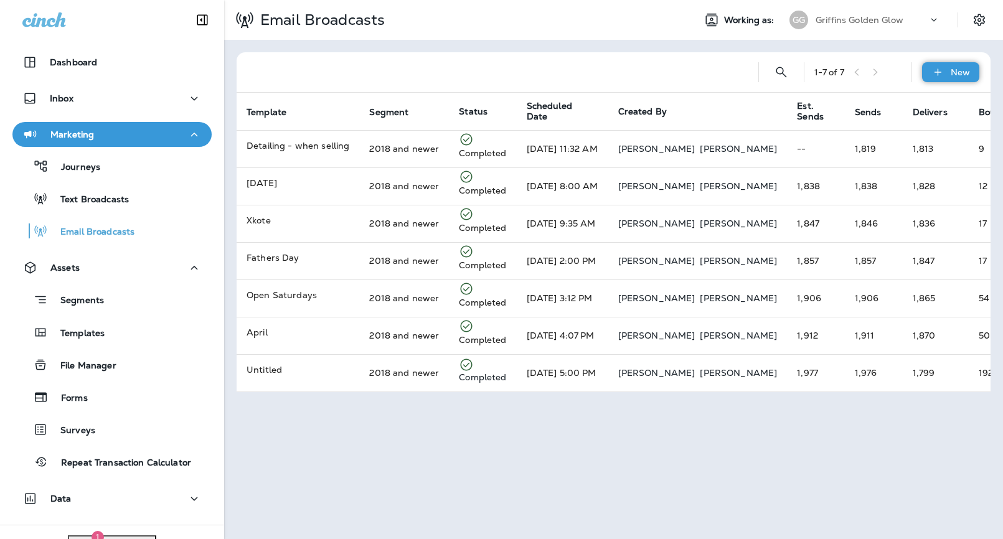
click at [944, 65] on div "New" at bounding box center [950, 72] width 57 height 20
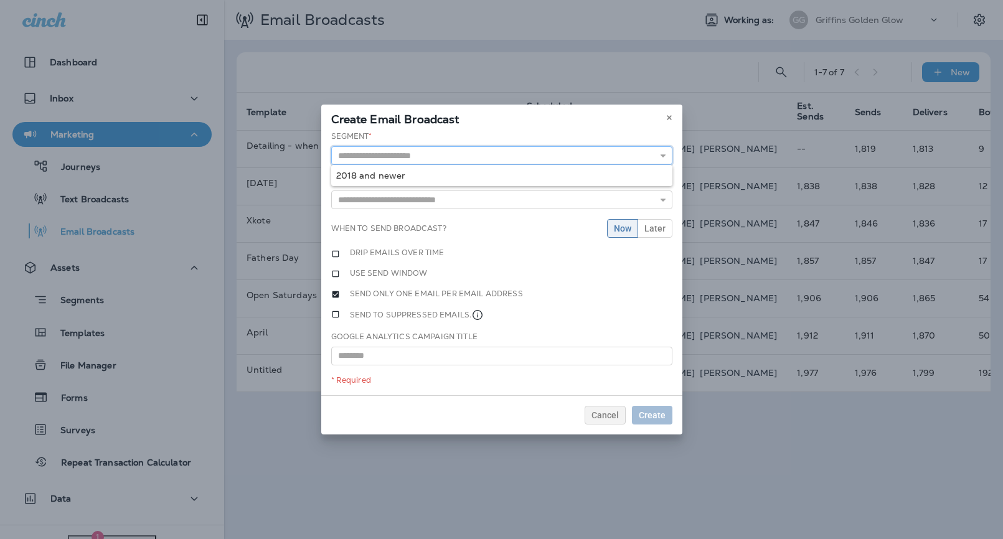
click at [438, 155] on input "text" at bounding box center [501, 155] width 341 height 19
type input "**********"
click at [410, 172] on div "**********" at bounding box center [501, 263] width 361 height 265
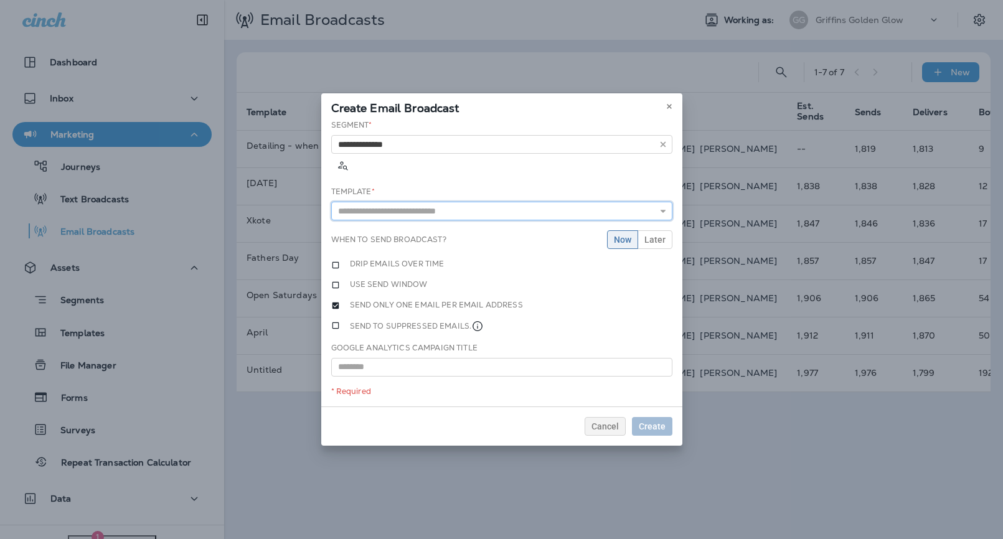
click at [393, 202] on input "text" at bounding box center [501, 211] width 341 height 19
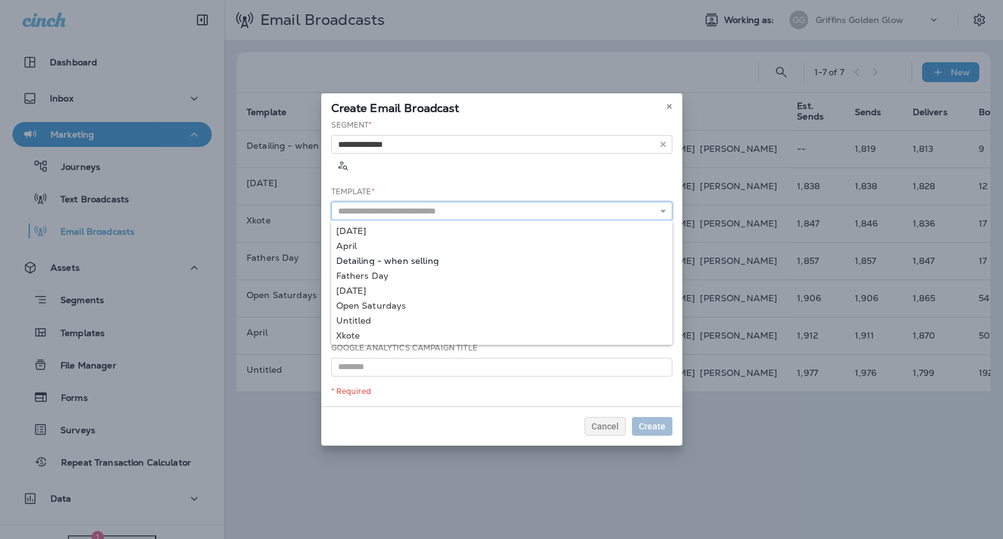
scroll to position [1, 0]
type input "*********"
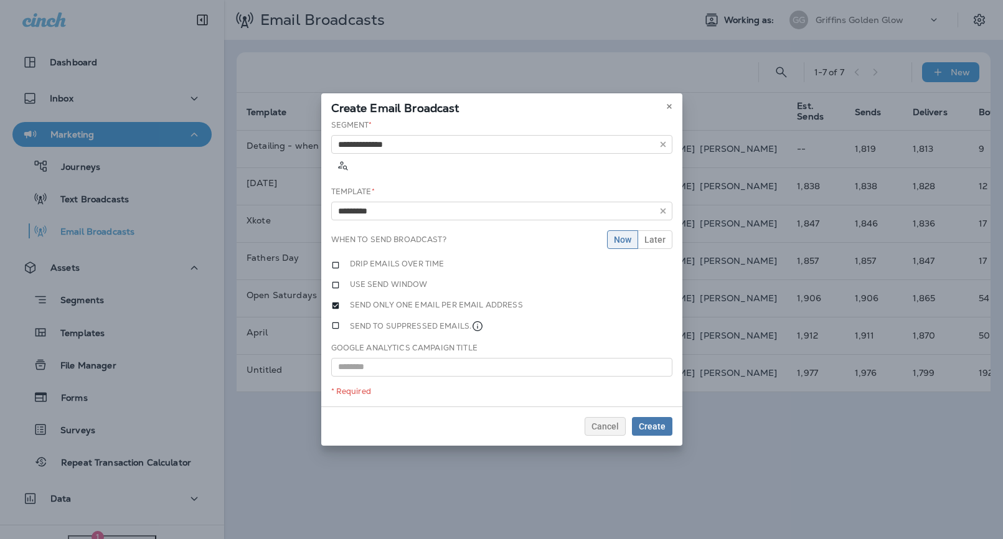
click at [365, 277] on div "**********" at bounding box center [501, 263] width 361 height 287
click at [663, 235] on span "Later" at bounding box center [654, 239] width 21 height 9
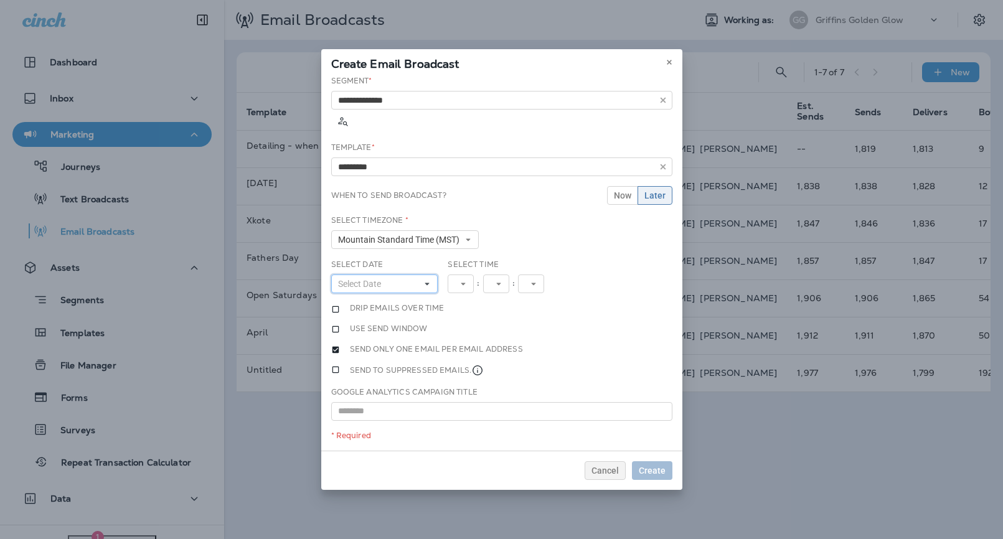
click at [397, 275] on button "Select Date" at bounding box center [384, 284] width 107 height 19
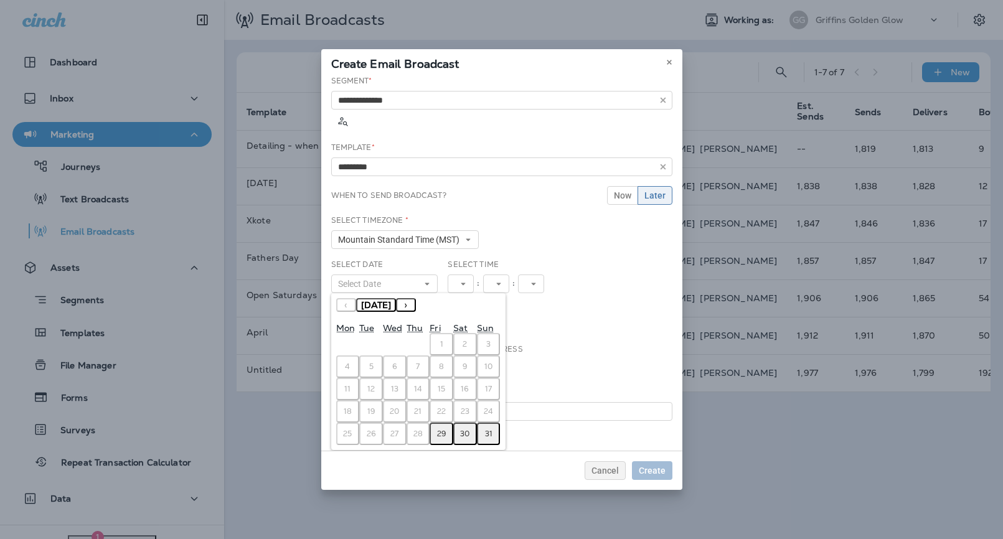
click at [416, 298] on button "›" at bounding box center [406, 305] width 20 height 14
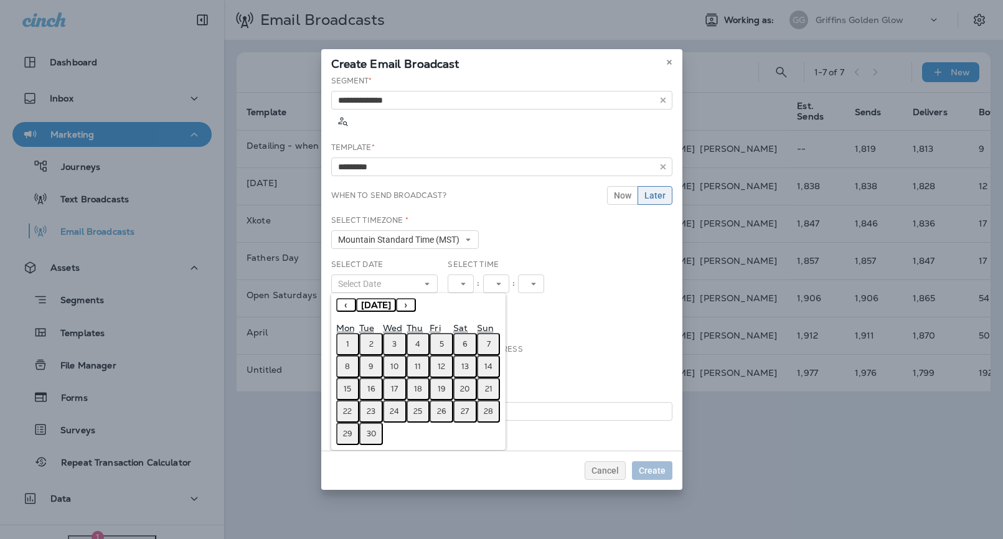
click at [349, 333] on button "1" at bounding box center [348, 344] width 24 height 22
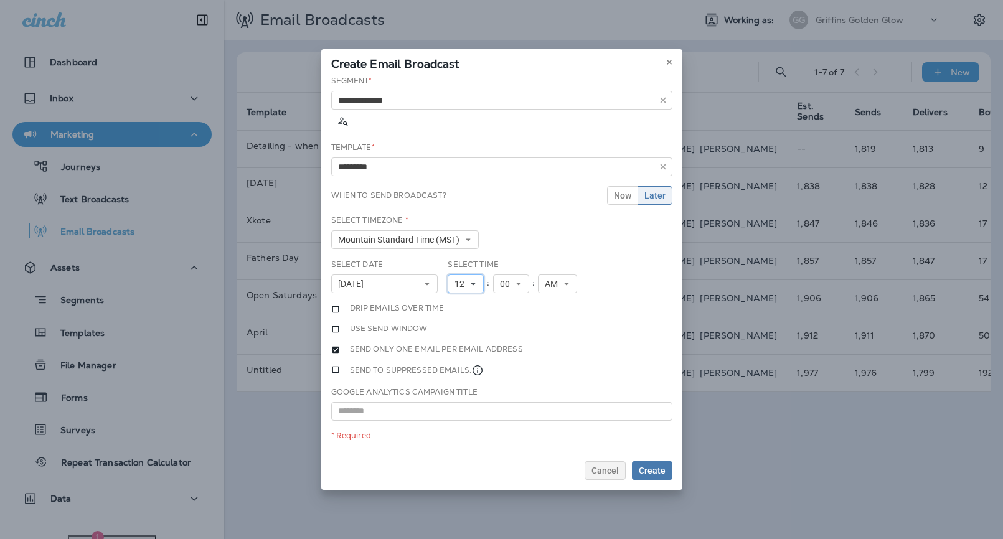
click at [463, 279] on span "12" at bounding box center [461, 284] width 15 height 11
click at [450, 401] on link "8" at bounding box center [466, 408] width 36 height 15
click at [662, 469] on span "Create" at bounding box center [652, 470] width 27 height 9
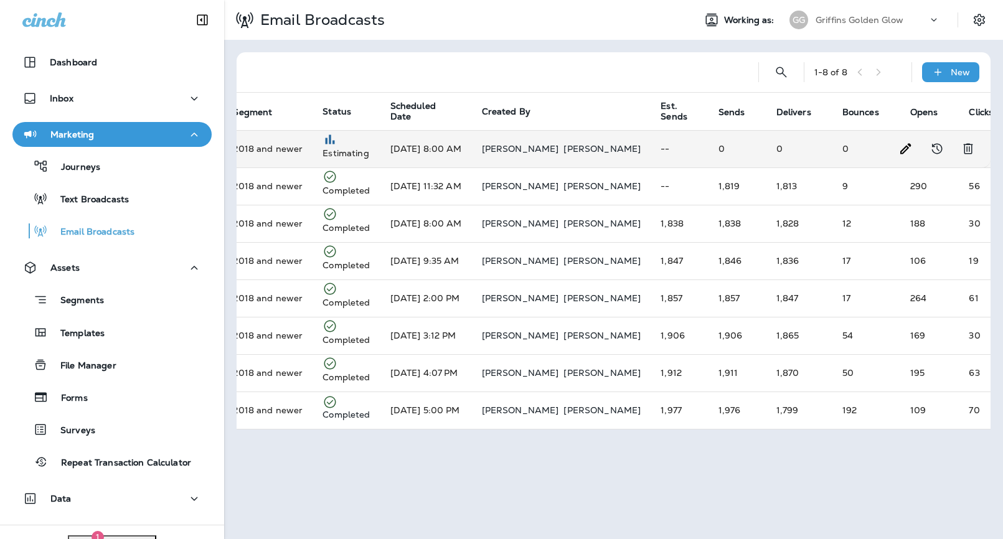
scroll to position [0, 0]
